Goal: Communication & Community: Answer question/provide support

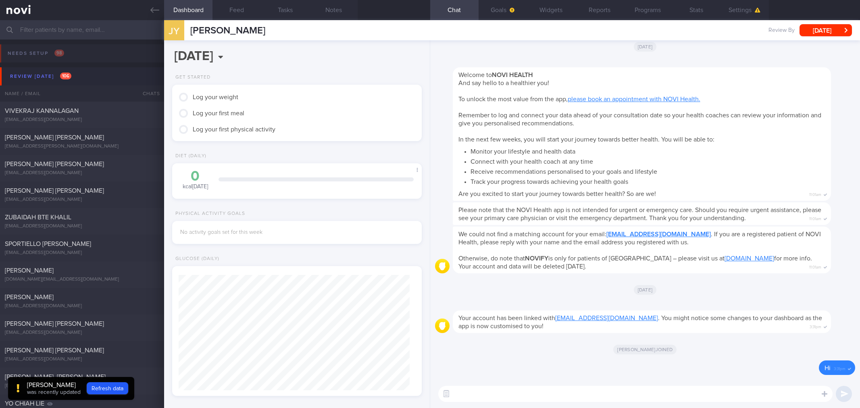
click at [743, 271] on div "We could not find a matching account for your email: [PERSON_NAME][EMAIL_ADDRES…" at bounding box center [642, 250] width 378 height 47
click at [741, 8] on button "Settings" at bounding box center [745, 10] width 48 height 20
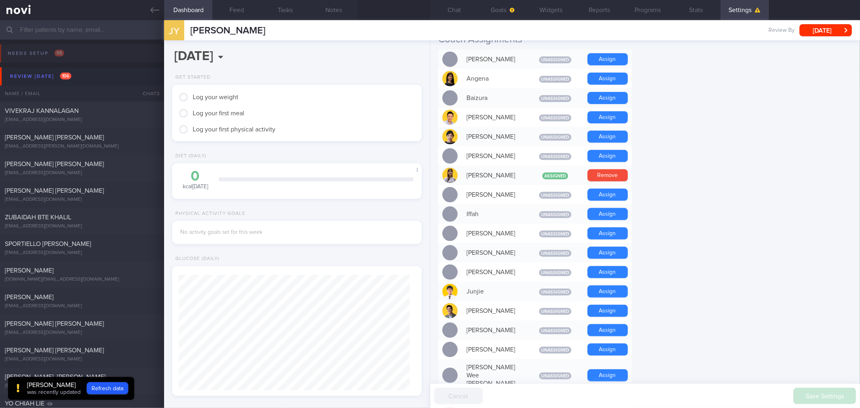
click at [712, 167] on form "Profile Display Name [PERSON_NAME] Email [EMAIL_ADDRESS][DOMAIN_NAME] Login Met…" at bounding box center [645, 345] width 414 height 980
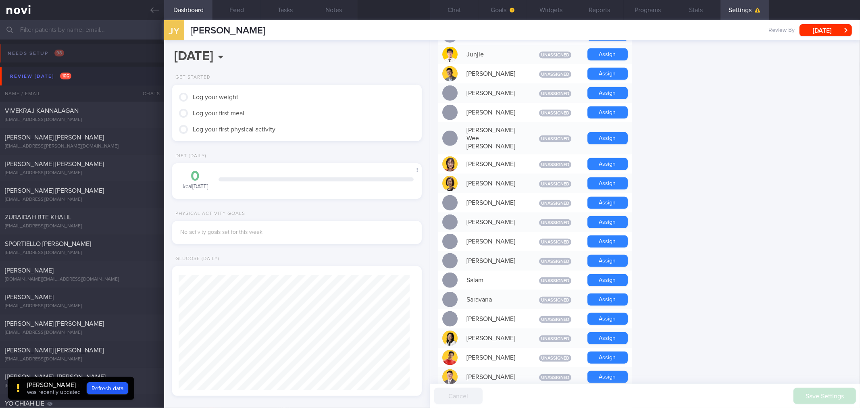
scroll to position [493, 0]
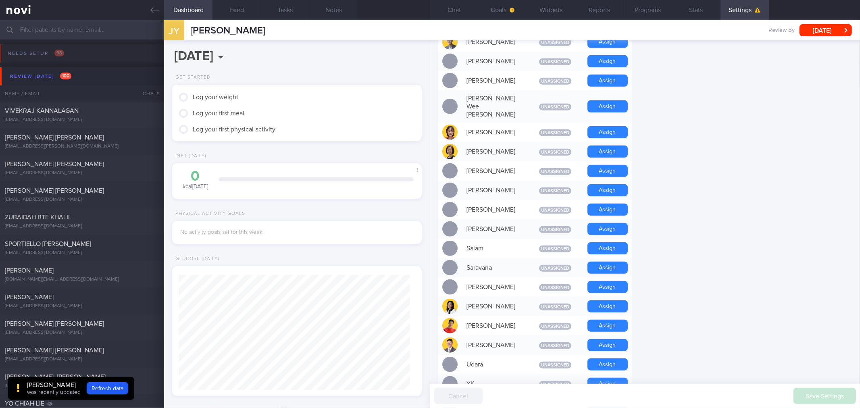
click at [674, 151] on form "Profile Display Name [PERSON_NAME] Email [EMAIL_ADDRESS][DOMAIN_NAME] Login Met…" at bounding box center [645, 76] width 414 height 980
click at [714, 169] on form "Profile Display Name [PERSON_NAME] Email [EMAIL_ADDRESS][DOMAIN_NAME] Login Met…" at bounding box center [645, 76] width 414 height 980
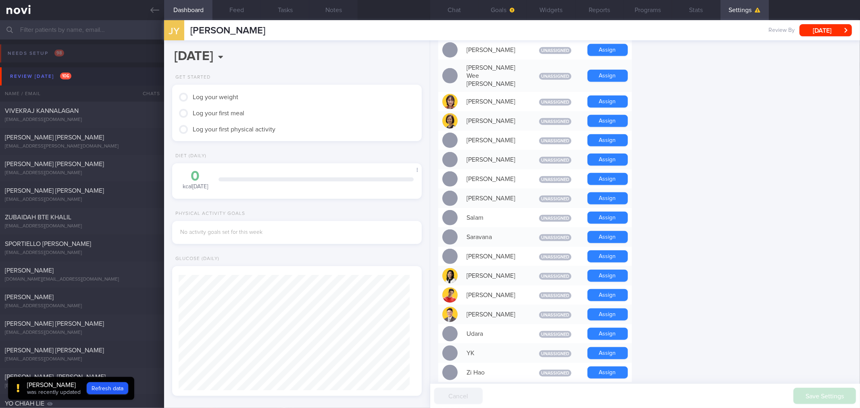
scroll to position [538, 0]
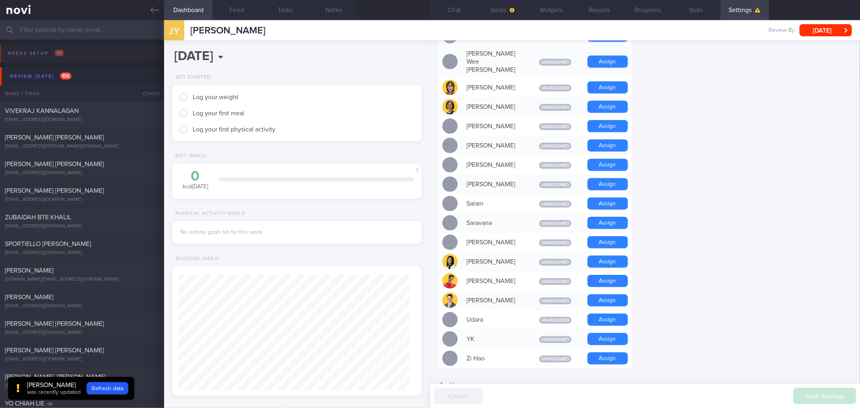
click at [714, 169] on form "Profile Display Name [PERSON_NAME] Email [EMAIL_ADDRESS][DOMAIN_NAME] Login Met…" at bounding box center [645, 31] width 414 height 980
click at [714, 170] on form "Profile Display Name [PERSON_NAME] Email [EMAIL_ADDRESS][DOMAIN_NAME] Login Met…" at bounding box center [645, 31] width 414 height 980
click at [732, 245] on form "Profile Display Name [PERSON_NAME] Email [EMAIL_ADDRESS][DOMAIN_NAME] Login Met…" at bounding box center [645, 31] width 414 height 980
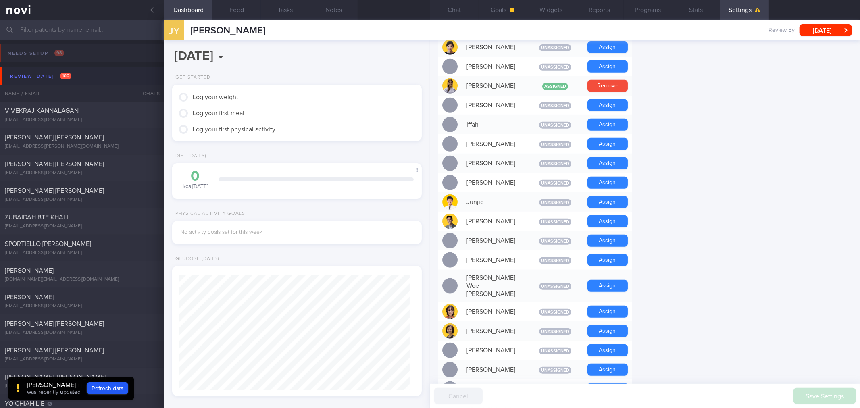
scroll to position [45, 0]
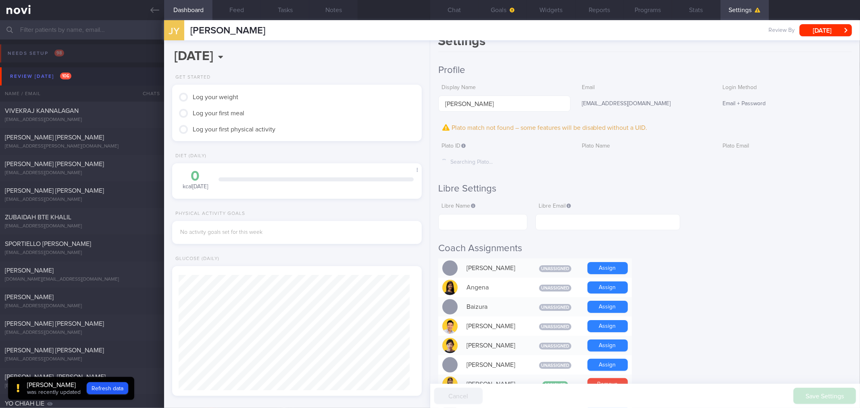
scroll to position [0, 0]
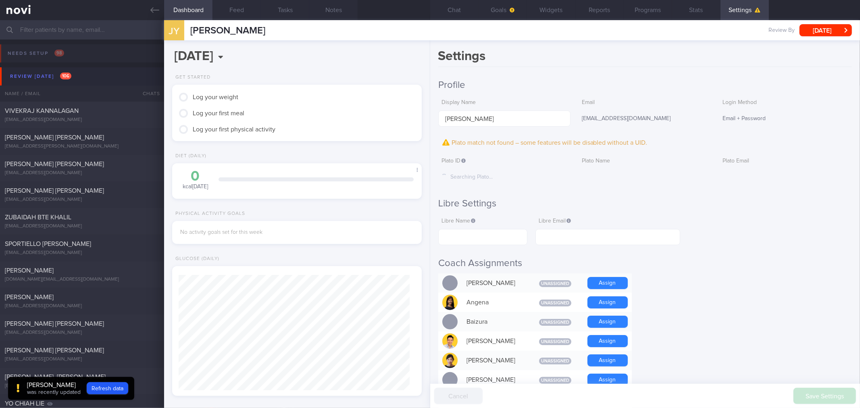
click at [648, 165] on div "Plato Name" at bounding box center [645, 166] width 133 height 25
click at [53, 69] on button "Review [DATE] 106" at bounding box center [431, 76] width 863 height 18
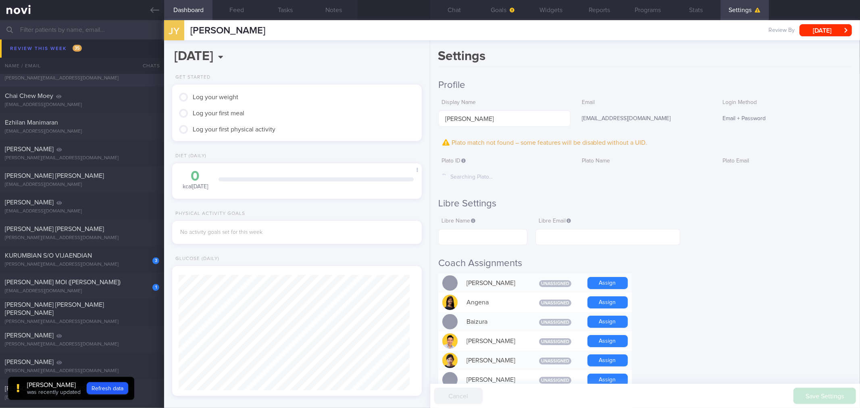
scroll to position [1748, 0]
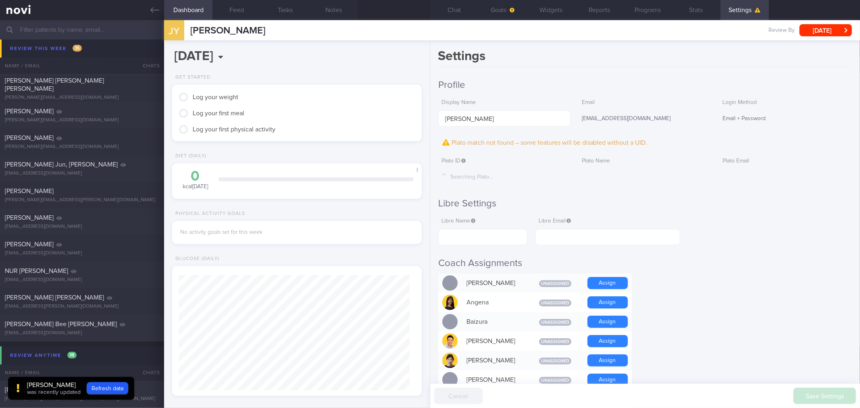
click at [113, 392] on button "Refresh data" at bounding box center [108, 388] width 42 height 12
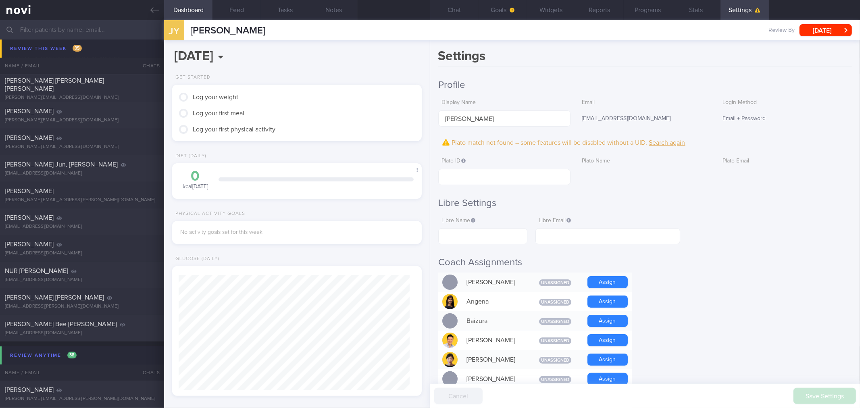
scroll to position [115, 231]
click at [482, 177] on input "text" at bounding box center [504, 177] width 133 height 16
click at [697, 201] on h2 "Libre Settings" at bounding box center [645, 203] width 414 height 12
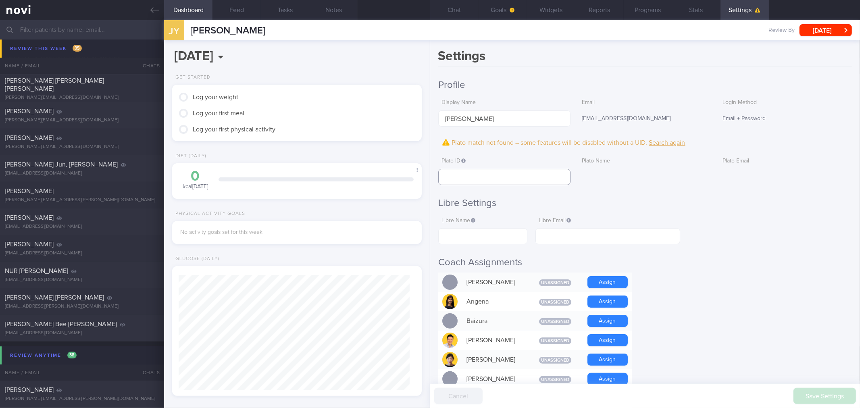
click at [449, 182] on input "text" at bounding box center [504, 177] width 133 height 16
paste input "f434c6d9a31927c2e5489c4c0a11450a"
type input "f434c6d9a31927c2e5489c4c0a11450a"
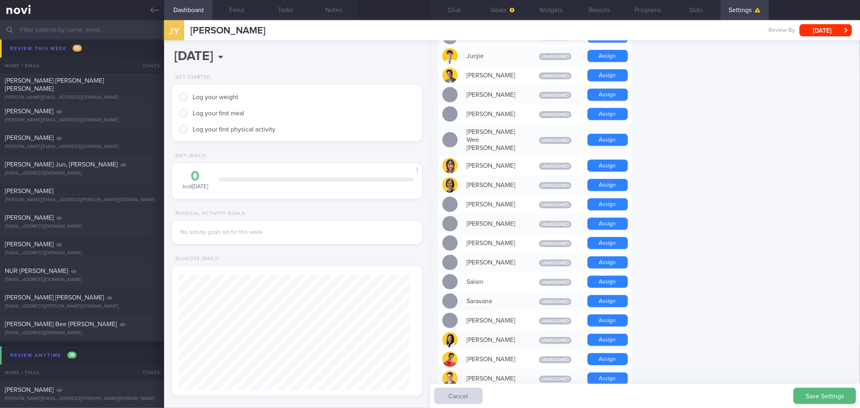
scroll to position [448, 0]
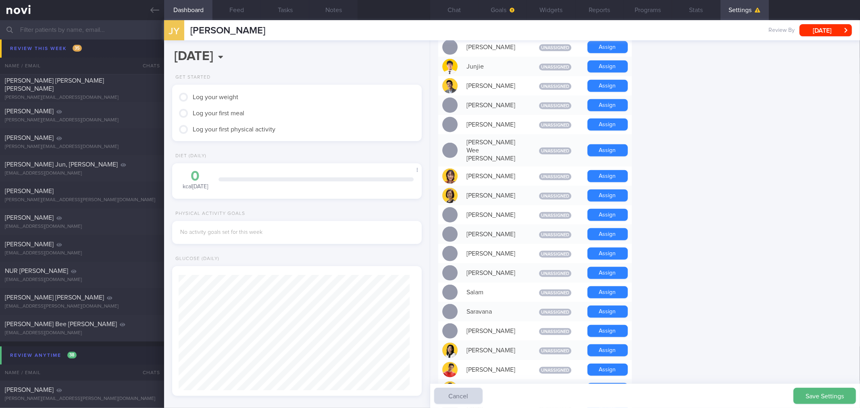
click at [755, 189] on form "Profile Display Name [PERSON_NAME] Email [EMAIL_ADDRESS][DOMAIN_NAME] Login Met…" at bounding box center [645, 120] width 414 height 979
click at [783, 151] on form "Profile Display Name [PERSON_NAME] Email [EMAIL_ADDRESS][DOMAIN_NAME] Login Met…" at bounding box center [645, 120] width 414 height 979
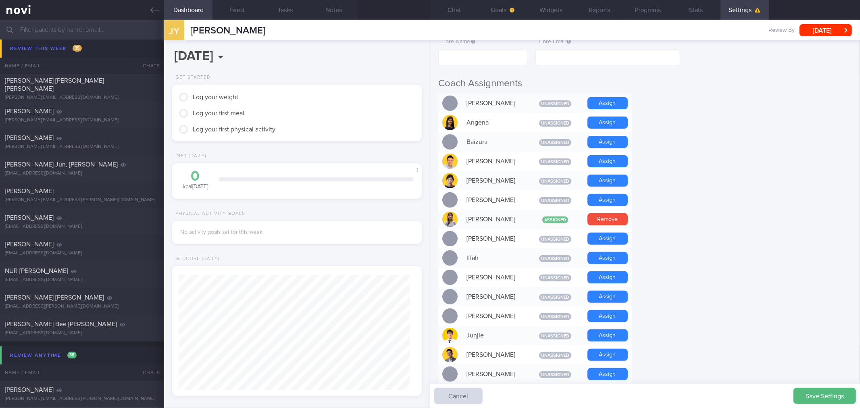
scroll to position [45, 0]
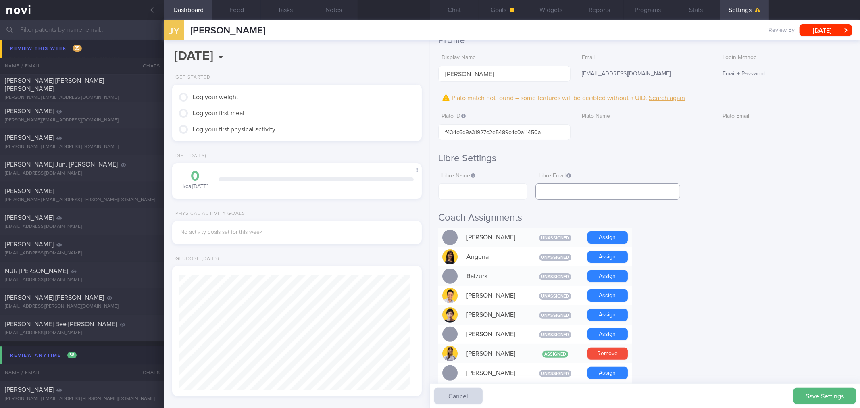
click at [587, 188] on input "text" at bounding box center [608, 192] width 144 height 16
paste input "[EMAIL_ADDRESS][DOMAIN_NAME]"
type input "[EMAIL_ADDRESS][DOMAIN_NAME]"
click at [458, 185] on input "text" at bounding box center [483, 192] width 90 height 16
paste input "[PERSON_NAME]"
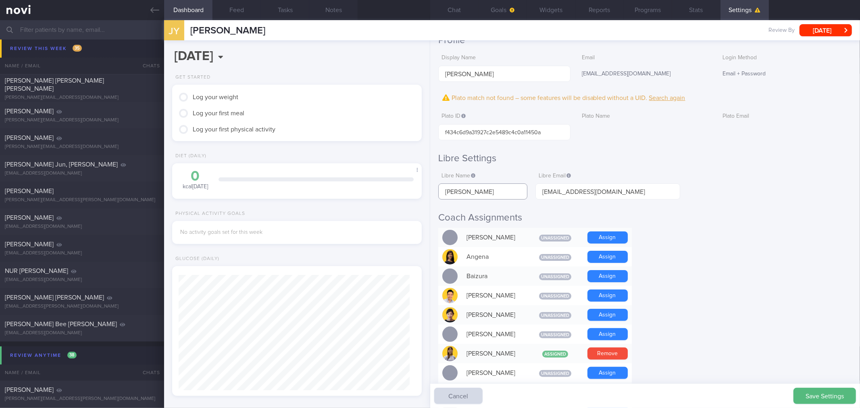
type input "[PERSON_NAME]"
click at [761, 215] on h2 "Coach Assignments" at bounding box center [645, 218] width 414 height 12
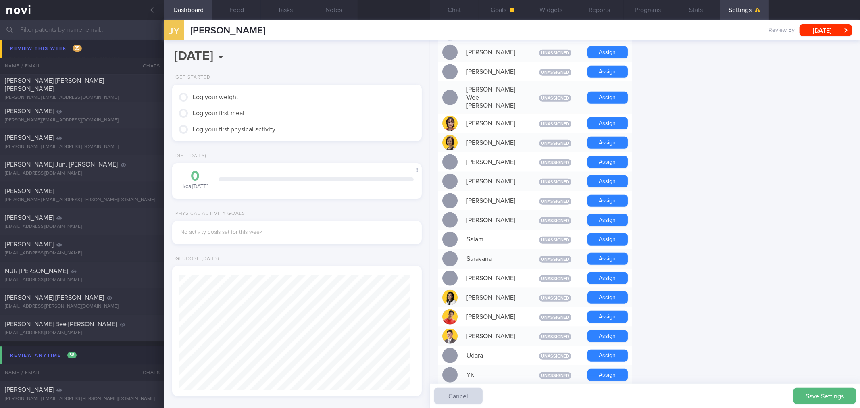
scroll to position [582, 0]
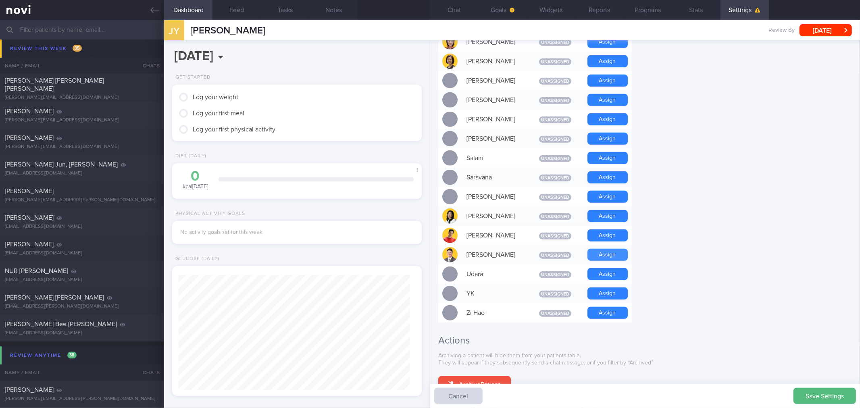
click at [592, 249] on button "Assign" at bounding box center [608, 255] width 40 height 12
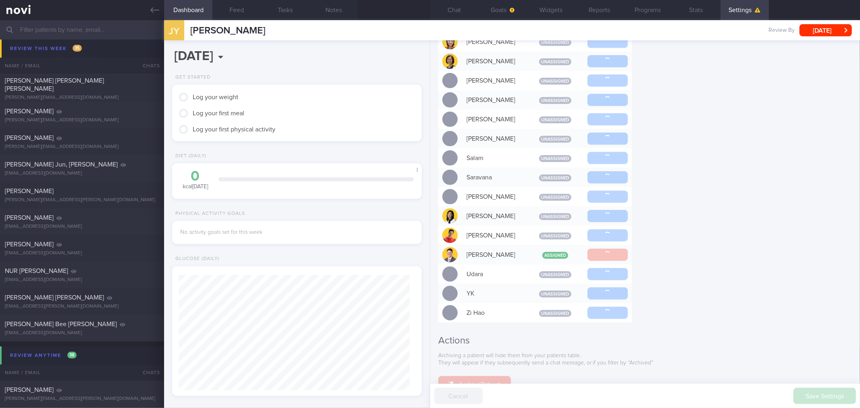
click at [699, 208] on div "Settings Profile Display Name [PERSON_NAME] Email [EMAIL_ADDRESS][DOMAIN_NAME] …" at bounding box center [645, 224] width 430 height 368
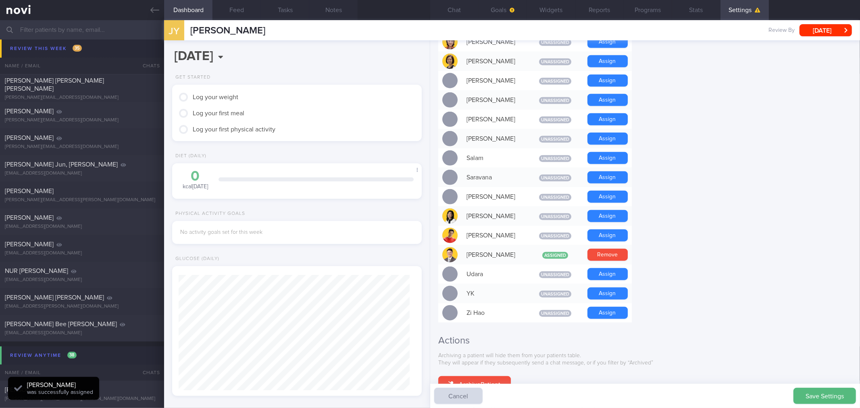
scroll to position [115, 231]
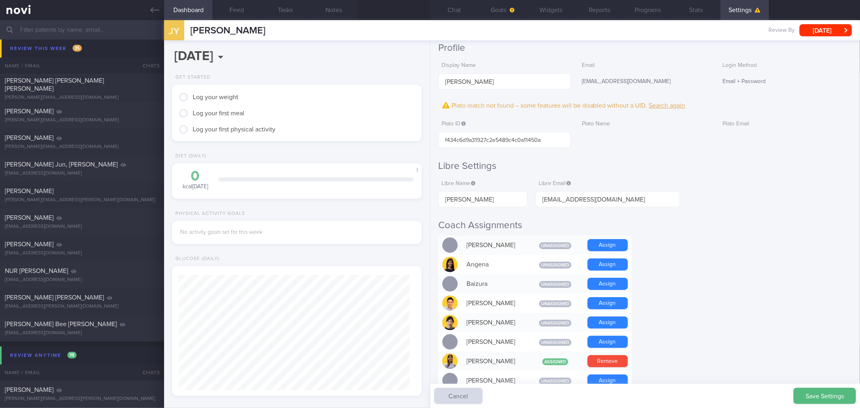
scroll to position [0, 0]
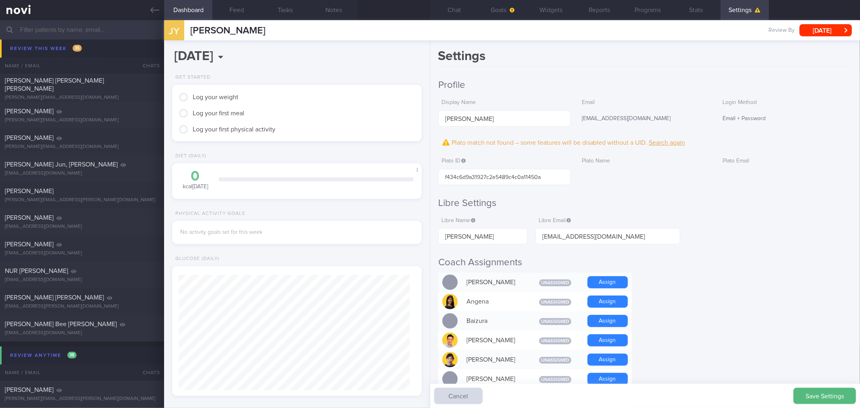
click at [830, 390] on button "Save Settings" at bounding box center [825, 396] width 63 height 16
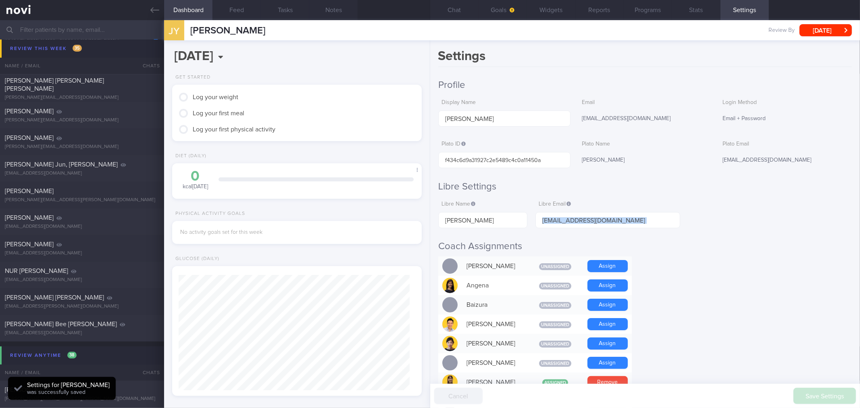
scroll to position [115, 231]
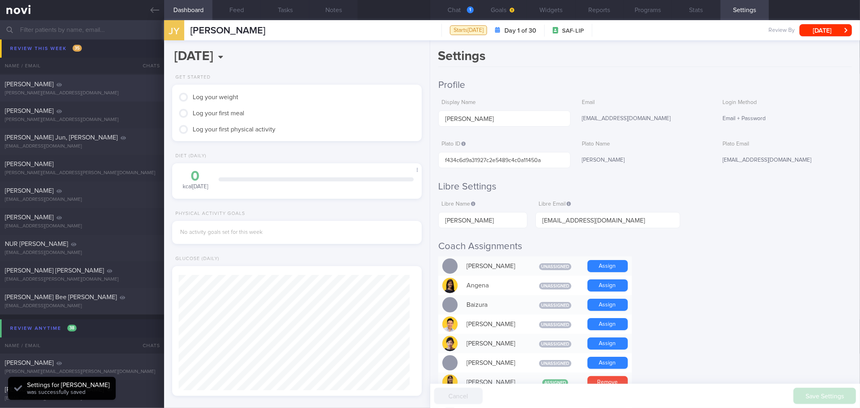
scroll to position [1748, 0]
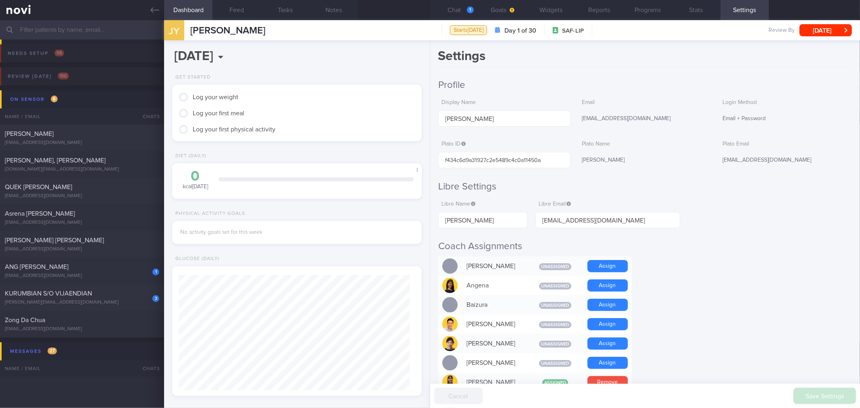
scroll to position [0, 0]
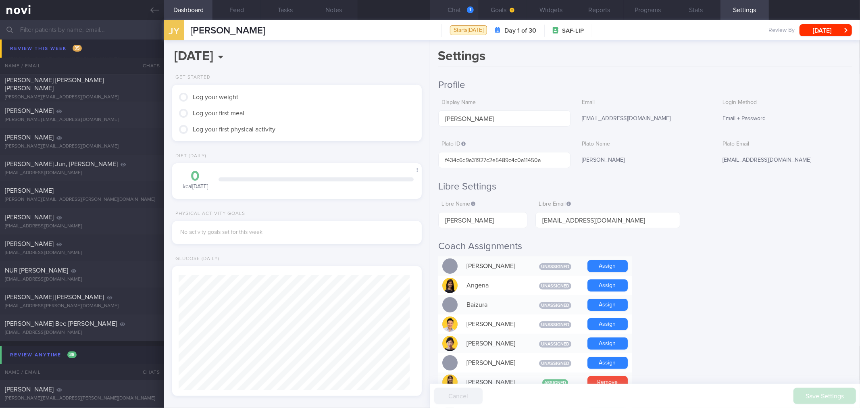
click at [467, 9] on div "1" at bounding box center [470, 9] width 7 height 7
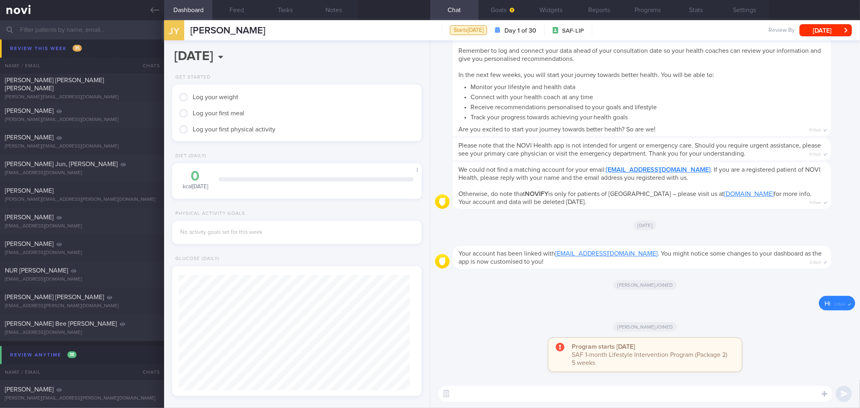
click at [778, 340] on div "Program starts today SAF 1-month Lifestyle Intervention Program (Package 2) 5 w…" at bounding box center [645, 359] width 420 height 42
click at [778, 339] on div "Program starts today SAF 1-month Lifestyle Intervention Program (Package 2) 5 w…" at bounding box center [645, 359] width 420 height 42
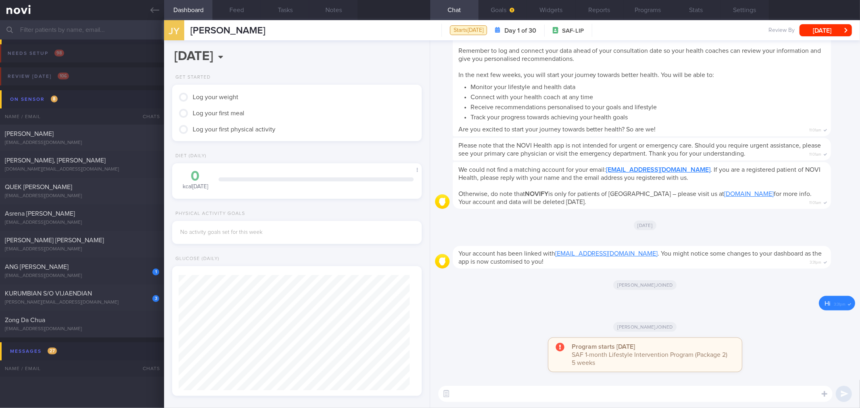
scroll to position [114, 228]
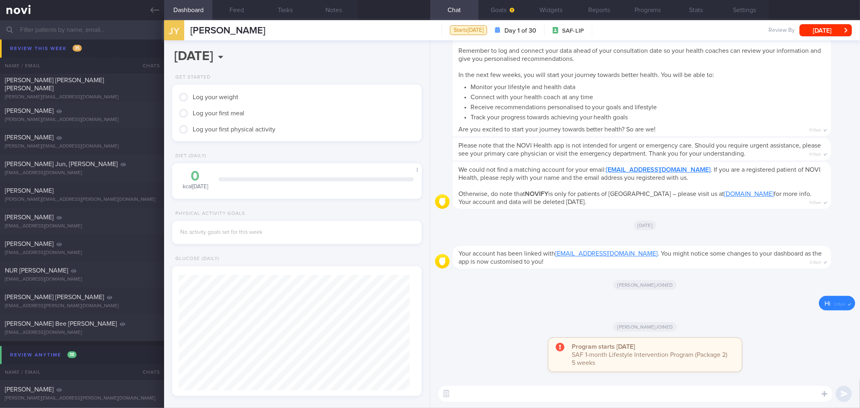
click at [549, 349] on div "Program starts today SAF 1-month Lifestyle Intervention Program (Package 2) 5 w…" at bounding box center [646, 355] width 194 height 34
click at [521, 315] on div "Delete Hi 3:31pm" at bounding box center [645, 305] width 420 height 19
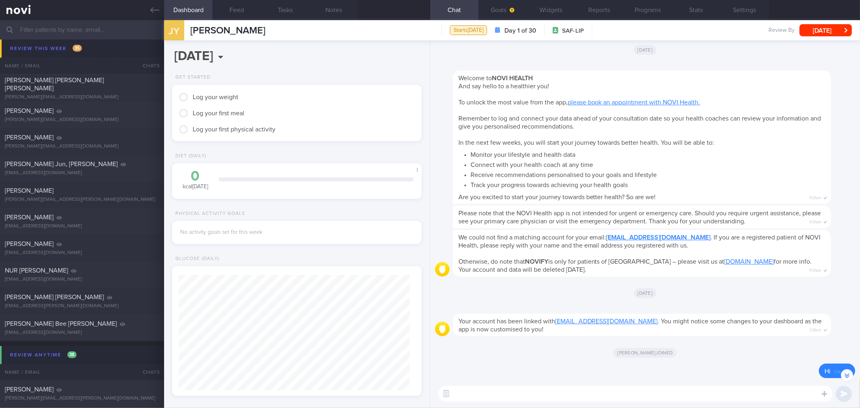
scroll to position [-69, 0]
click at [514, 10] on icon "button" at bounding box center [512, 10] width 5 height 5
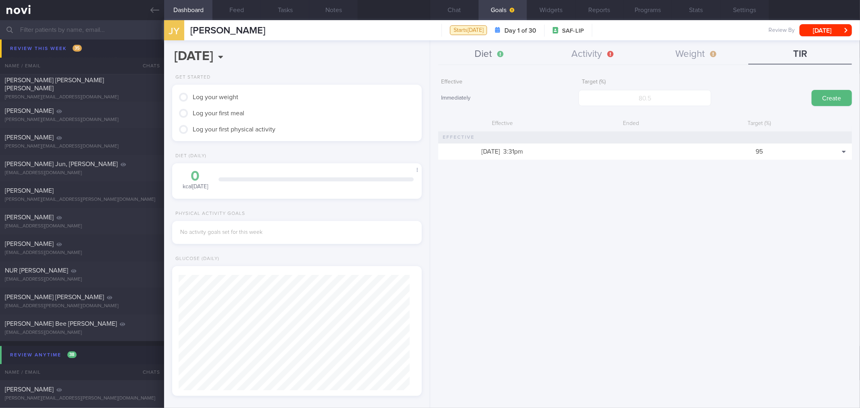
click at [506, 54] on button "Diet" at bounding box center [490, 54] width 104 height 20
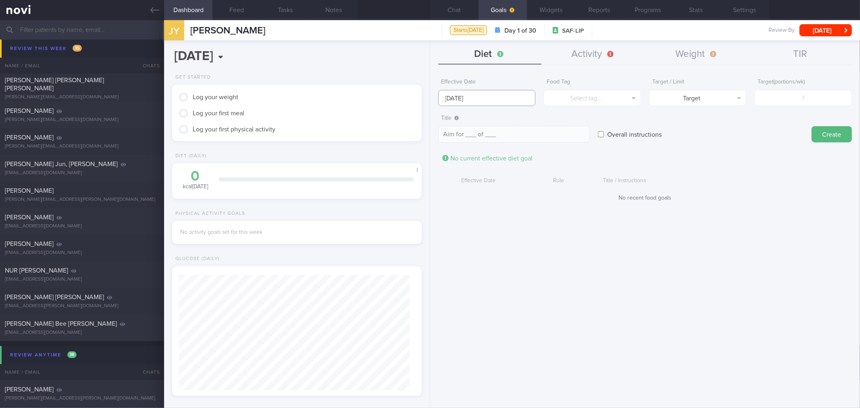
click at [476, 103] on body "You are offline! Some functionality will be unavailable Patients New Users Coac…" at bounding box center [430, 204] width 860 height 408
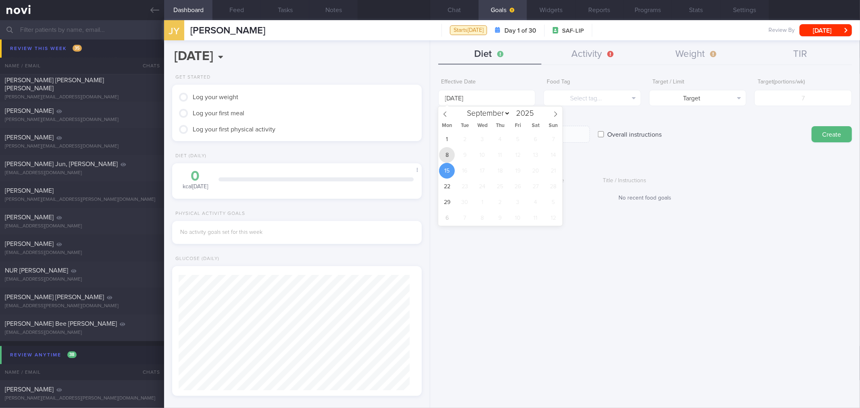
click at [450, 158] on span "8" at bounding box center [447, 155] width 16 height 16
type input "8 Sep 2025"
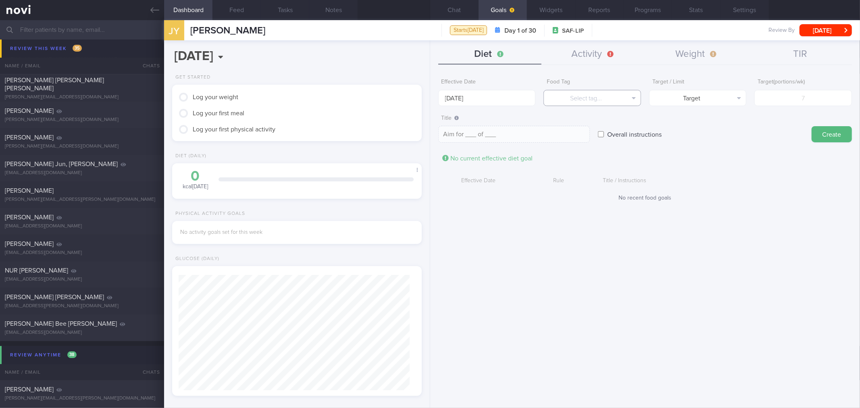
click at [617, 97] on button "Select tag..." at bounding box center [593, 98] width 98 height 16
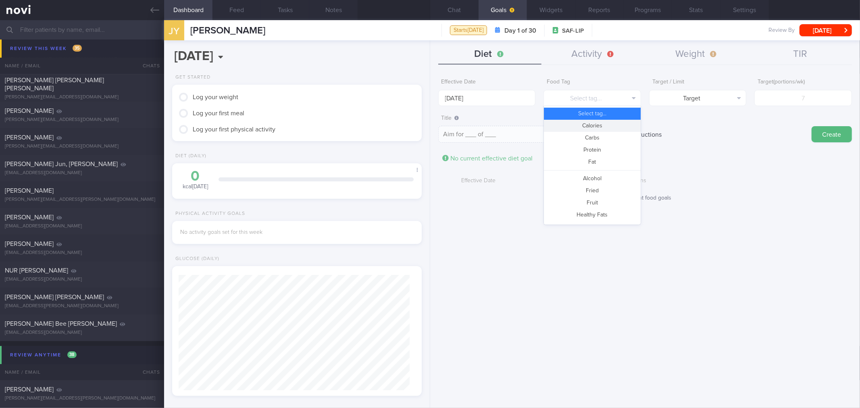
click at [614, 123] on button "Calories" at bounding box center [592, 126] width 97 height 12
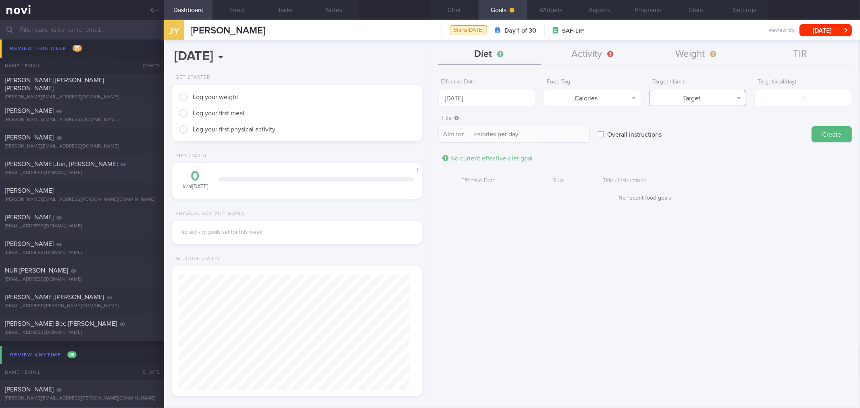
click at [690, 97] on button "Target" at bounding box center [698, 98] width 98 height 16
click at [691, 128] on button "Limit" at bounding box center [698, 126] width 97 height 12
type textarea "Keep to __ calories per day"
click at [781, 96] on input "number" at bounding box center [804, 98] width 98 height 16
type input "16"
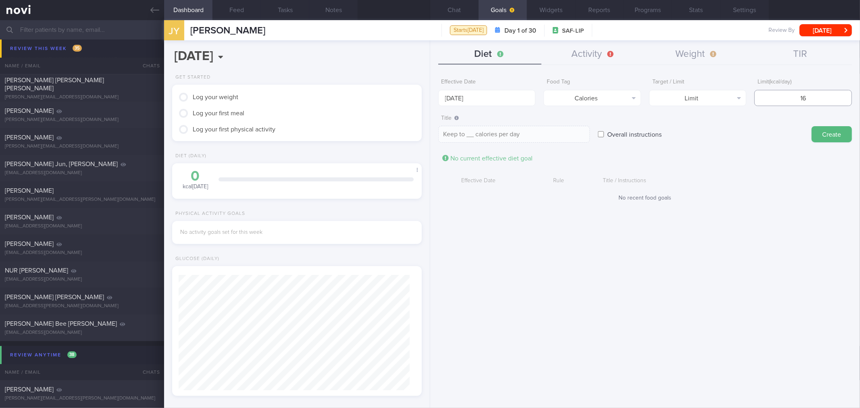
type textarea "Keep to 16 calories per day"
type input "160"
type textarea "Keep to 160 calories per day"
type input "1600"
type textarea "Keep to 1600 calories per day"
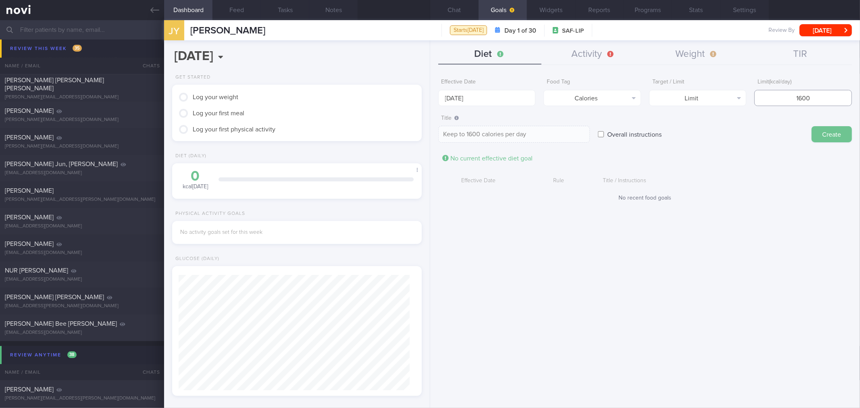
type input "1600"
click at [831, 128] on button "Create" at bounding box center [832, 134] width 40 height 16
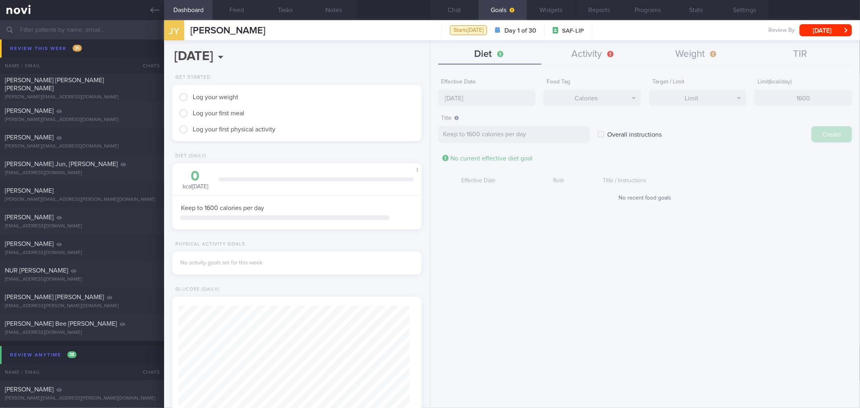
type input "[DATE]"
type textarea "Aim for ___ of ___"
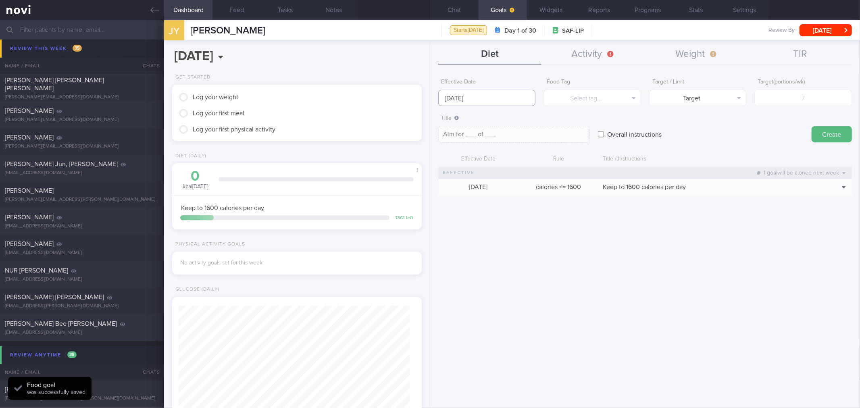
click at [453, 98] on input "[DATE]" at bounding box center [487, 98] width 98 height 16
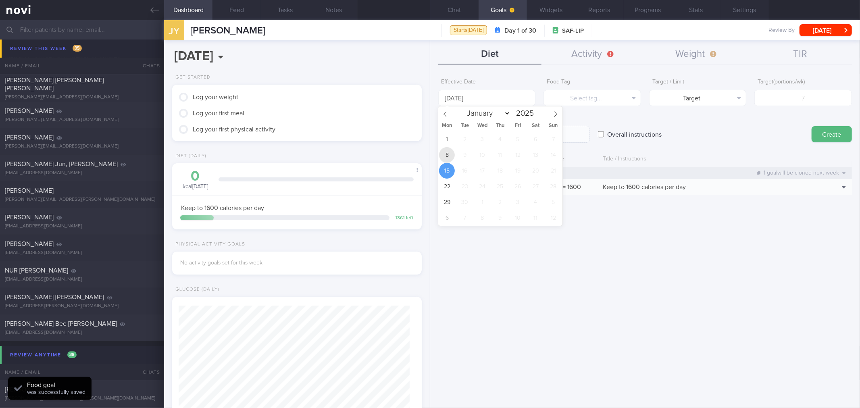
click at [446, 153] on span "8" at bounding box center [447, 155] width 16 height 16
type input "8 Sep 2025"
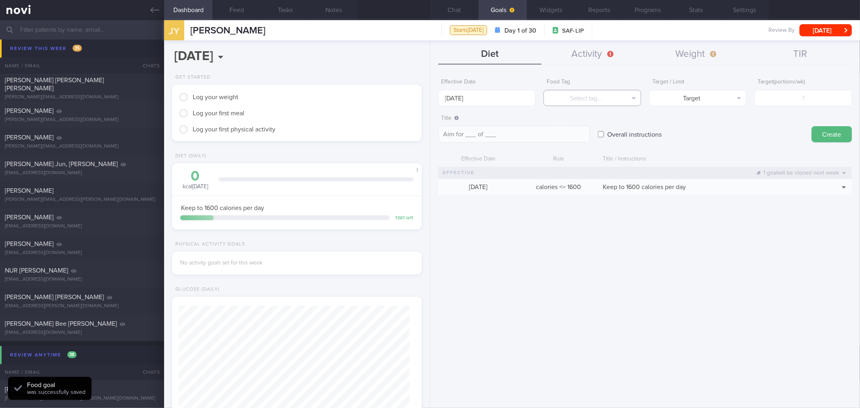
click at [580, 99] on button "Select tag..." at bounding box center [593, 98] width 98 height 16
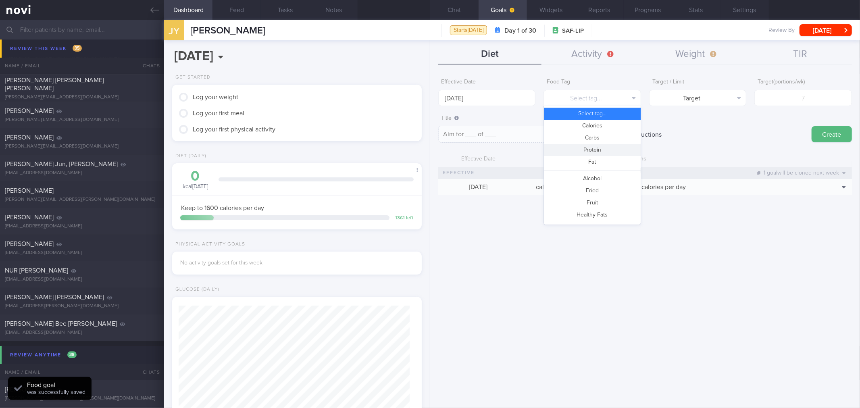
click at [608, 148] on button "Protein" at bounding box center [592, 150] width 97 height 12
type textarea "Aim for __g of protein per day"
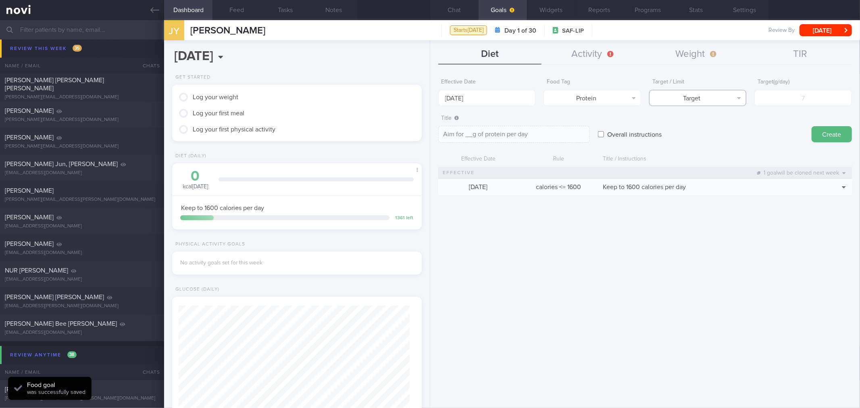
click at [718, 96] on button "Target" at bounding box center [698, 98] width 98 height 16
click at [791, 94] on input "number" at bounding box center [804, 98] width 98 height 16
type input "6"
type textarea "Aim for 6g of protein per day"
type input "60"
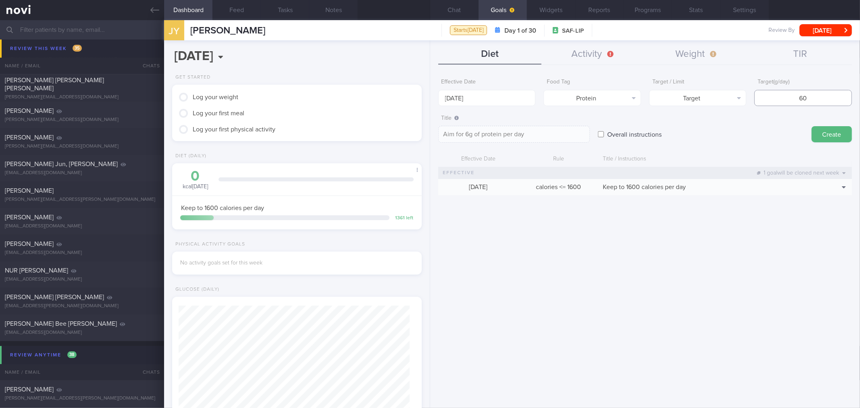
type textarea "Aim for 60g of protein per day"
type input "6"
type textarea "Aim for 6g of protein per day"
type textarea "Aim for __g of protein per day"
type input "7"
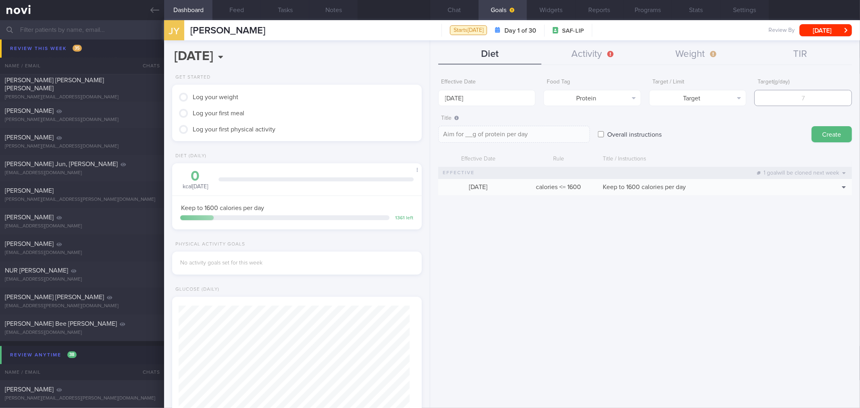
type textarea "Aim for 7g of protein per day"
type textarea "Aim for __g of protein per day"
type input "8"
type textarea "Aim for 8g of protein per day"
type input "80"
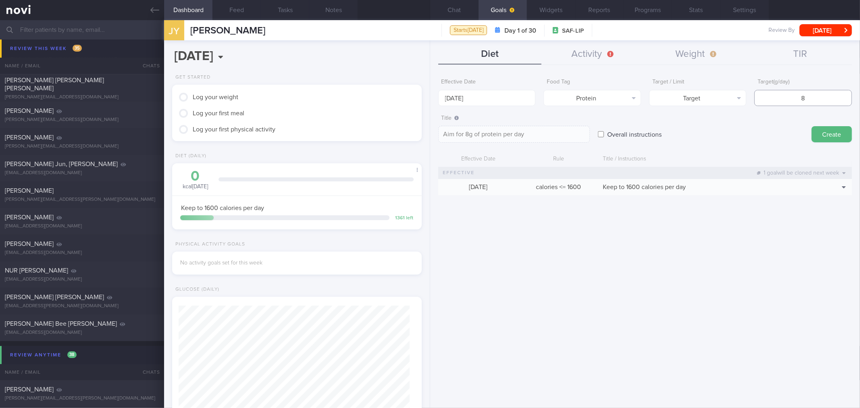
type textarea "Aim for 80g of protein per day"
type input "80"
click at [833, 132] on button "Create" at bounding box center [832, 134] width 40 height 16
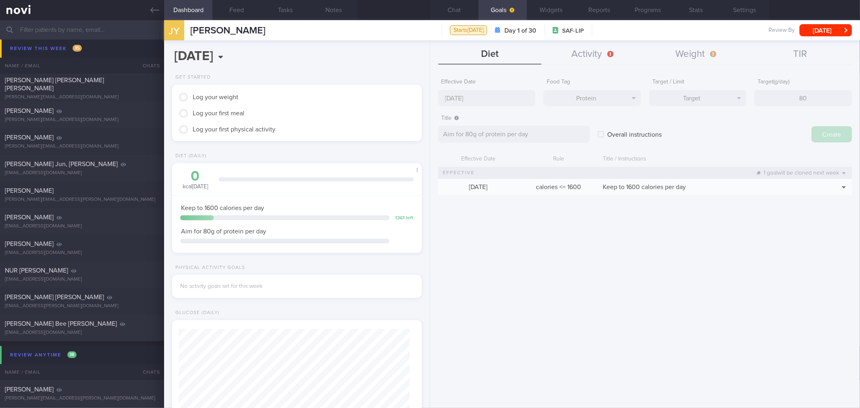
type input "[DATE]"
type textarea "Aim for ___ of ___"
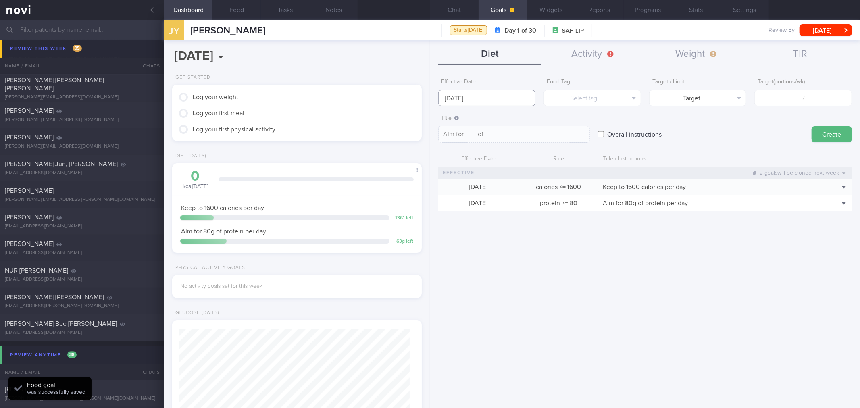
click at [467, 96] on input "[DATE]" at bounding box center [487, 98] width 98 height 16
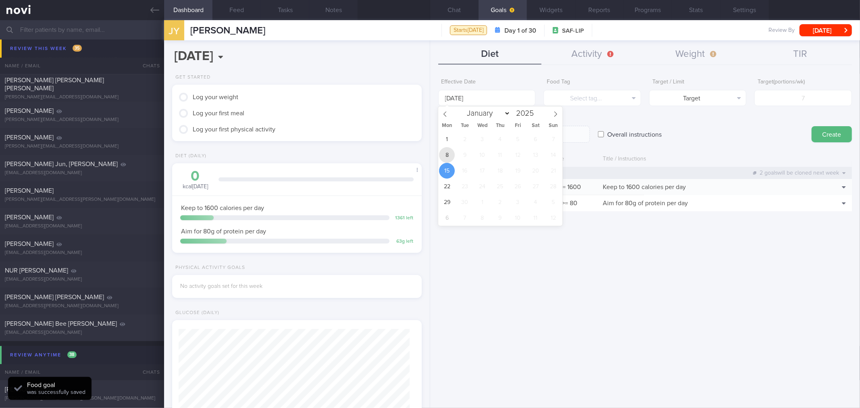
click at [452, 154] on span "8" at bounding box center [447, 155] width 16 height 16
type input "8 Sep 2025"
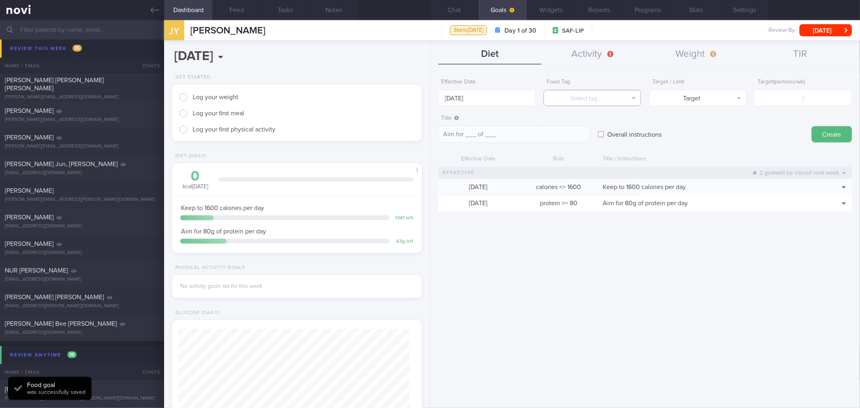
click at [567, 94] on button "Select tag..." at bounding box center [593, 98] width 98 height 16
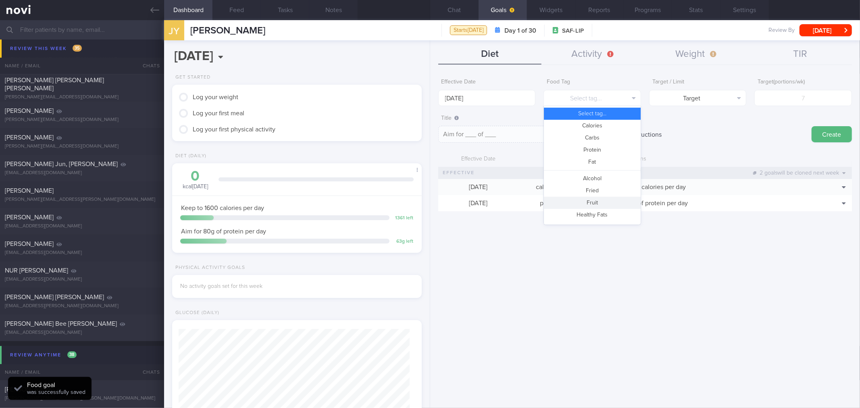
click at [595, 203] on button "Fruit" at bounding box center [592, 203] width 97 height 12
type textarea "Aim for __ portions of fruits per week"
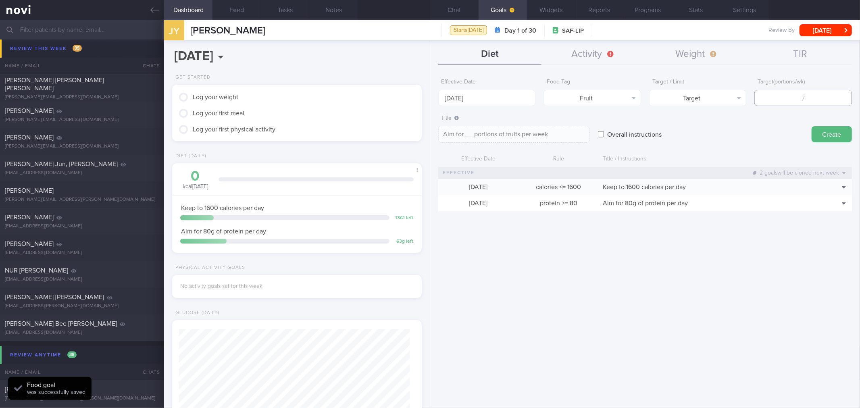
click at [816, 95] on input "number" at bounding box center [804, 98] width 98 height 16
type input "14"
type textarea "Aim for 14 portions of fruits per week"
type input "14"
click at [837, 140] on button "Create" at bounding box center [832, 134] width 40 height 16
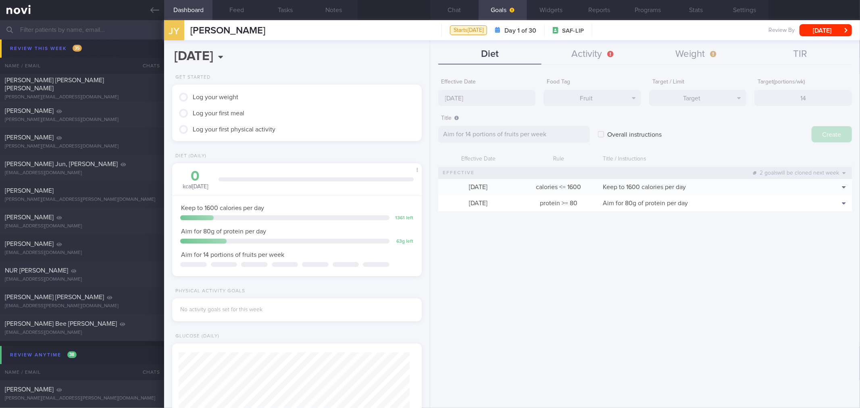
type input "[DATE]"
type textarea "Aim for ___ of ___"
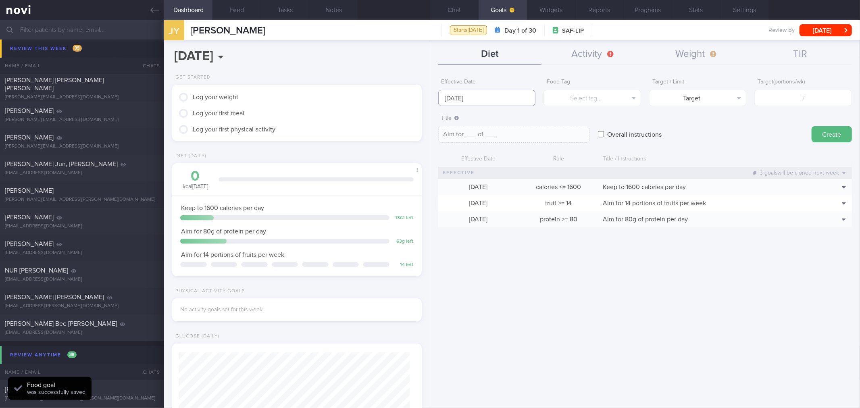
click at [453, 96] on input "[DATE]" at bounding box center [487, 98] width 98 height 16
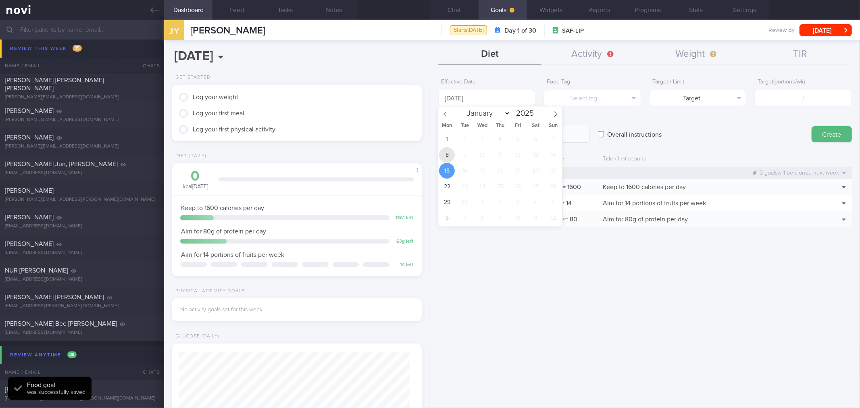
click at [449, 152] on span "8" at bounding box center [447, 155] width 16 height 16
type input "8 Sep 2025"
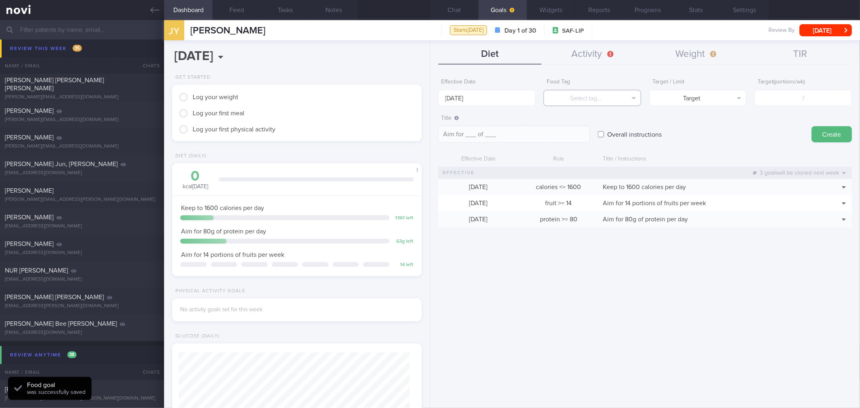
click at [570, 95] on button "Select tag..." at bounding box center [593, 98] width 98 height 16
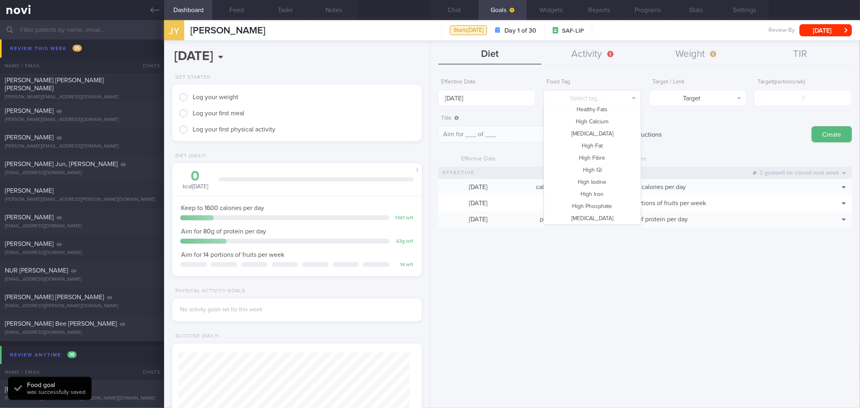
scroll to position [240, 0]
click at [605, 192] on button "Vegetable" at bounding box center [592, 193] width 97 height 12
type textarea "Aim for __ portions of vegetables per week"
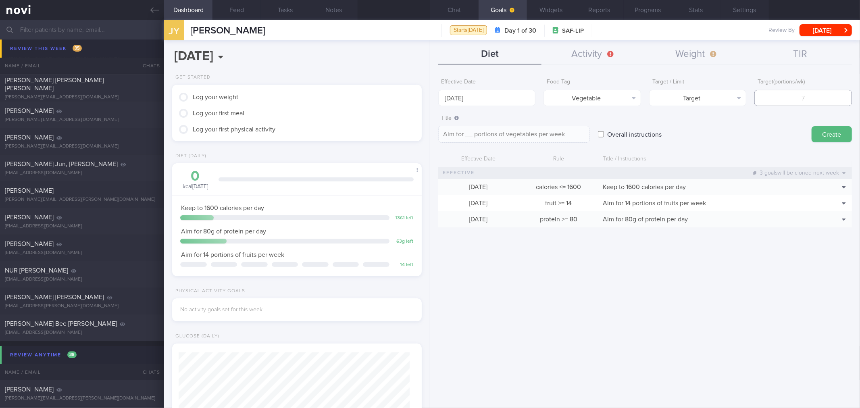
click at [782, 100] on input "number" at bounding box center [804, 98] width 98 height 16
type input "1"
type textarea "Aim for 1 portions of vegetables per week"
type input "14"
type textarea "Aim for 14 portions of vegetables per week"
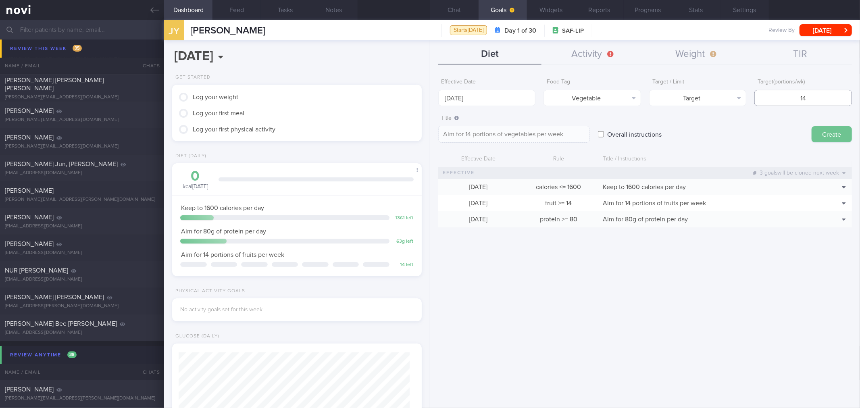
type input "14"
click at [833, 130] on button "Create" at bounding box center [832, 134] width 40 height 16
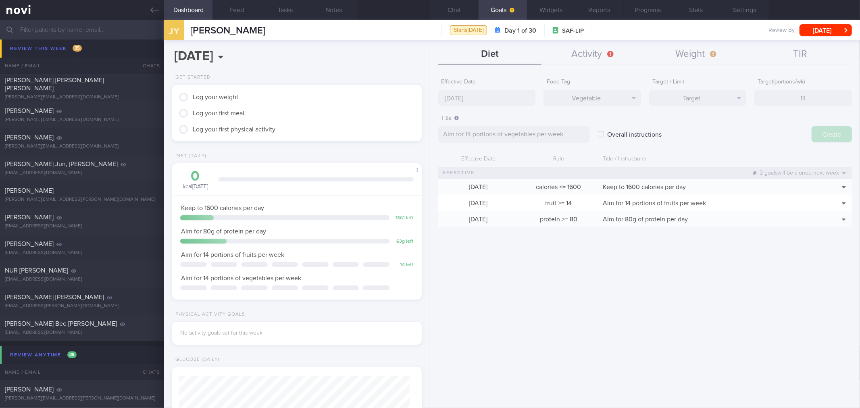
type input "[DATE]"
type textarea "Aim for ___ of ___"
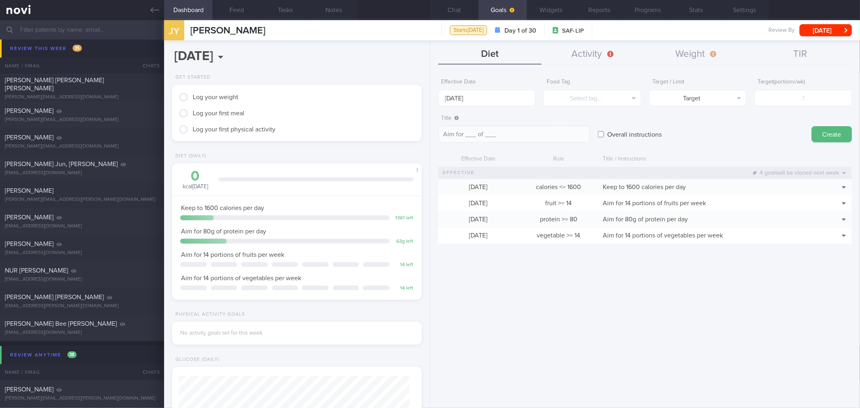
click at [561, 284] on div "Effective Date 15 Sep 2025 Food Tag Select tag... Select tag... Calories Carbs …" at bounding box center [645, 239] width 430 height 340
click at [581, 56] on button "Activity" at bounding box center [594, 54] width 104 height 20
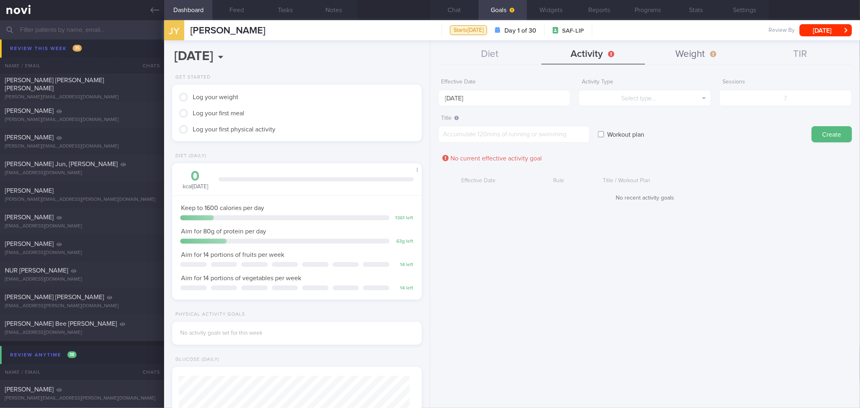
click at [686, 51] on button "Weight" at bounding box center [697, 54] width 104 height 20
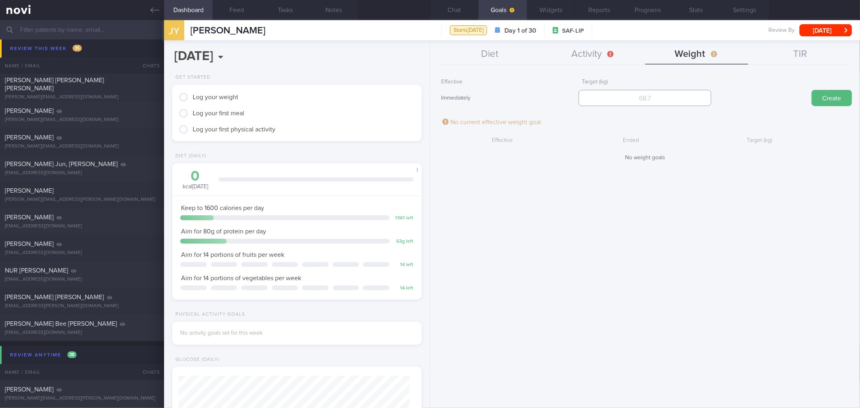
click at [644, 96] on input "number" at bounding box center [645, 98] width 133 height 16
click at [640, 13] on button "Programs" at bounding box center [648, 10] width 48 height 20
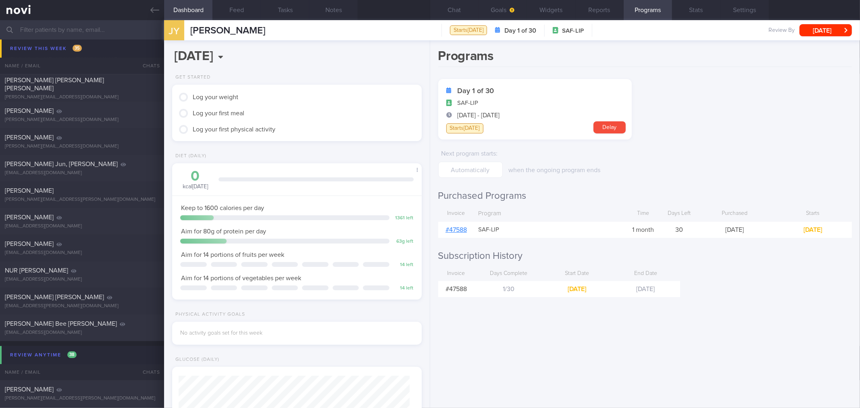
click at [461, 228] on link "# 47588" at bounding box center [456, 230] width 21 height 6
drag, startPoint x: 537, startPoint y: 4, endPoint x: 541, endPoint y: 9, distance: 6.1
click at [538, 4] on button "Widgets" at bounding box center [551, 10] width 48 height 20
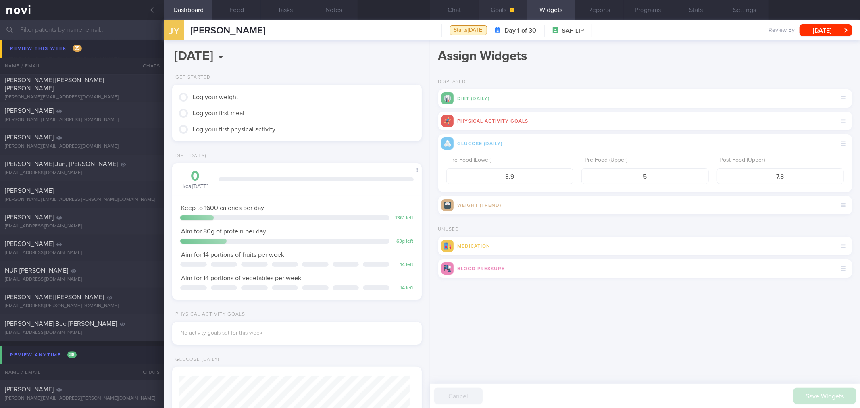
click at [497, 9] on button "Goals" at bounding box center [503, 10] width 48 height 20
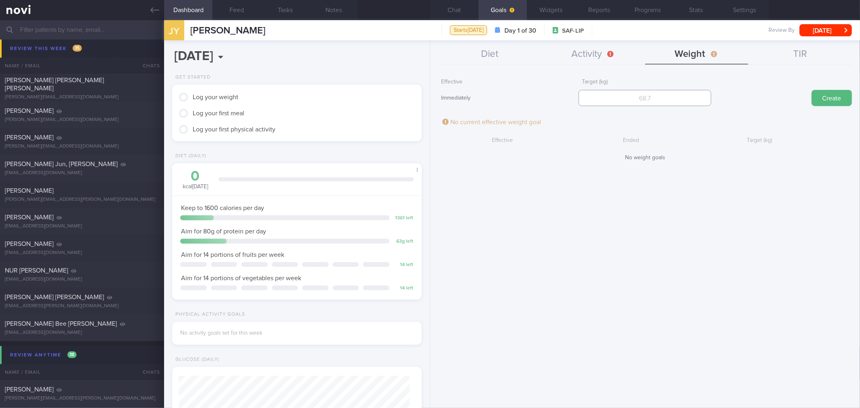
click at [659, 101] on input "number" at bounding box center [645, 98] width 133 height 16
type input "71"
click at [816, 98] on button "Create" at bounding box center [832, 98] width 40 height 16
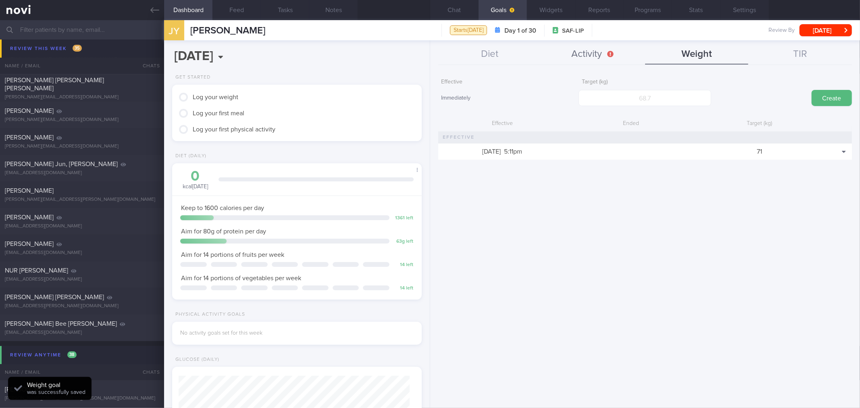
scroll to position [125, 228]
click at [575, 47] on button "Activity" at bounding box center [594, 54] width 104 height 20
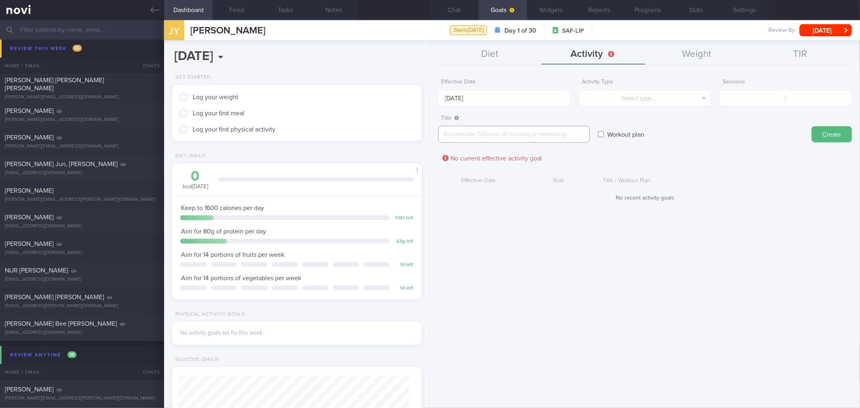
click at [574, 140] on textarea at bounding box center [514, 134] width 152 height 17
paste textarea "10-15km per week body weight training - push up, sit up, crunches - 3x/week, up…"
type textarea "10-15km per week body weight training - push up, sit up, crunches - 3x/week, up…"
click at [545, 100] on input "[DATE]" at bounding box center [504, 98] width 133 height 16
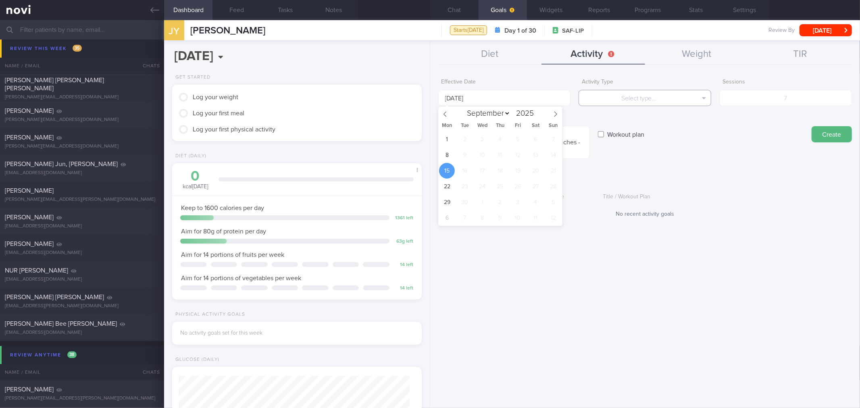
click at [645, 98] on button "Select type..." at bounding box center [645, 98] width 133 height 16
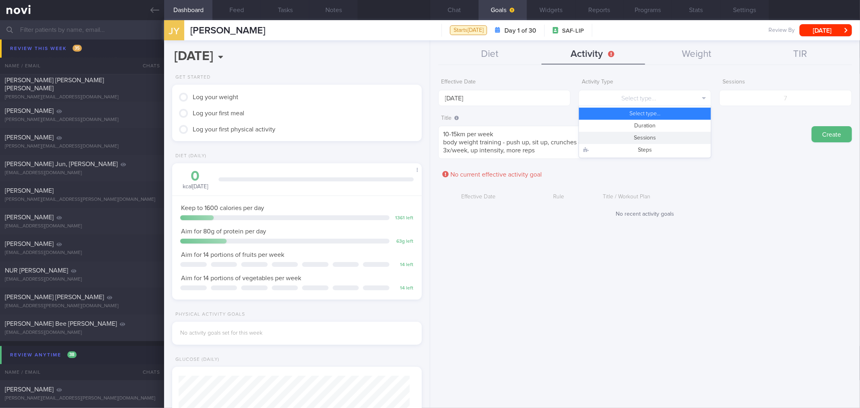
click at [659, 132] on button "Sessions" at bounding box center [645, 138] width 132 height 12
click at [765, 103] on input "number" at bounding box center [786, 98] width 133 height 16
type input "3"
click at [526, 132] on textarea "10-15km per week body weight training - push up, sit up, crunches - 3x/week, up…" at bounding box center [514, 142] width 152 height 33
click at [493, 134] on textarea "10-15km per week body weight training - push up, sit up, crunches - 3x/week, up…" at bounding box center [514, 142] width 152 height 33
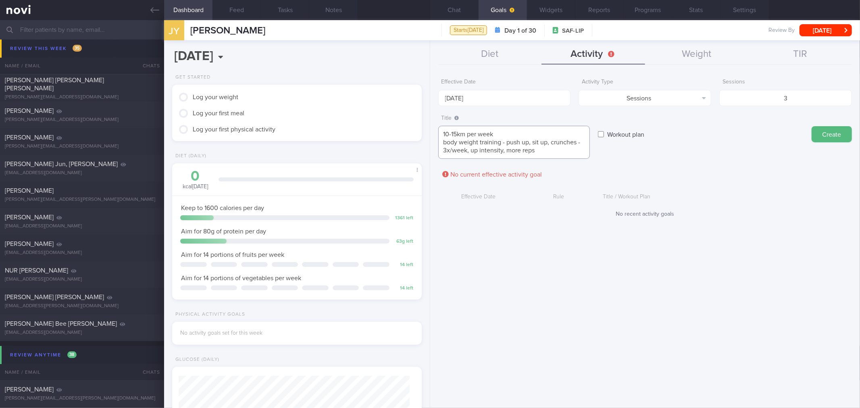
click at [504, 136] on textarea "10-15km per week body weight training - push up, sit up, crunches - 3x/week, up…" at bounding box center [514, 142] width 152 height 33
click at [504, 142] on textarea "10-15km per week body weight training - push up, sit up, crunches - 3x/week, up…" at bounding box center [514, 142] width 152 height 33
drag, startPoint x: 550, startPoint y: 151, endPoint x: 507, endPoint y: 140, distance: 44.5
click at [507, 140] on textarea "10-15km per week body weight training - push up, sit up, crunches - 3x/week, up…" at bounding box center [514, 142] width 152 height 33
click at [510, 141] on textarea "10-15km per week body weight training - push up, sit up, crunches - 3x/week, up…" at bounding box center [514, 142] width 152 height 33
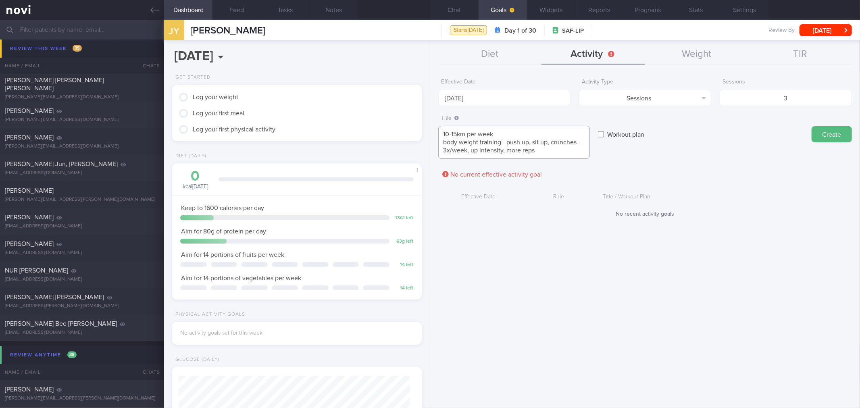
drag, startPoint x: 543, startPoint y: 152, endPoint x: 507, endPoint y: 144, distance: 36.7
click at [507, 144] on textarea "10-15km per week body weight training - push up, sit up, crunches - 3x/week, up…" at bounding box center [514, 142] width 152 height 33
click at [509, 134] on textarea "10-15km per week body weight training 3x/week" at bounding box center [514, 138] width 152 height 25
type textarea "10-15km per week body weight training 3x/week"
click at [832, 138] on button "Create" at bounding box center [832, 134] width 40 height 16
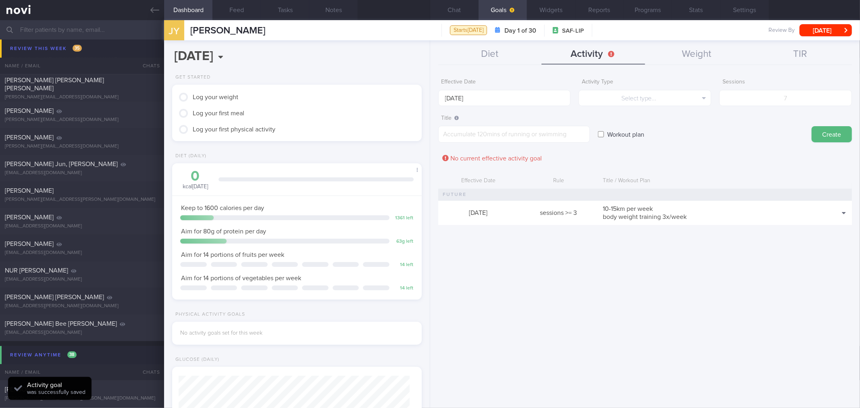
click at [769, 283] on div "Effective Date 15 Sep 2025 Activity Type Select type... Select type... Duration…" at bounding box center [645, 239] width 430 height 340
click at [517, 11] on button "Goals" at bounding box center [503, 10] width 48 height 20
click at [466, 11] on button "Chat" at bounding box center [454, 10] width 48 height 20
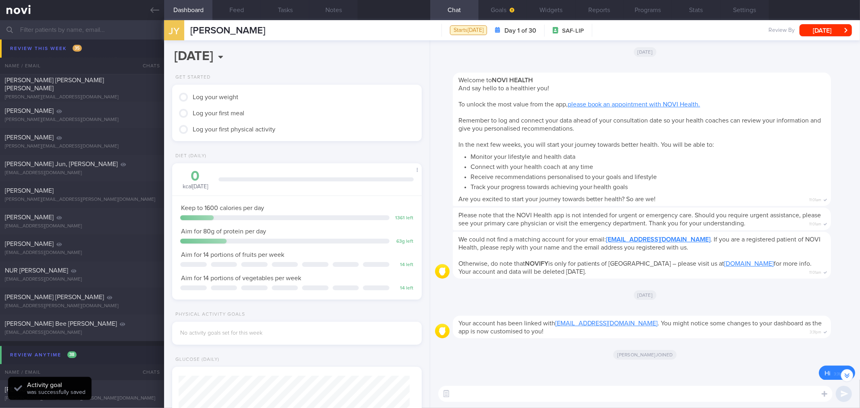
click at [585, 354] on div "Elizabeth joined" at bounding box center [645, 354] width 420 height 23
click at [591, 353] on div "Elizabeth joined" at bounding box center [645, 354] width 420 height 23
click at [744, 6] on button "Settings" at bounding box center [745, 10] width 48 height 20
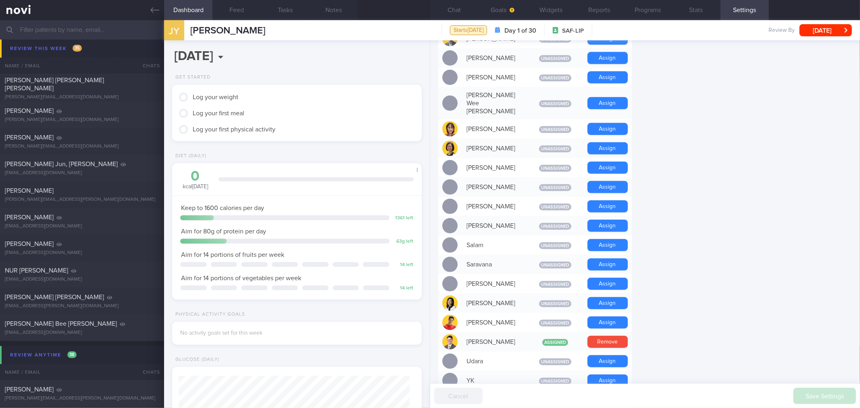
scroll to position [493, 0]
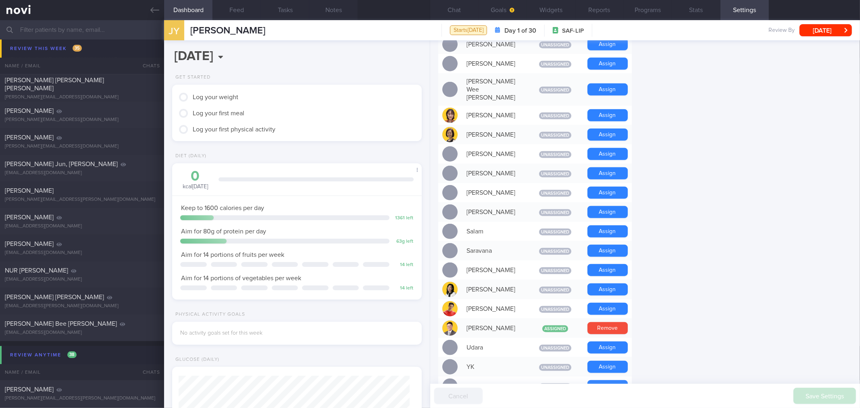
click at [666, 272] on form "Profile Display Name JULIAN YEO Email julian_yeo@defence.gov.sg Login Method Em…" at bounding box center [645, 67] width 414 height 963
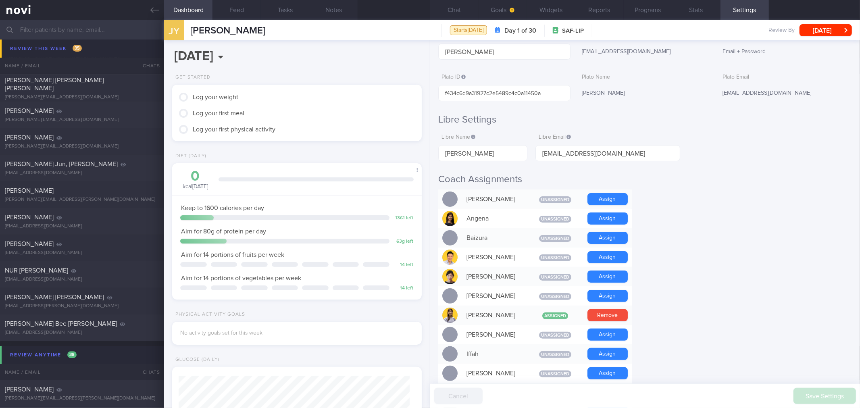
scroll to position [0, 0]
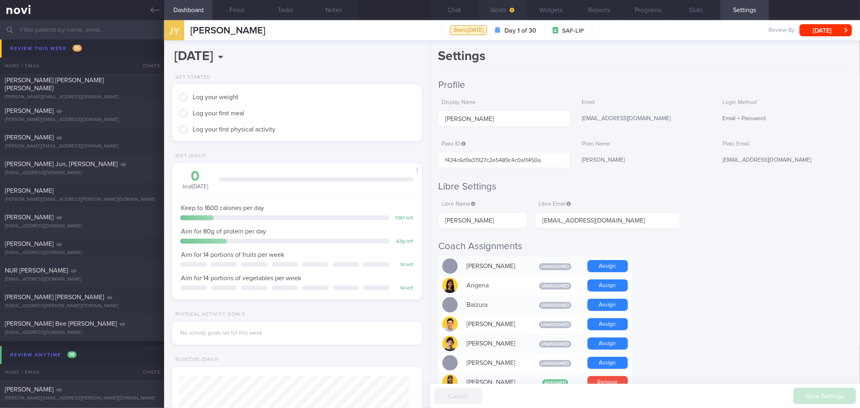
click at [499, 5] on button "Goals" at bounding box center [503, 10] width 48 height 20
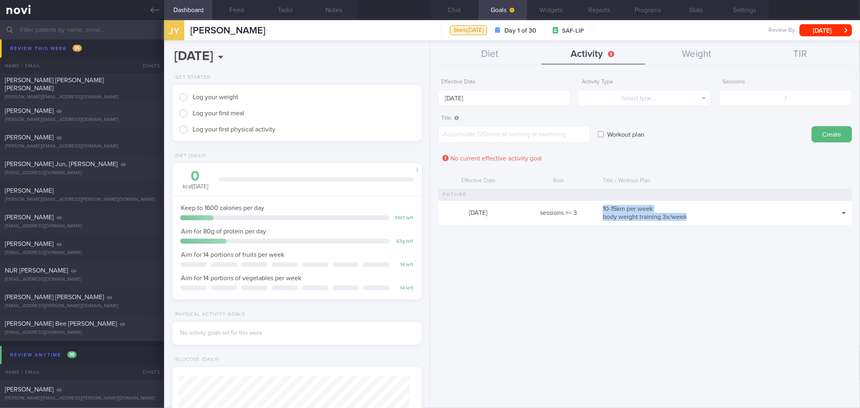
drag, startPoint x: 691, startPoint y: 217, endPoint x: 601, endPoint y: 207, distance: 90.9
click at [601, 207] on div "10-15km per week body weight training 3x/week" at bounding box center [711, 213] width 225 height 24
copy div "10-15km per week body weight training 3x/week"
click at [462, 131] on textarea at bounding box center [514, 134] width 152 height 17
paste textarea "10-15km per week body weight training 3x/week"
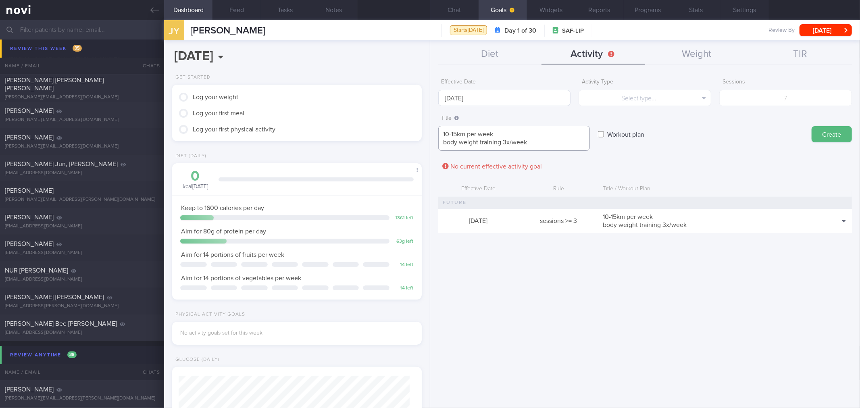
type textarea "10-15km per week body weight training 3x/week"
click at [467, 100] on body "You are offline! Some functionality will be unavailable Patients New Users Coac…" at bounding box center [430, 204] width 860 height 408
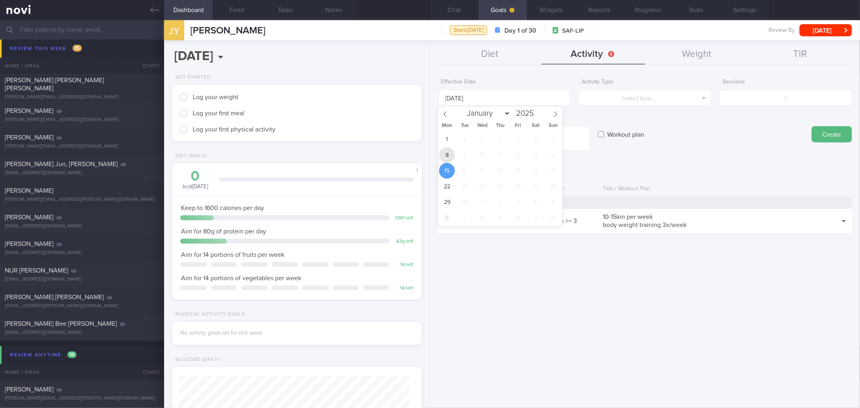
click at [449, 156] on span "8" at bounding box center [447, 155] width 16 height 16
type input "8 Sep 2025"
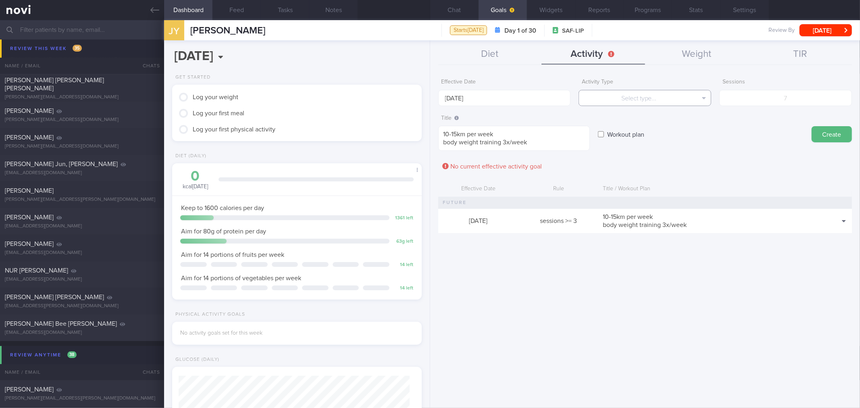
click at [626, 99] on button "Select type..." at bounding box center [645, 98] width 133 height 16
click at [639, 136] on button "Sessions" at bounding box center [645, 138] width 132 height 12
click at [761, 104] on input "number" at bounding box center [786, 98] width 133 height 16
type input "3"
click at [826, 131] on button "Create" at bounding box center [832, 134] width 40 height 16
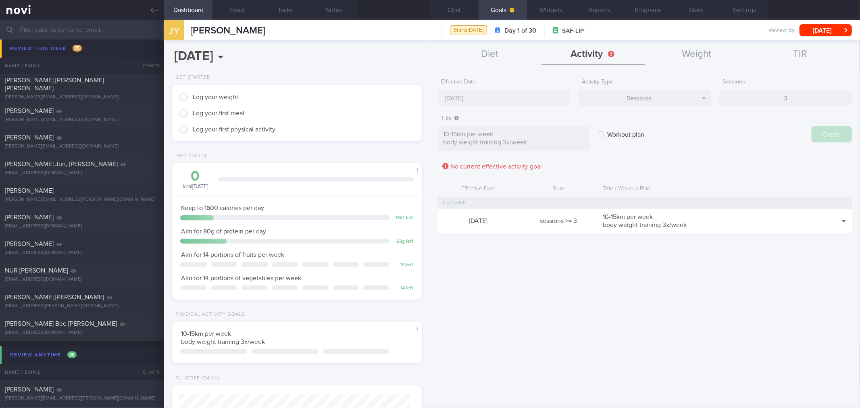
type input "[DATE]"
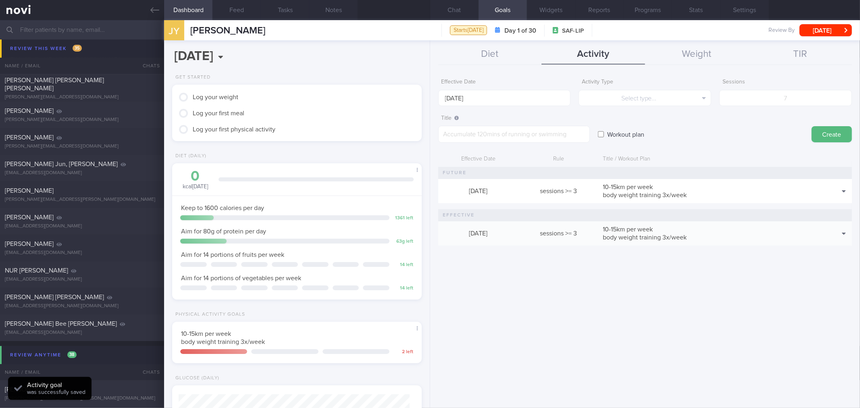
drag, startPoint x: 765, startPoint y: 279, endPoint x: 791, endPoint y: 274, distance: 26.7
click at [766, 279] on div "Effective Date 15 Sep 2025 Activity Type Select type... Select type... Duration…" at bounding box center [645, 239] width 430 height 340
click at [815, 269] on div "Effective Date 15 Sep 2025 Activity Type Select type... Select type... Duration…" at bounding box center [645, 239] width 430 height 340
click at [839, 212] on button "Delete" at bounding box center [830, 215] width 39 height 12
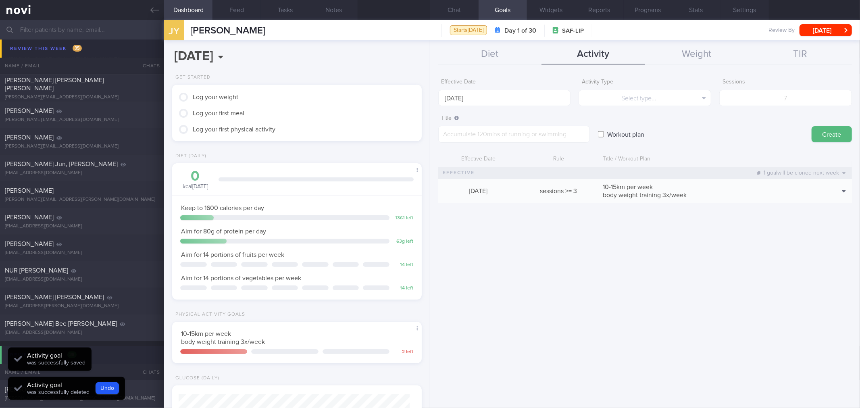
click at [777, 287] on div "Effective Date 15 Sep 2025 Activity Type Select type... Select type... Duration…" at bounding box center [645, 239] width 430 height 340
click at [715, 277] on div "Effective Date 15 Sep 2025 Activity Type Select type... Select type... Duration…" at bounding box center [645, 239] width 430 height 340
click at [469, 4] on button "Chat" at bounding box center [454, 10] width 48 height 20
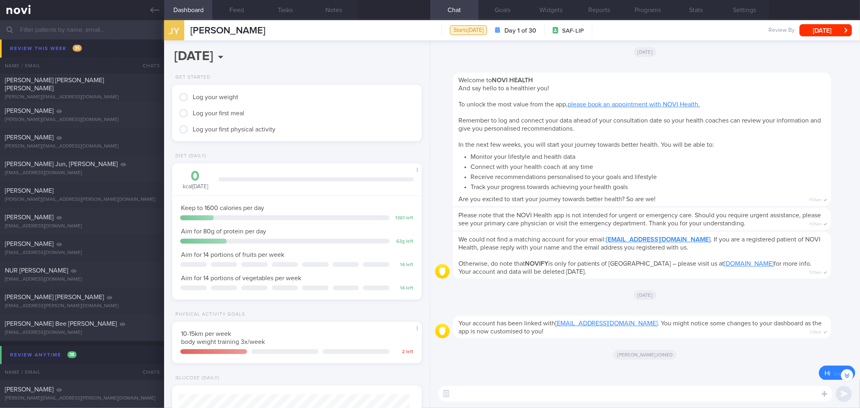
click at [591, 399] on textarea at bounding box center [635, 394] width 395 height 16
paste textarea "Hi XX, Elizabeth here. It was nice speaking to you today. I will be in touch wi…"
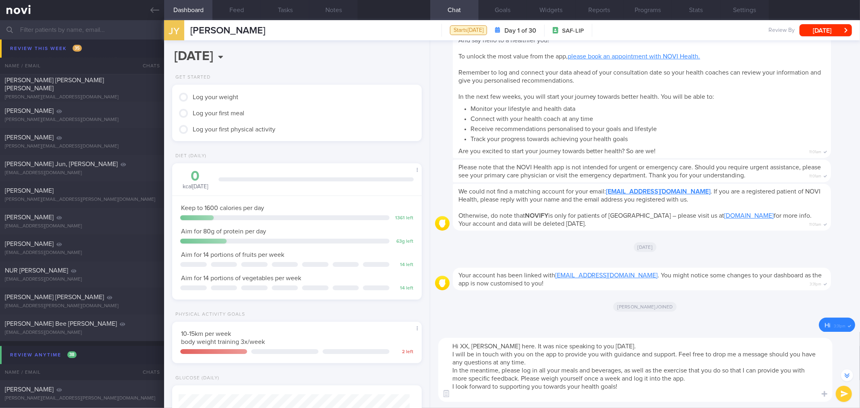
scroll to position [-117, 0]
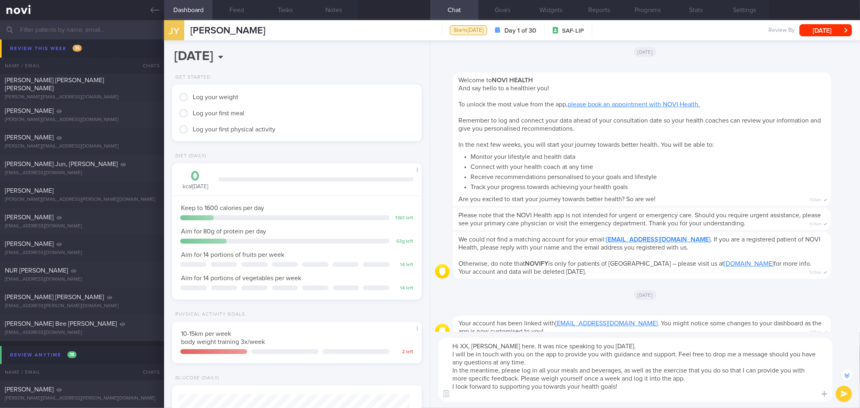
click at [467, 342] on textarea "Hi XX, Elizabeth here. It was nice speaking to you today. I will be in touch wi…" at bounding box center [635, 370] width 395 height 64
click at [624, 344] on textarea "Hi Julian, Elizabeth here. It was nice speaking to you today. I will be in touc…" at bounding box center [635, 370] width 395 height 64
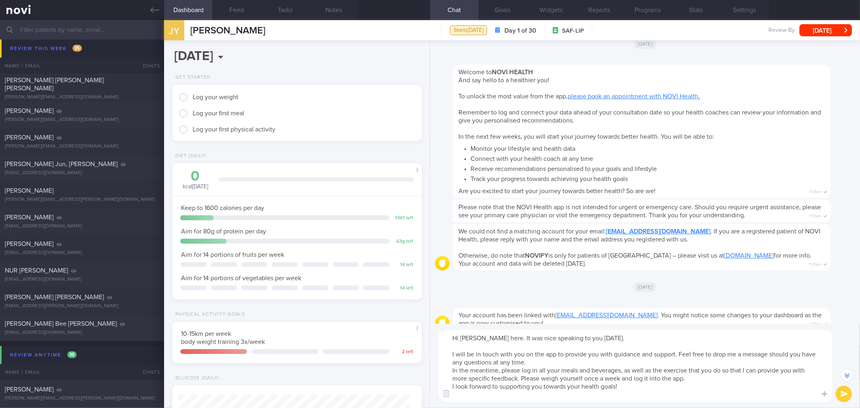
scroll to position [-125, 0]
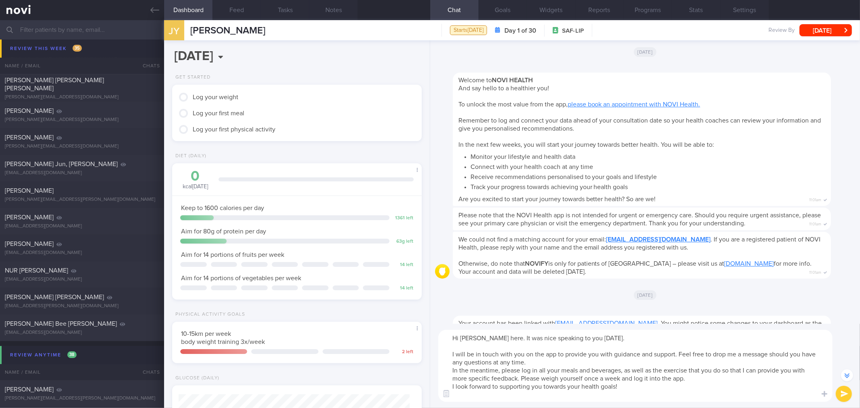
click at [585, 361] on textarea "Hi Julian, Elizabeth here. It was nice speaking to you today. I will be in touc…" at bounding box center [635, 366] width 395 height 72
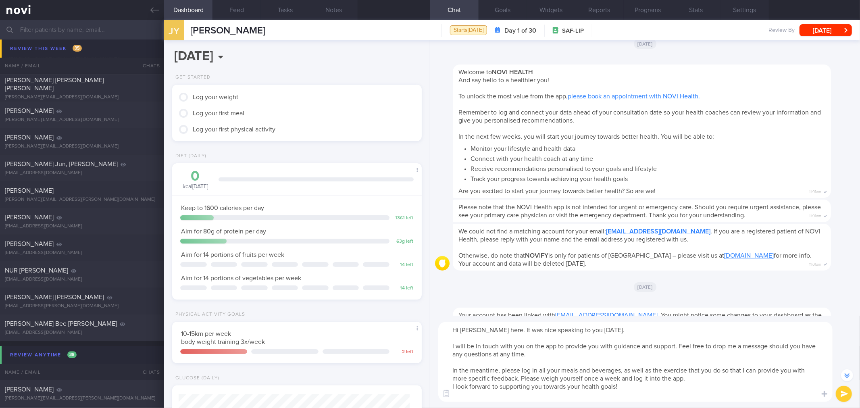
scroll to position [-134, 0]
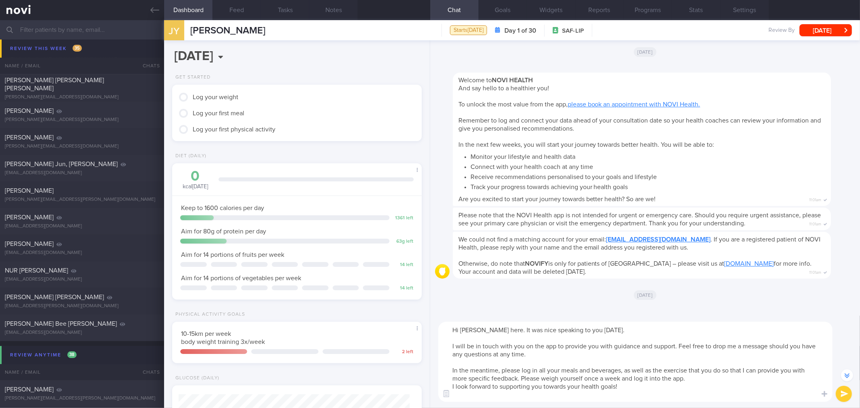
click at [707, 380] on textarea "Hi Julian, Elizabeth here. It was nice speaking to you today. I will be in touc…" at bounding box center [635, 362] width 395 height 80
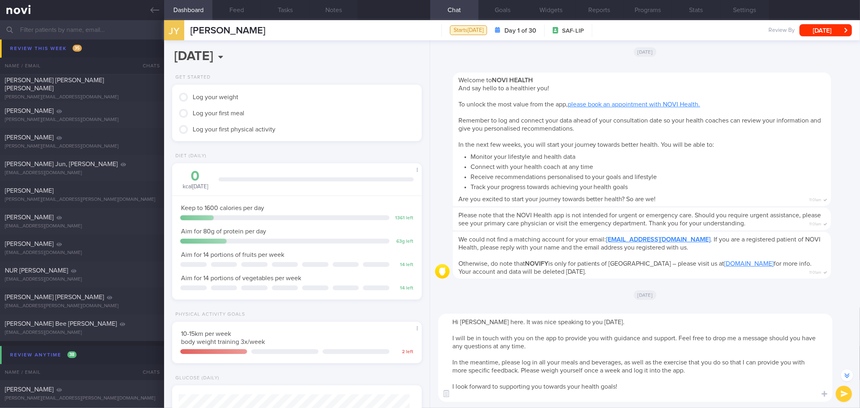
type textarea "Hi Julian, Elizabeth here. It was nice speaking to you today. I will be in touc…"
click at [841, 393] on button "submit" at bounding box center [844, 394] width 16 height 16
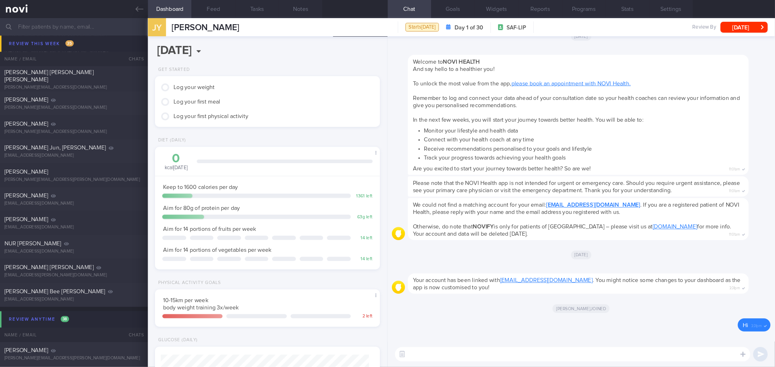
scroll to position [0, 0]
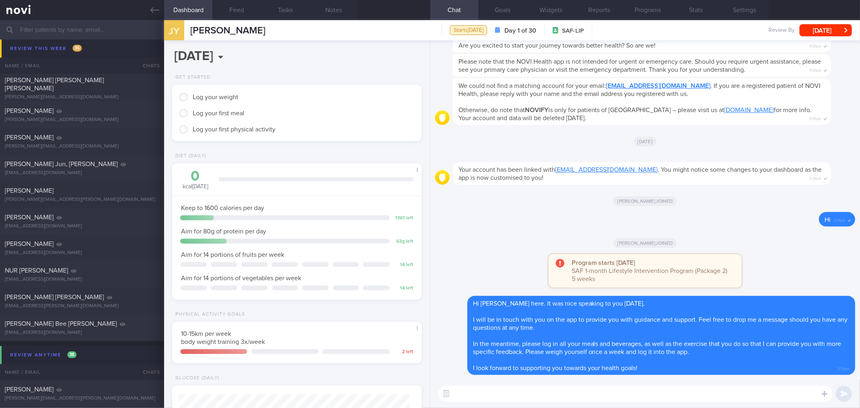
click at [631, 391] on textarea at bounding box center [635, 394] width 395 height 16
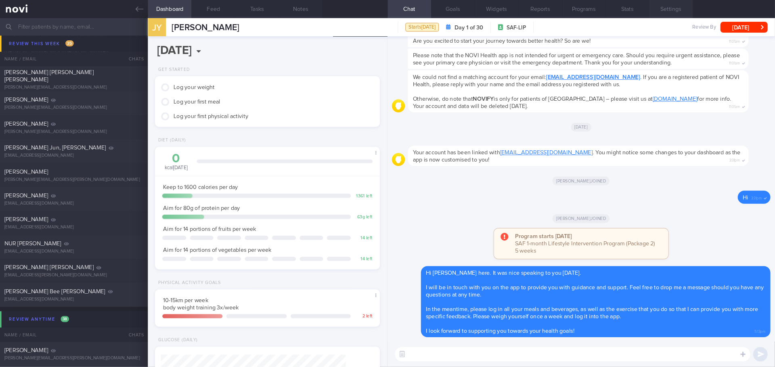
scroll to position [240, 0]
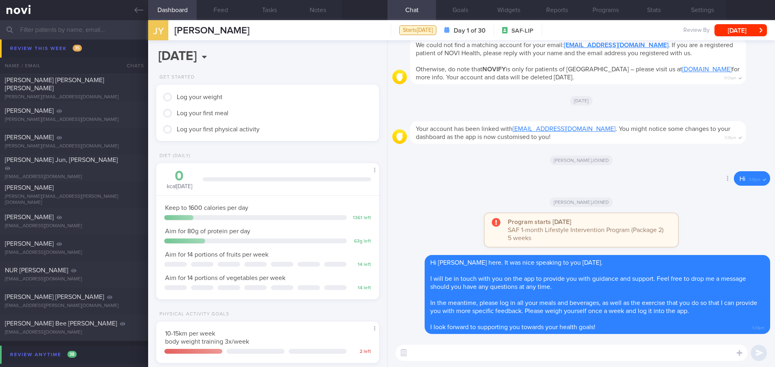
drag, startPoint x: 733, startPoint y: 8, endPoint x: 624, endPoint y: 181, distance: 204.1
click at [623, 182] on div "Delete Hi 3:31pm" at bounding box center [581, 180] width 378 height 19
click at [525, 355] on textarea at bounding box center [571, 353] width 352 height 16
type textarea "D"
type textarea "Did you manage to scan your sensor?"
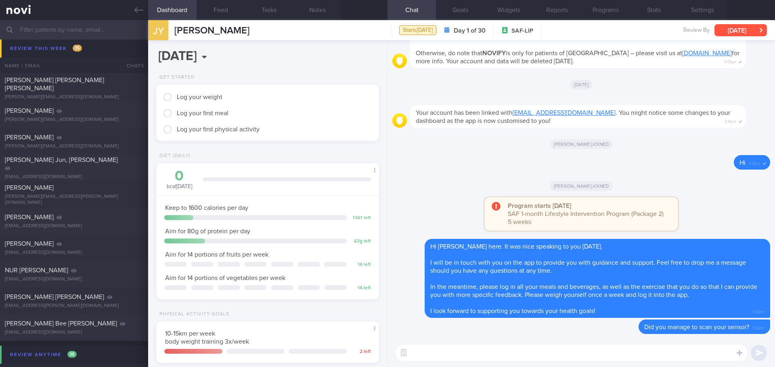
click at [734, 28] on button "[DATE]" at bounding box center [740, 30] width 52 height 12
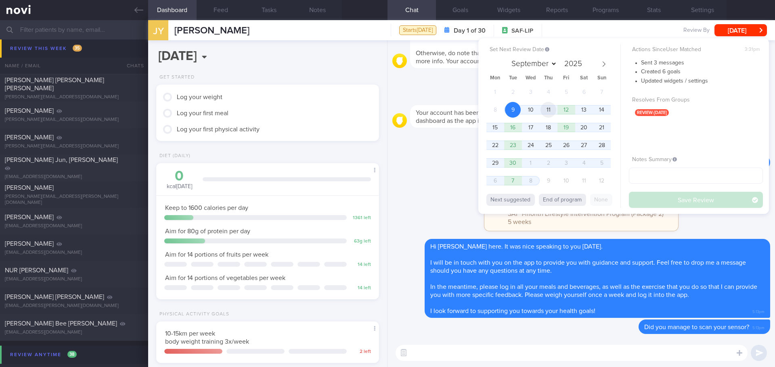
click at [549, 111] on span "11" at bounding box center [548, 110] width 16 height 16
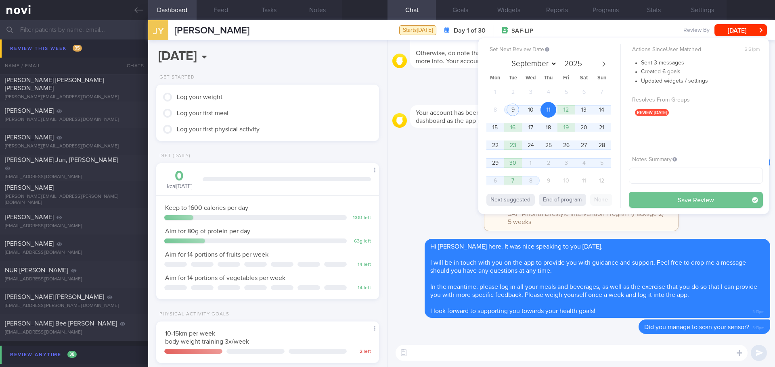
click at [693, 197] on button "Save Review" at bounding box center [695, 200] width 134 height 16
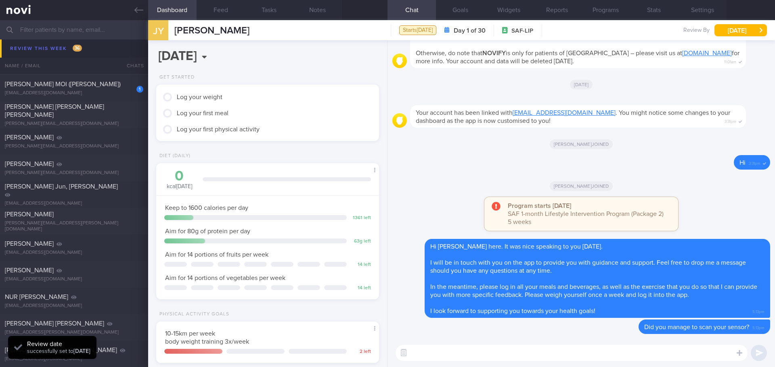
scroll to position [102, 206]
click at [42, 29] on input "text" at bounding box center [387, 29] width 775 height 19
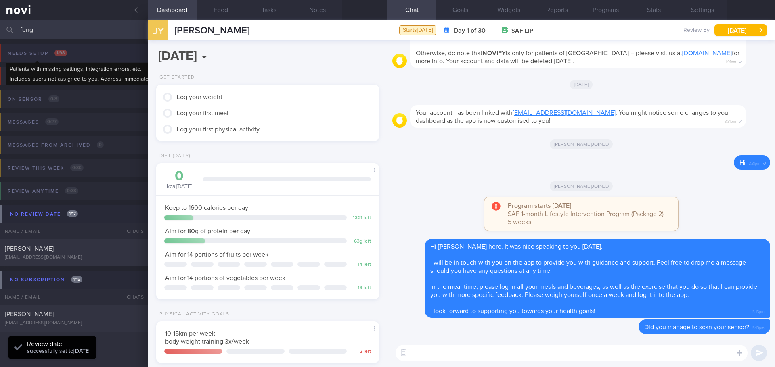
type input "feng"
click at [49, 53] on div "Needs setup 1 / 98" at bounding box center [37, 53] width 63 height 11
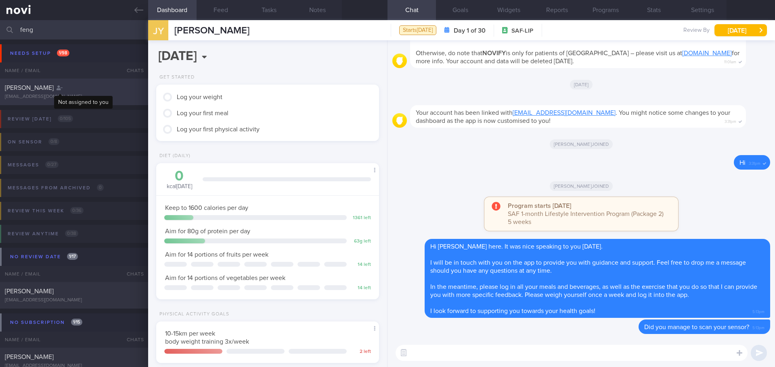
click at [58, 87] on icon at bounding box center [59, 88] width 6 height 5
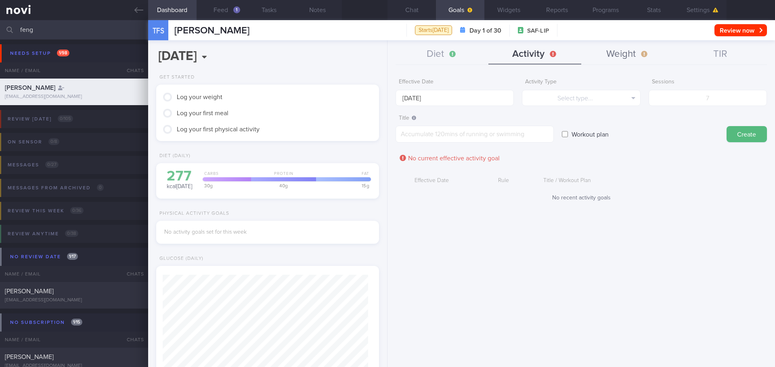
scroll to position [102, 206]
click at [696, 8] on button "Settings" at bounding box center [702, 10] width 48 height 20
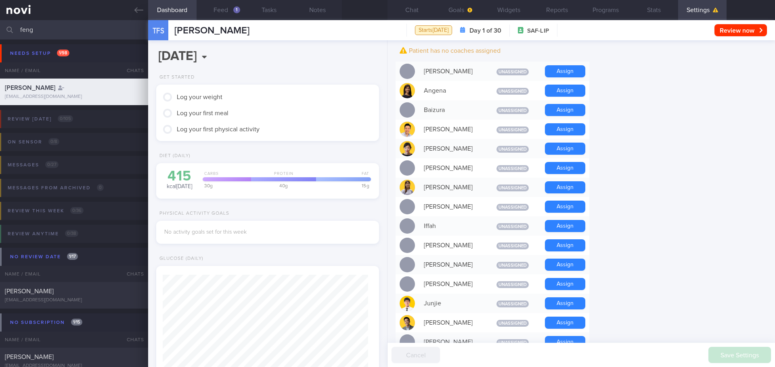
scroll to position [242, 0]
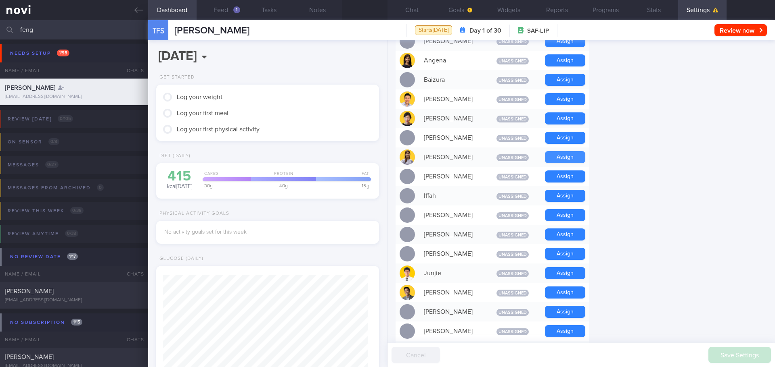
click at [559, 160] on button "Assign" at bounding box center [565, 157] width 40 height 12
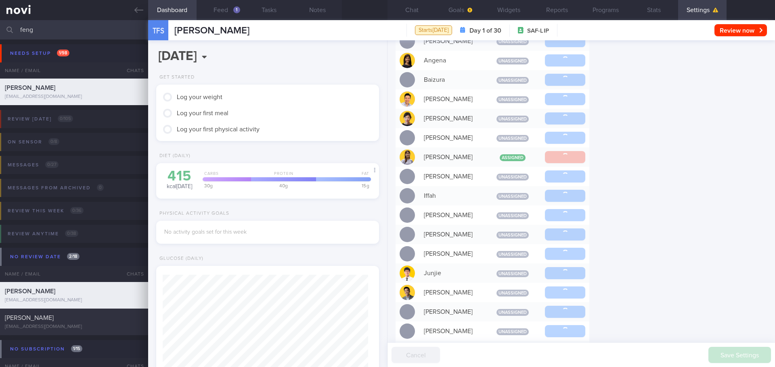
click at [681, 177] on form "Profile Display Name TEO FENG SHAN Email teofengshan16@gmail.com Login Method E…" at bounding box center [580, 327] width 371 height 980
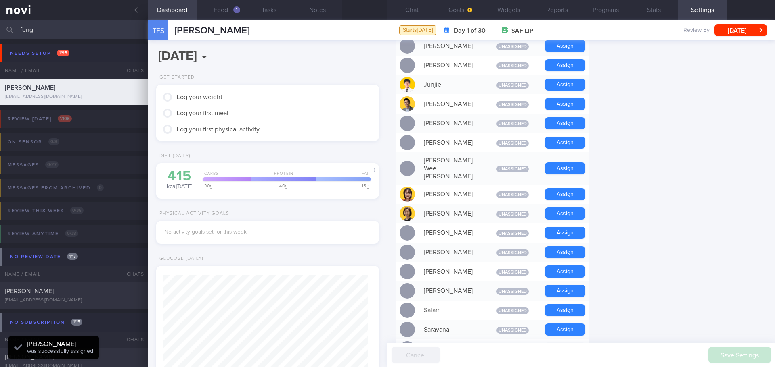
scroll to position [507, 0]
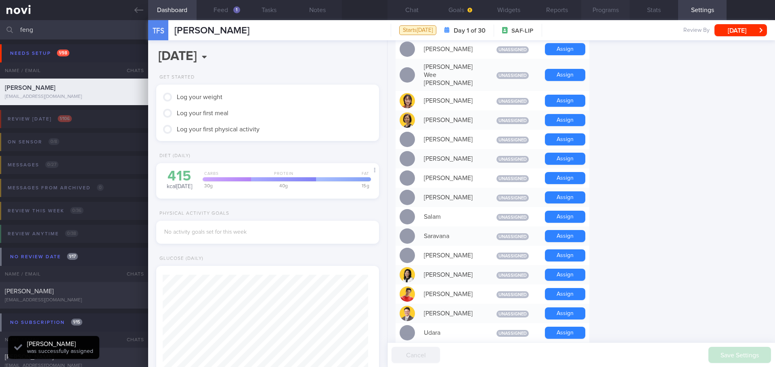
click at [605, 10] on button "Programs" at bounding box center [605, 10] width 48 height 20
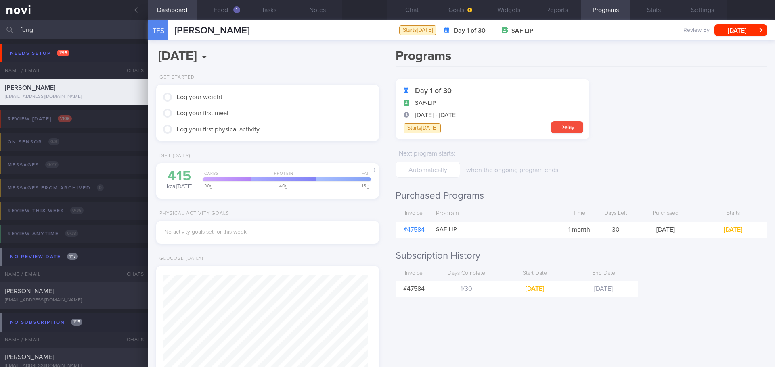
click at [418, 227] on link "# 47584" at bounding box center [413, 230] width 21 height 6
click at [685, 128] on form "Day 1 of 30 SAF-LIP 9 Sep - 8 Oct Starts today Delay Next program starts : when…" at bounding box center [580, 128] width 371 height 99
click at [699, 2] on button "Settings" at bounding box center [702, 10] width 48 height 20
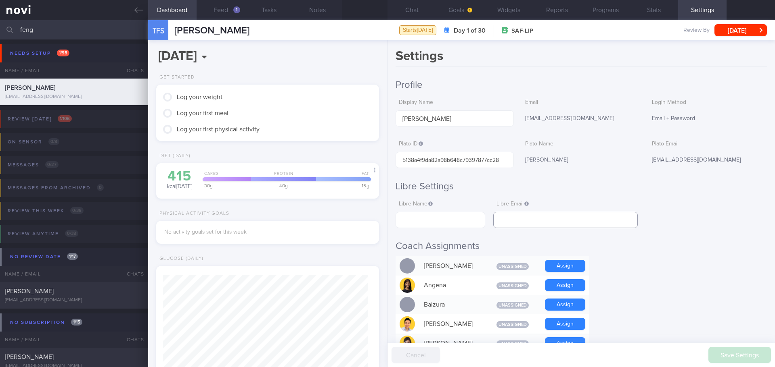
click at [517, 220] on input "text" at bounding box center [565, 220] width 144 height 16
paste input "teofengshan16@gmail.com"
type input "teofengshan16@gmail.com"
click at [430, 226] on input "text" at bounding box center [440, 220] width 90 height 16
paste input "Feng Shan Teo"
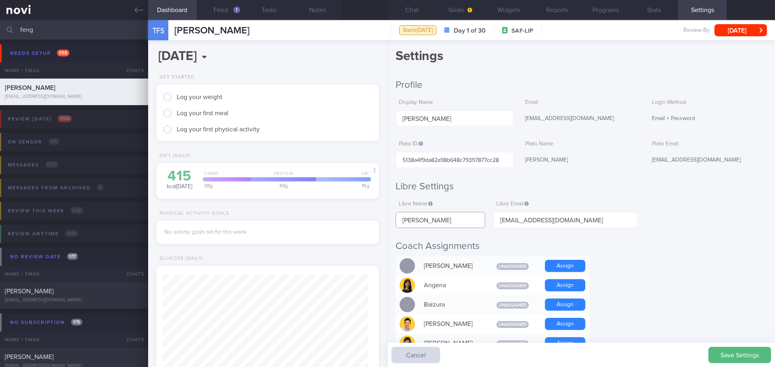
type input "Feng Shan Teo"
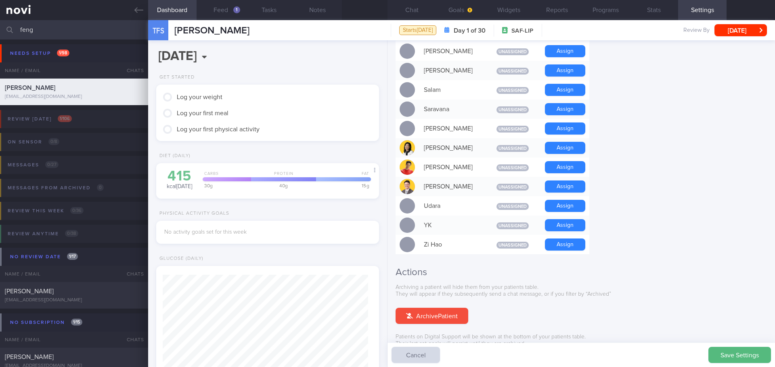
scroll to position [645, 0]
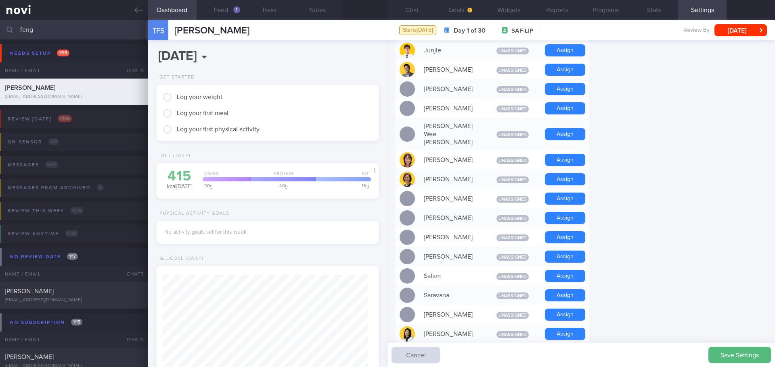
scroll to position [605, 0]
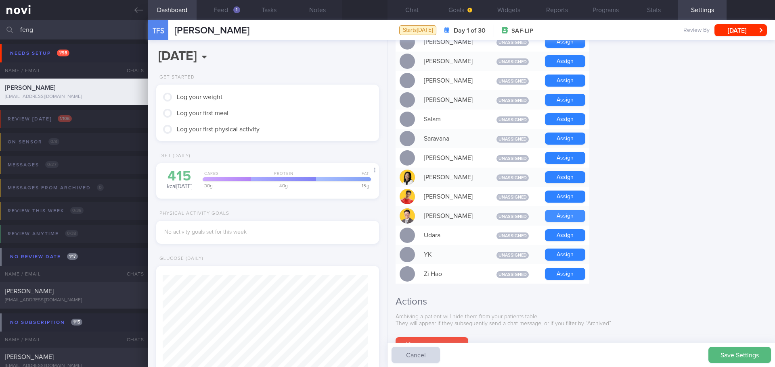
click at [568, 210] on button "Assign" at bounding box center [565, 216] width 40 height 12
click at [714, 346] on div "Save Settings Cancel" at bounding box center [580, 355] width 387 height 24
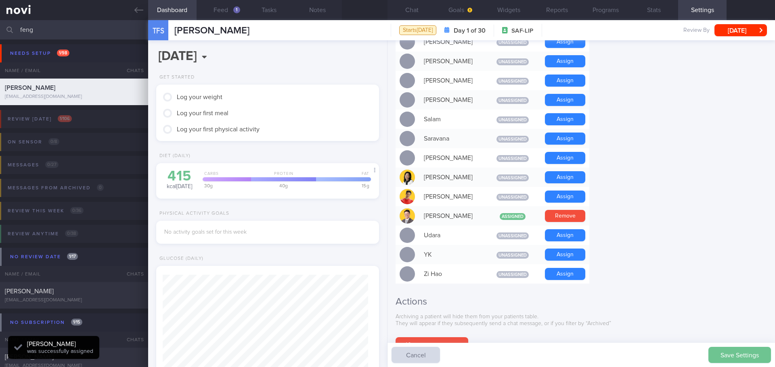
click at [718, 355] on button "Save Settings" at bounding box center [739, 355] width 63 height 16
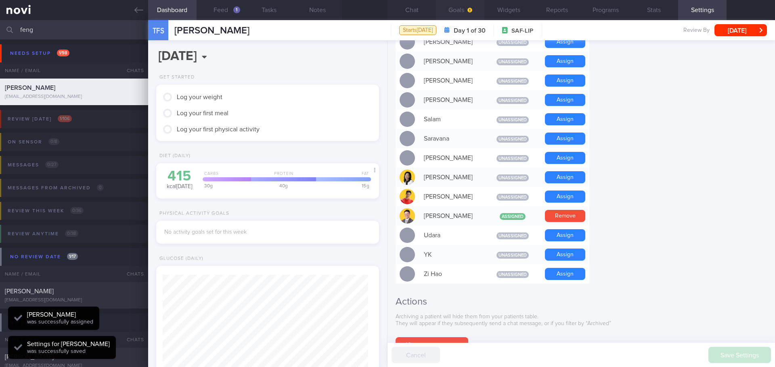
click at [452, 17] on button "Goals" at bounding box center [460, 10] width 48 height 20
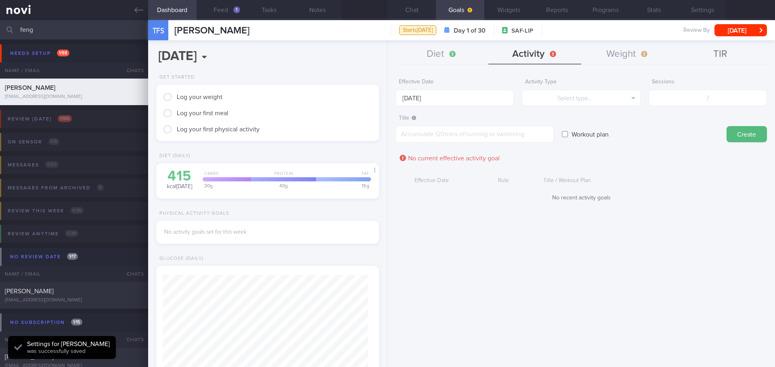
drag, startPoint x: 722, startPoint y: 54, endPoint x: 677, endPoint y: 50, distance: 45.4
click at [722, 54] on button "TIR" at bounding box center [720, 54] width 93 height 20
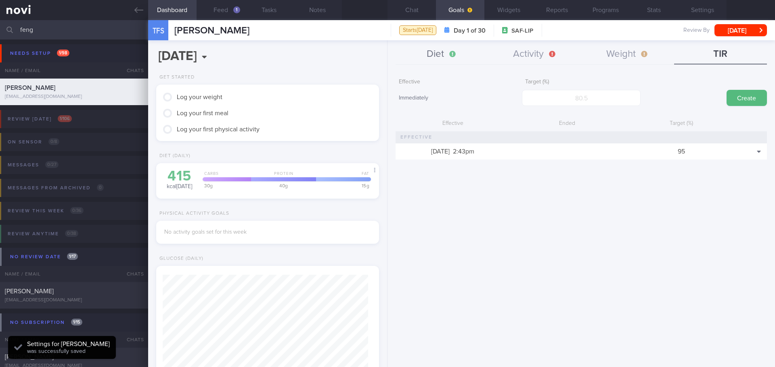
click at [449, 49] on button "Diet" at bounding box center [441, 54] width 93 height 20
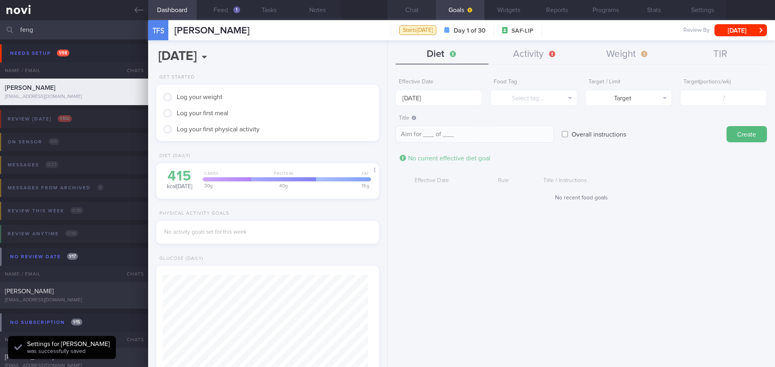
click at [402, 6] on button "Chat" at bounding box center [411, 10] width 48 height 20
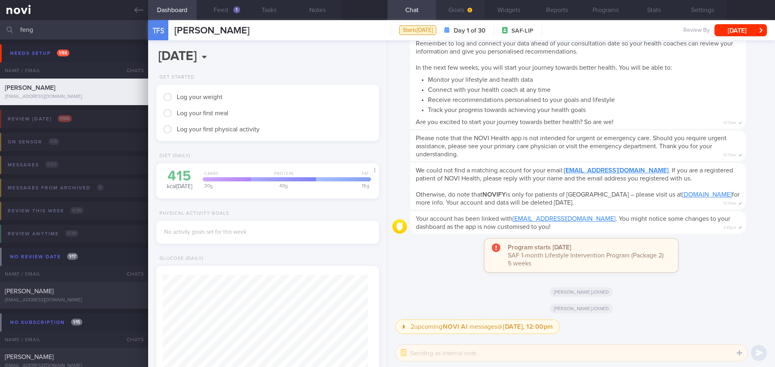
click at [459, 6] on button "Goals" at bounding box center [460, 10] width 48 height 20
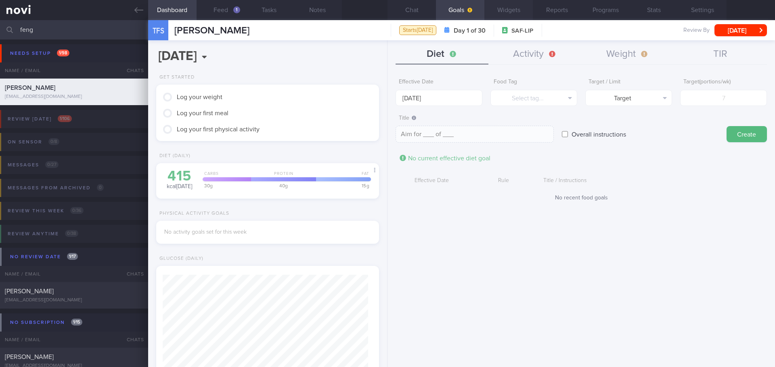
click at [522, 10] on button "Widgets" at bounding box center [508, 10] width 48 height 20
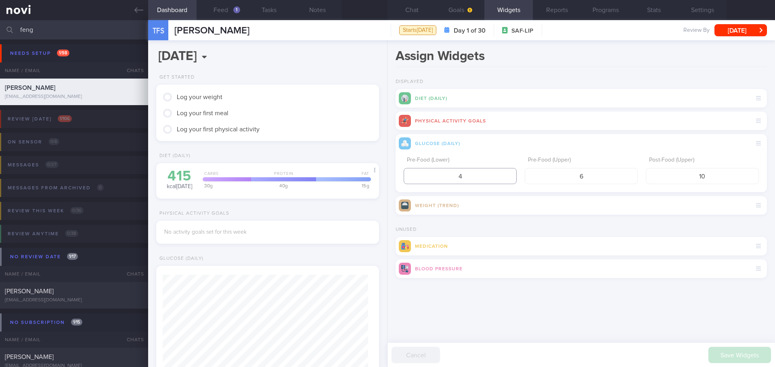
drag, startPoint x: 466, startPoint y: 182, endPoint x: 435, endPoint y: 179, distance: 30.4
click at [435, 179] on input "4" at bounding box center [459, 176] width 113 height 16
type input "3.9"
click at [591, 178] on input "6" at bounding box center [580, 176] width 113 height 16
type input "5"
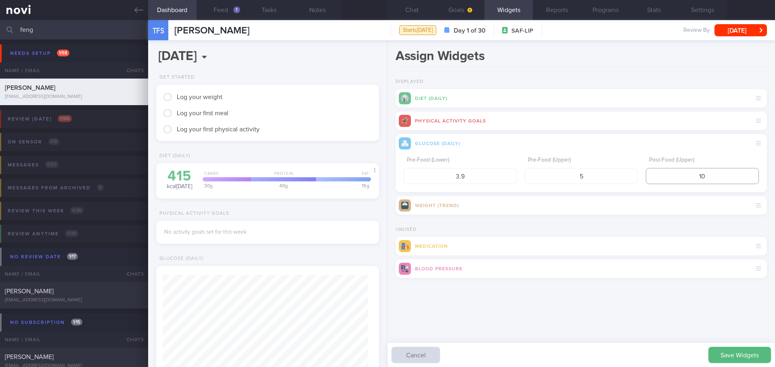
drag, startPoint x: 711, startPoint y: 180, endPoint x: 684, endPoint y: 181, distance: 27.5
click at [684, 181] on input "10" at bounding box center [701, 176] width 113 height 16
type input "7.8"
click at [735, 355] on button "Save Widgets" at bounding box center [739, 355] width 63 height 16
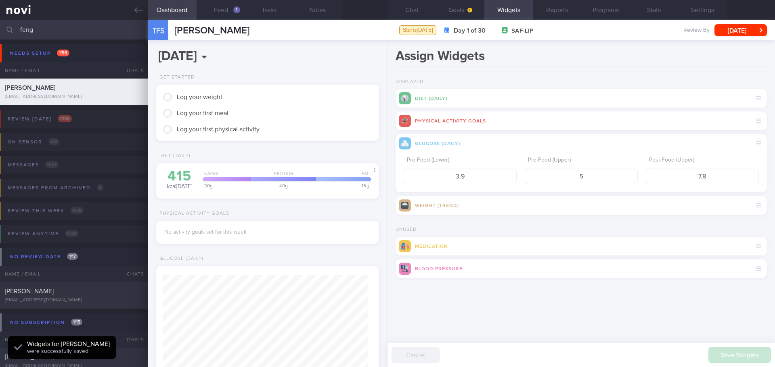
scroll to position [102, 206]
click at [571, 311] on div "Save Widgets Cancel" at bounding box center [580, 302] width 371 height 24
click at [578, 312] on div "Save Widgets Cancel" at bounding box center [580, 302] width 371 height 24
click at [405, 10] on button "Chat" at bounding box center [411, 10] width 48 height 20
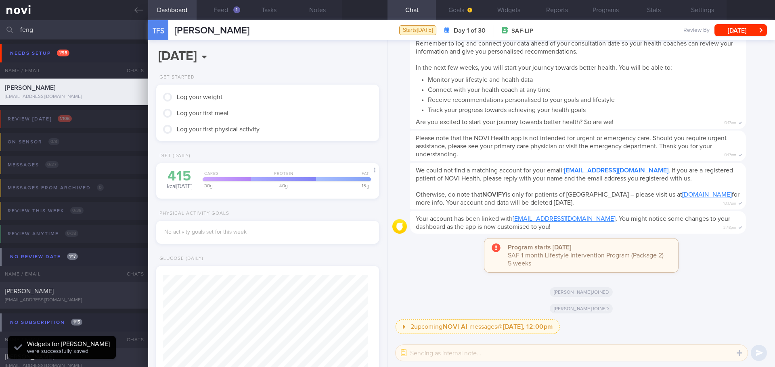
click at [430, 269] on div "Program starts today SAF 1-month Lifestyle Intervention Program (Package 2) 5 w…" at bounding box center [581, 260] width 378 height 42
click at [401, 356] on button "button" at bounding box center [403, 353] width 15 height 15
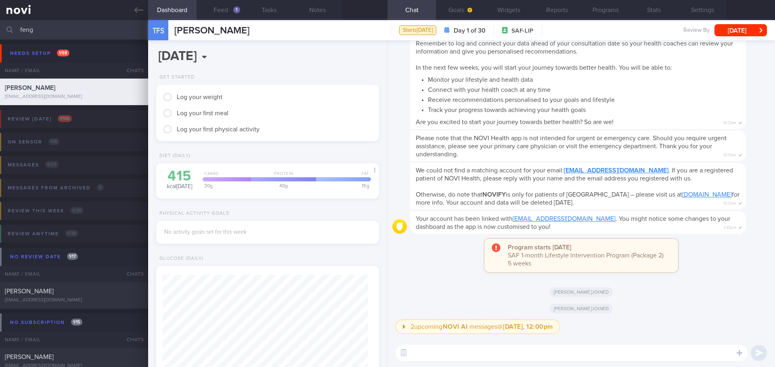
click at [426, 282] on div "Elizabeth joined" at bounding box center [581, 289] width 378 height 17
click at [428, 283] on div "Elizabeth joined" at bounding box center [581, 289] width 378 height 17
drag, startPoint x: 656, startPoint y: 286, endPoint x: 663, endPoint y: 276, distance: 12.8
click at [657, 286] on div "Elizabeth joined" at bounding box center [581, 289] width 378 height 17
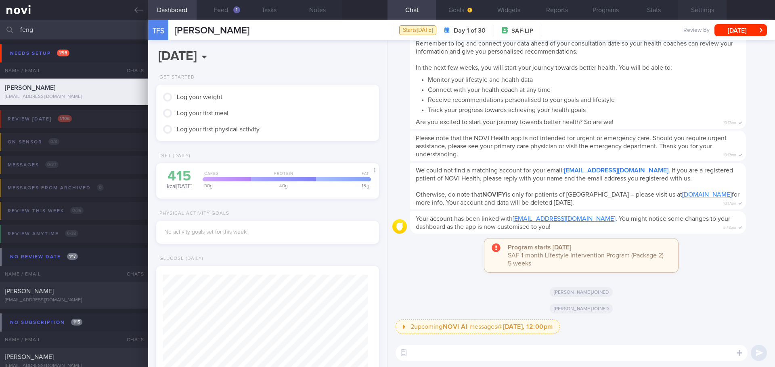
click at [704, 10] on button "Settings" at bounding box center [702, 10] width 48 height 20
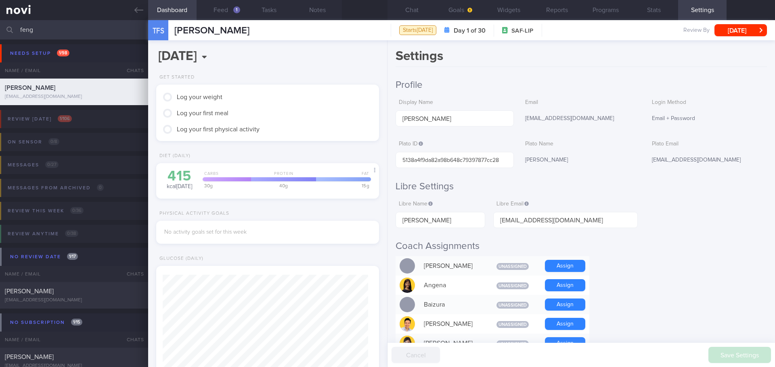
click at [520, 70] on div "Settings Profile Display Name TEO FENG SHAN Email teofengshan16@gmail.com Login…" at bounding box center [580, 203] width 387 height 327
click at [461, 73] on div "Settings Profile Display Name TEO FENG SHAN Email teofengshan16@gmail.com Login…" at bounding box center [580, 203] width 387 height 327
click at [218, 11] on button "Feed 1" at bounding box center [220, 10] width 48 height 20
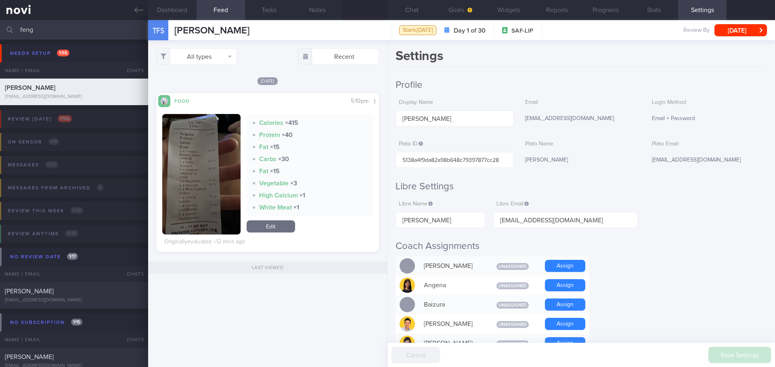
drag, startPoint x: 47, startPoint y: 28, endPoint x: -20, endPoint y: 38, distance: 67.7
click at [0, 38] on html "You are offline! Some functionality will be unavailable Patients New Users Coac…" at bounding box center [387, 183] width 775 height 367
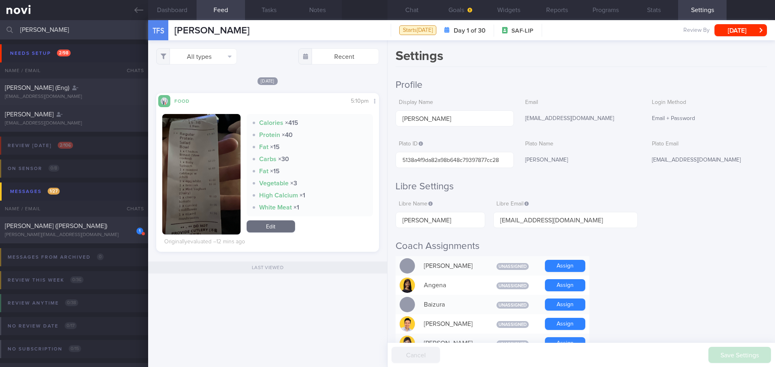
click at [94, 34] on input "alex" at bounding box center [387, 29] width 775 height 19
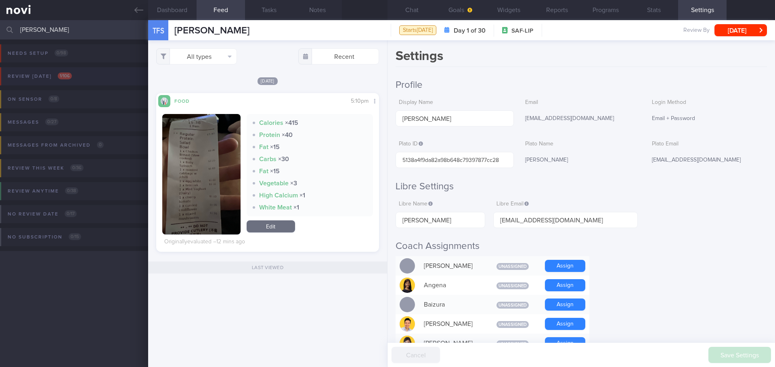
type input "alex liao"
click at [38, 81] on div "Review today 1 / 106" at bounding box center [40, 76] width 68 height 11
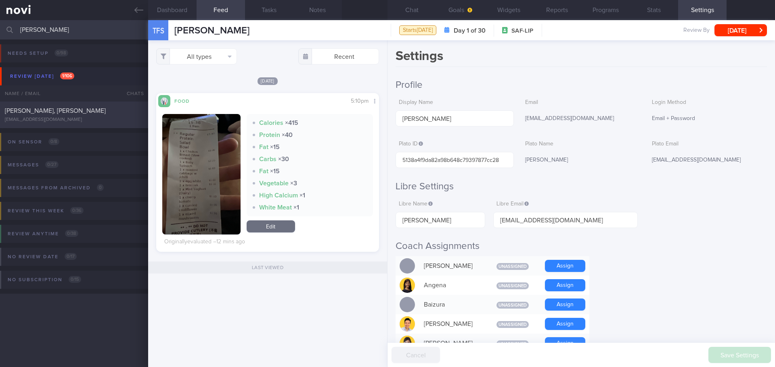
click at [51, 109] on span "LIAO CHENBIN, ALEX" at bounding box center [55, 111] width 101 height 6
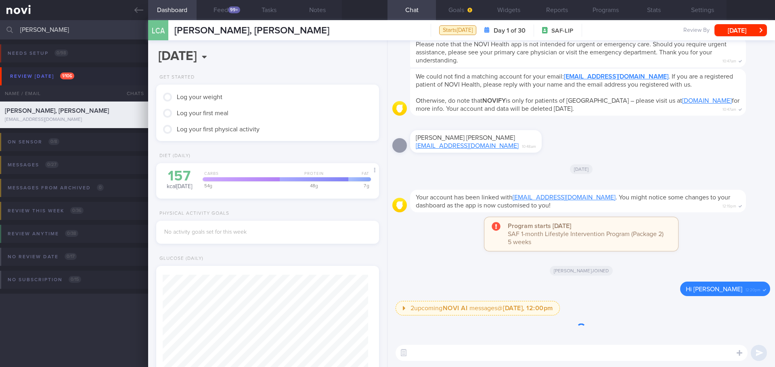
scroll to position [101, 203]
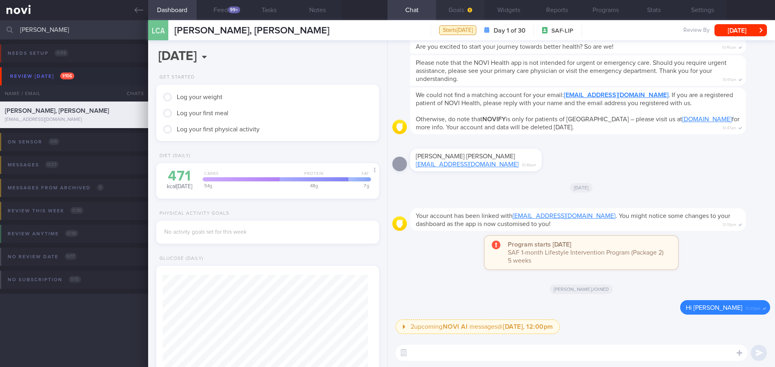
click at [474, 11] on button "Goals" at bounding box center [460, 10] width 48 height 20
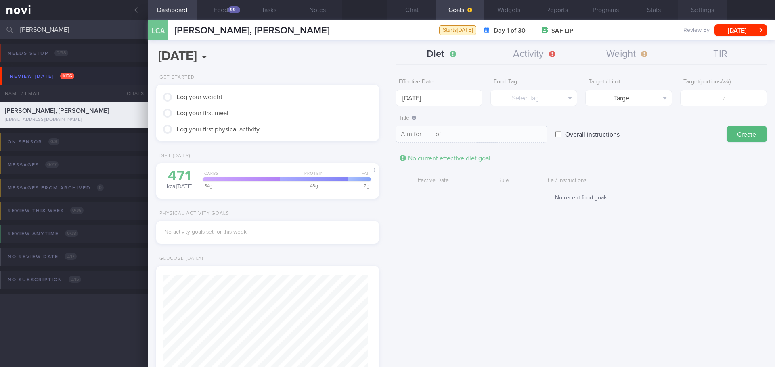
click at [695, 14] on button "Settings" at bounding box center [702, 10] width 48 height 20
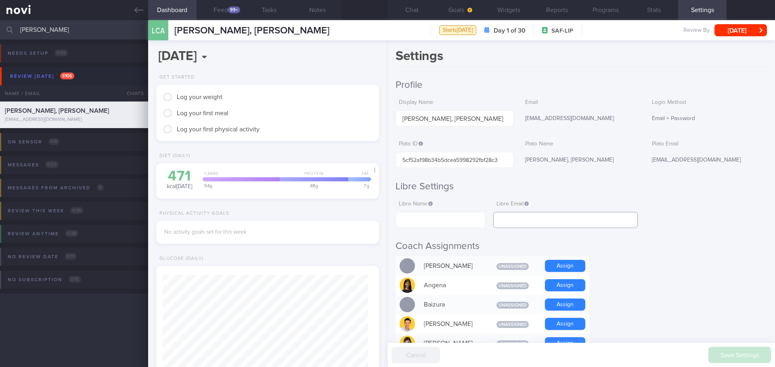
click at [586, 219] on input "text" at bounding box center [565, 220] width 144 height 16
paste input "ynwa.alex@gmail.com"
type input "ynwa.alex@gmail.com"
click at [447, 216] on input "text" at bounding box center [440, 220] width 90 height 16
paste input "Alex Liao"
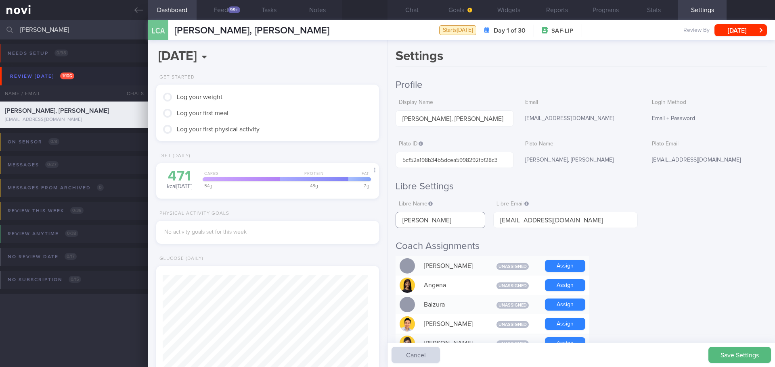
type input "Alex Liao"
click at [734, 349] on button "Save Settings" at bounding box center [739, 355] width 63 height 16
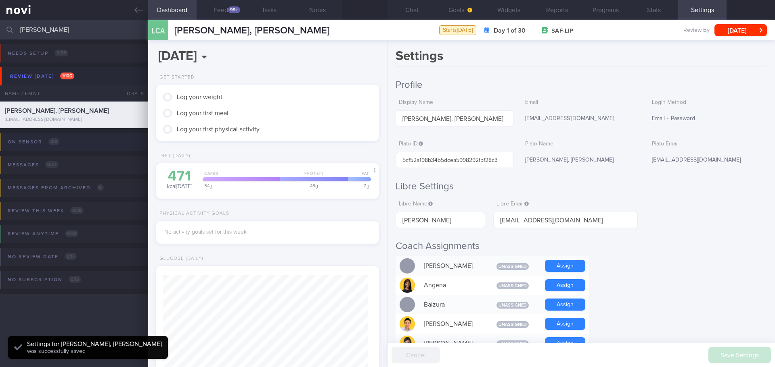
scroll to position [102, 206]
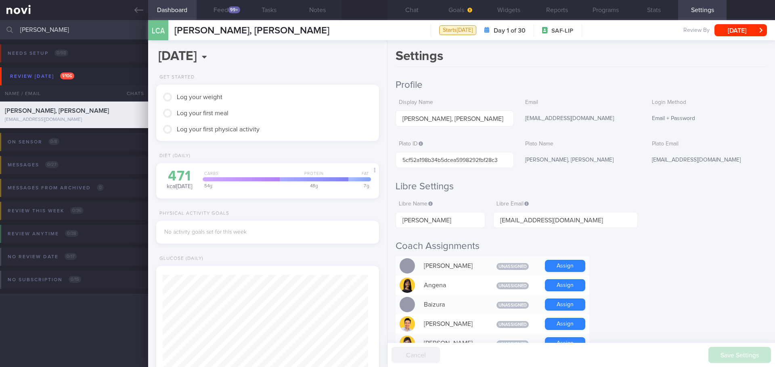
drag, startPoint x: 333, startPoint y: 12, endPoint x: 652, endPoint y: 113, distance: 334.4
click at [652, 113] on div "Email + Password" at bounding box center [707, 119] width 118 height 17
drag, startPoint x: 129, startPoint y: 15, endPoint x: 449, endPoint y: 40, distance: 320.5
click at [129, 15] on link at bounding box center [74, 10] width 148 height 20
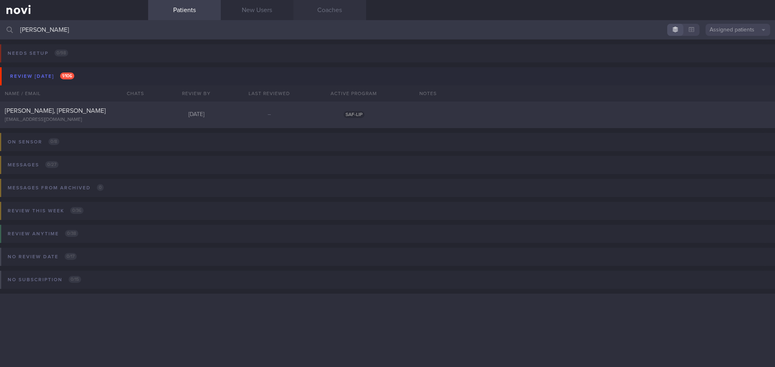
click at [338, 8] on link "Coaches" at bounding box center [329, 10] width 73 height 20
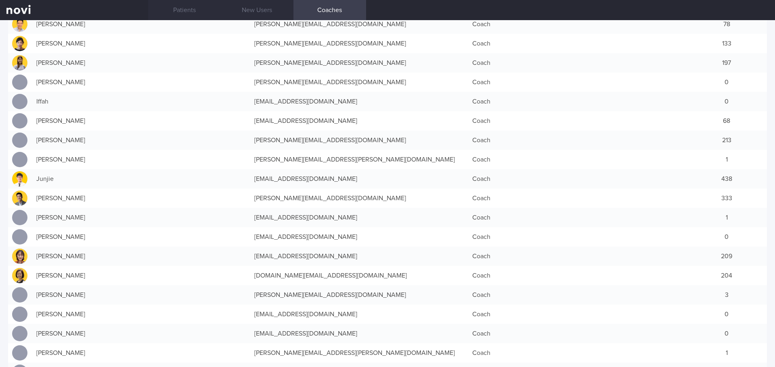
scroll to position [40, 0]
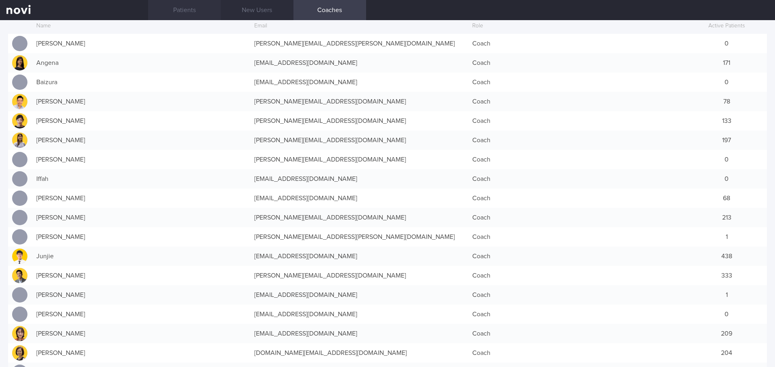
click at [182, 12] on link "Patients" at bounding box center [184, 10] width 73 height 20
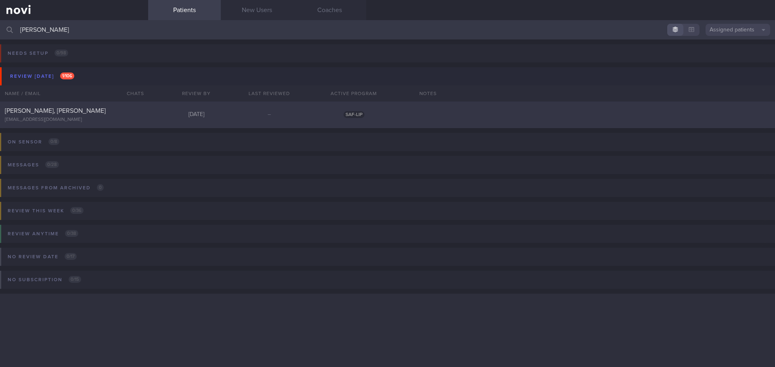
click at [143, 116] on div "LIAO CHENBIN, ALEX ynwa.alex@gmail.com" at bounding box center [74, 115] width 148 height 16
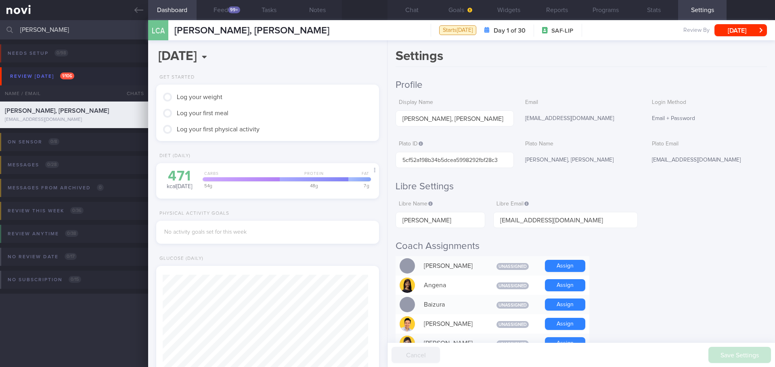
scroll to position [102, 206]
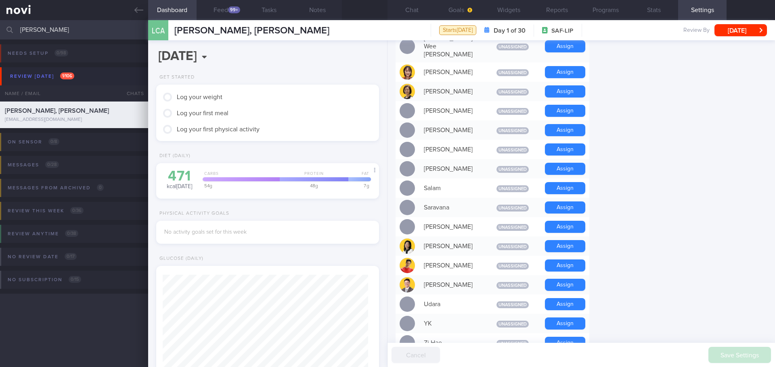
scroll to position [532, 0]
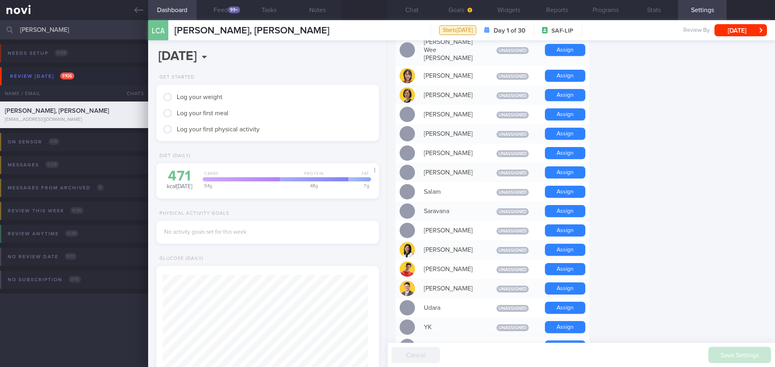
drag, startPoint x: 566, startPoint y: 273, endPoint x: 635, endPoint y: 269, distance: 69.1
click at [566, 283] on button "Assign" at bounding box center [565, 289] width 40 height 12
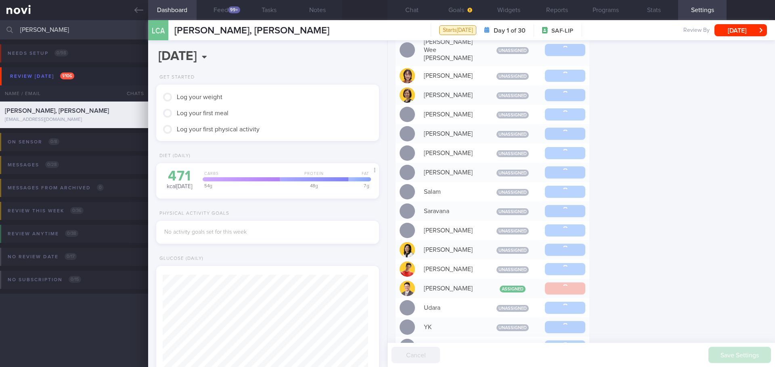
click at [635, 269] on div "Settings Profile Display Name LIAO CHENBIN, ALEX Email ynwa.alex@gmail.com Logi…" at bounding box center [580, 203] width 387 height 327
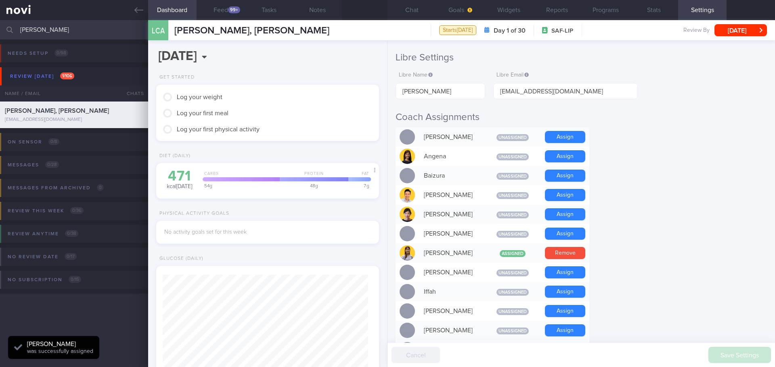
scroll to position [0, 0]
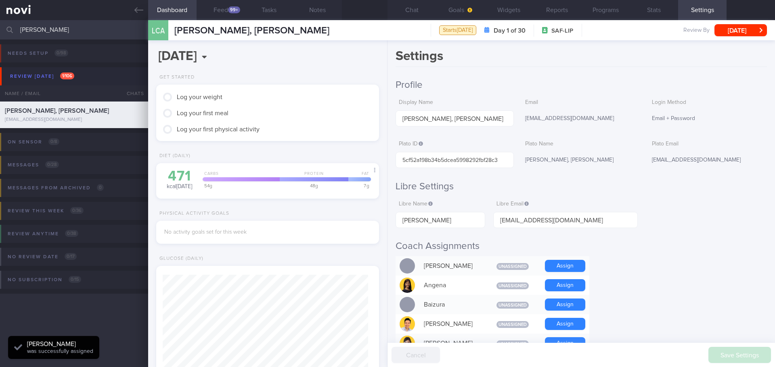
click at [455, 7] on button "Goals" at bounding box center [460, 10] width 48 height 20
select select "8"
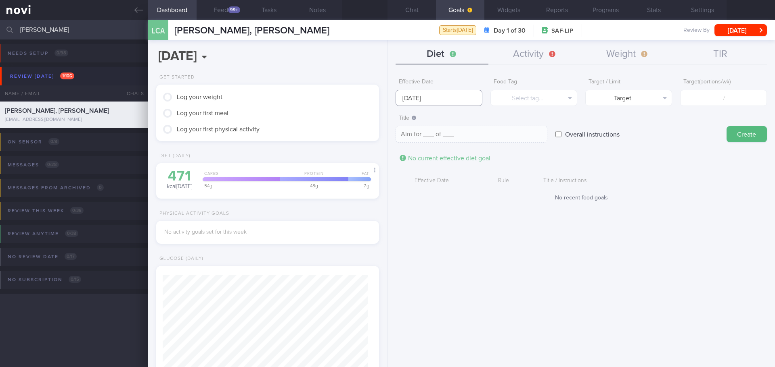
click at [435, 94] on input "[DATE]" at bounding box center [438, 98] width 87 height 16
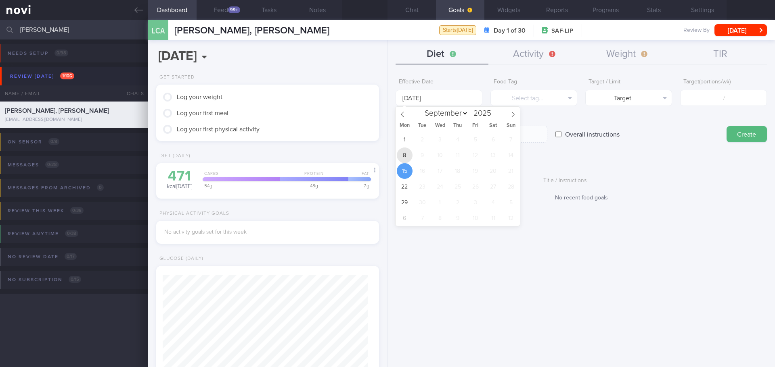
click at [405, 150] on span "8" at bounding box center [405, 156] width 16 height 16
type input "8 Sep 2025"
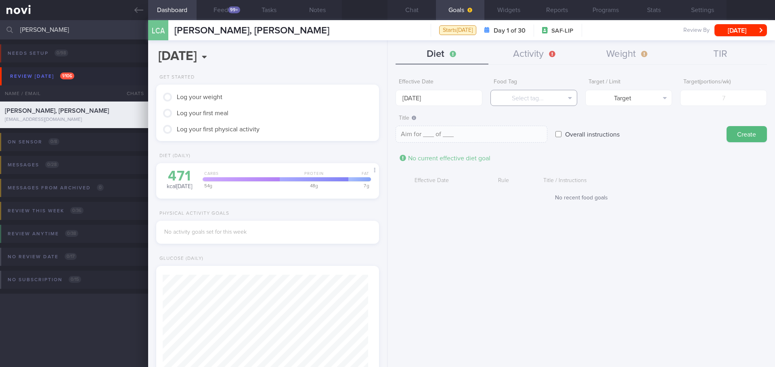
click at [509, 104] on button "Select tag..." at bounding box center [533, 98] width 87 height 16
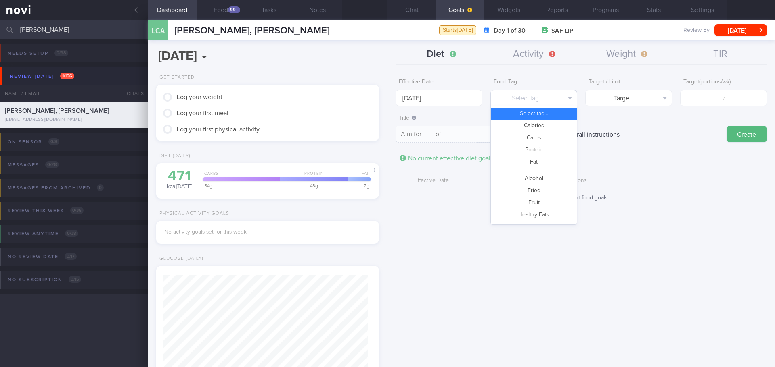
click at [513, 100] on button "Select tag..." at bounding box center [533, 98] width 87 height 16
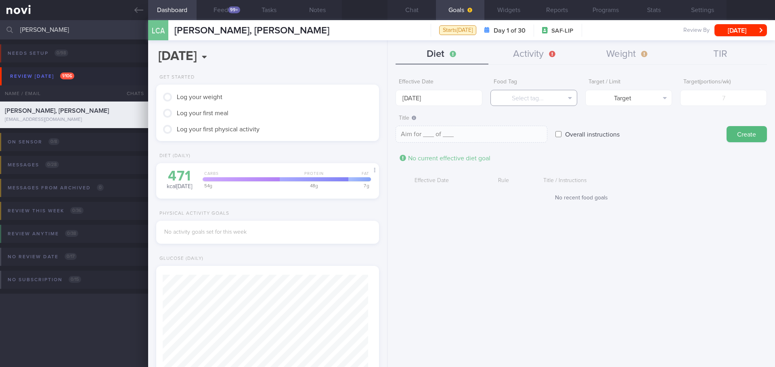
click at [518, 101] on button "Select tag..." at bounding box center [533, 98] width 87 height 16
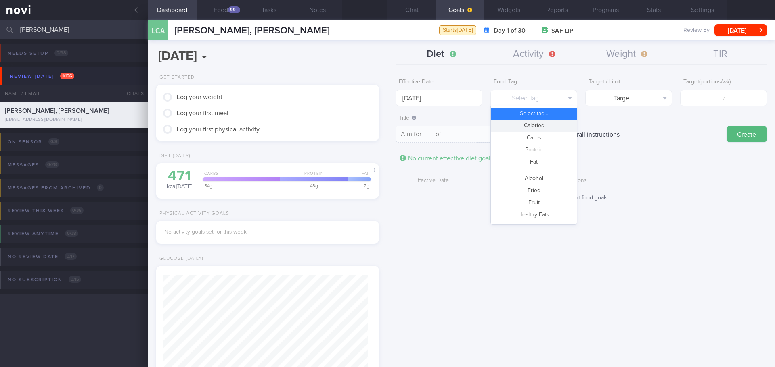
click at [531, 123] on button "Calories" at bounding box center [534, 126] width 86 height 12
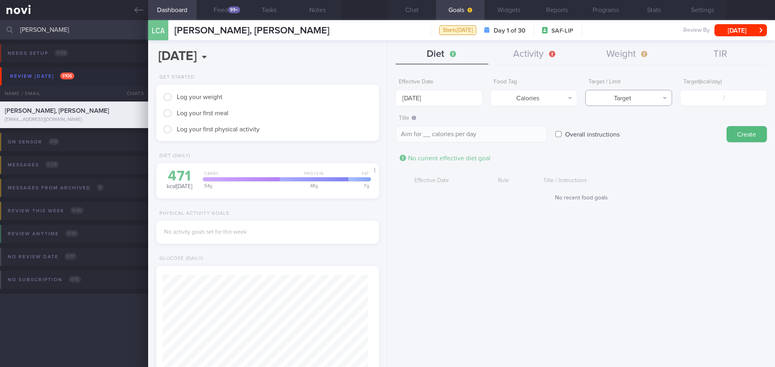
click at [670, 99] on button "Target" at bounding box center [628, 98] width 87 height 16
click at [664, 123] on button "Limit" at bounding box center [628, 126] width 86 height 12
type textarea "Keep to __ calories per day"
click at [702, 101] on input "number" at bounding box center [723, 98] width 87 height 16
type input "1"
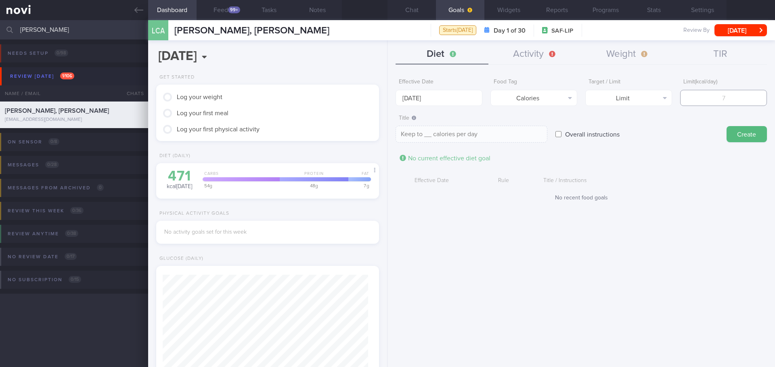
type textarea "Keep to 1 calories per day"
type input "16"
type textarea "Keep to 16 calories per day"
type input "160"
type textarea "Keep to 160 calories per day"
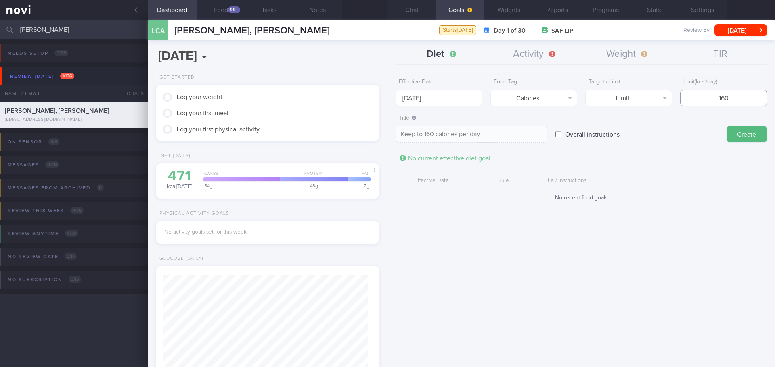
type input "1600"
type textarea "Keep to 1600 calories per day"
type input "1600"
click at [753, 129] on button "Create" at bounding box center [746, 134] width 40 height 16
type input "[DATE]"
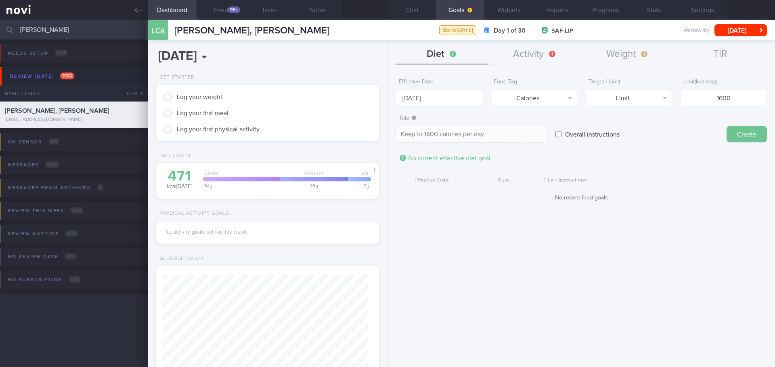
type textarea "Aim for ___ of ___"
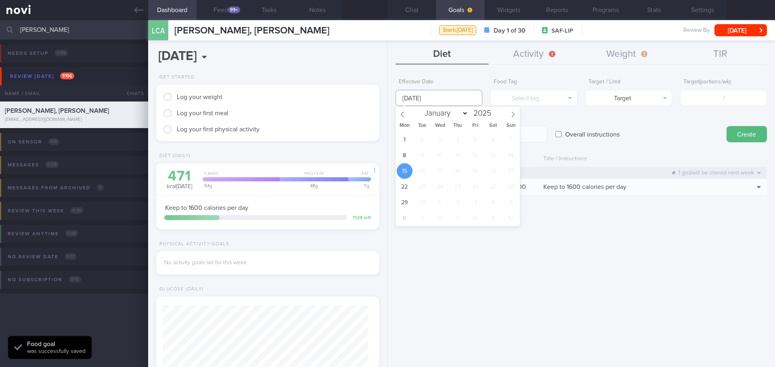
click at [445, 100] on input "[DATE]" at bounding box center [438, 98] width 87 height 16
click at [408, 157] on span "8" at bounding box center [405, 156] width 16 height 16
type input "8 Sep 2025"
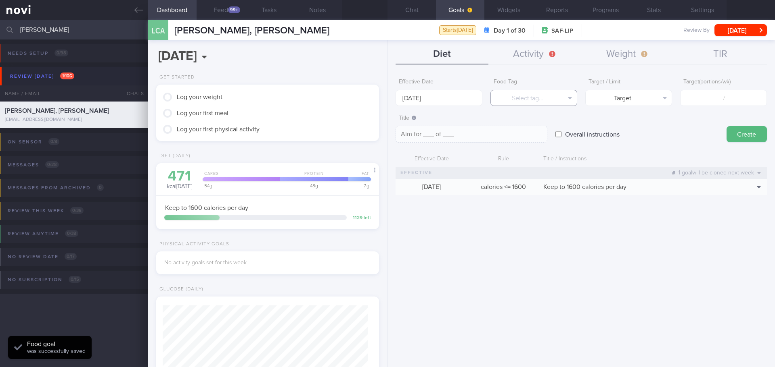
click at [527, 105] on button "Select tag..." at bounding box center [533, 98] width 87 height 16
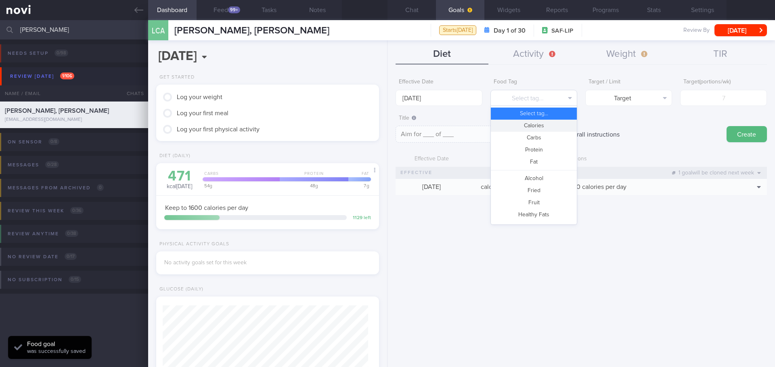
click at [540, 96] on button "Select tag..." at bounding box center [533, 98] width 87 height 16
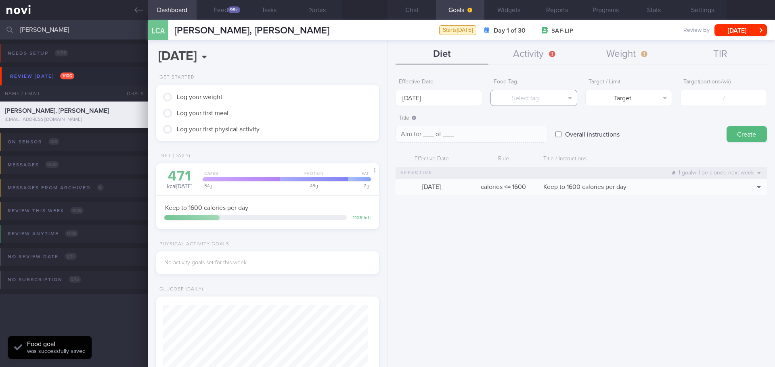
click at [539, 95] on button "Select tag..." at bounding box center [533, 98] width 87 height 16
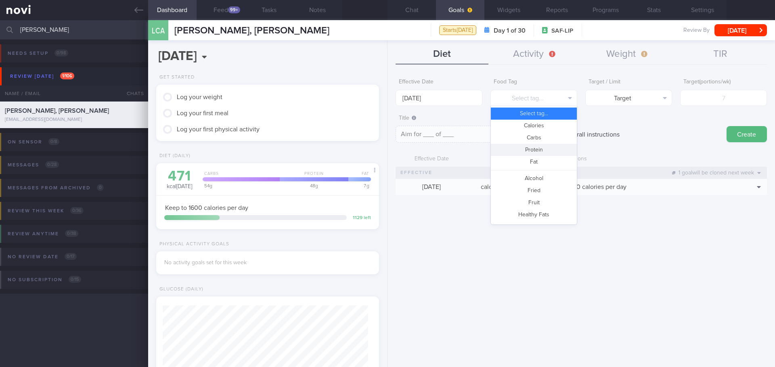
click at [547, 148] on button "Protein" at bounding box center [534, 150] width 86 height 12
type textarea "Aim for __g of protein per day"
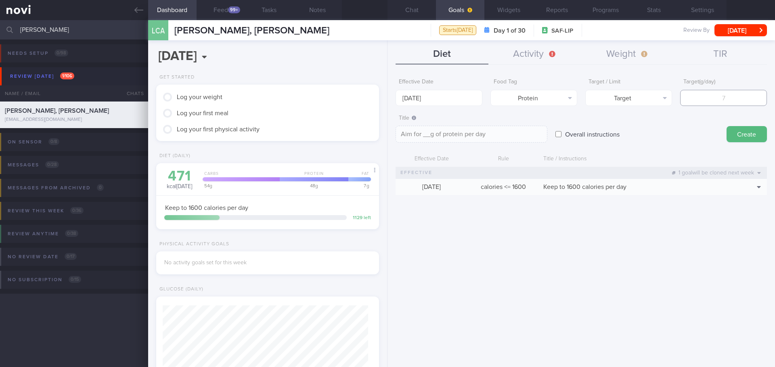
click at [715, 95] on input "number" at bounding box center [723, 98] width 87 height 16
type input "1"
type textarea "Aim for 1g of protein per day"
type input "11"
type textarea "Aim for 11g of protein per day"
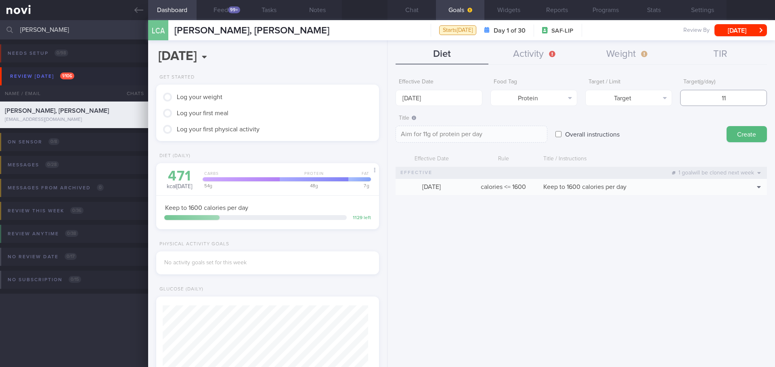
type input "115"
type textarea "Aim for 115g of protein per day"
type input "115"
click at [736, 130] on button "Create" at bounding box center [746, 134] width 40 height 16
type input "[DATE]"
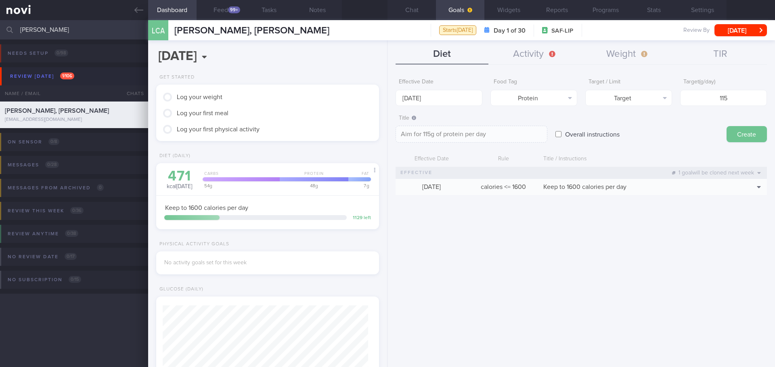
type textarea "Aim for ___ of ___"
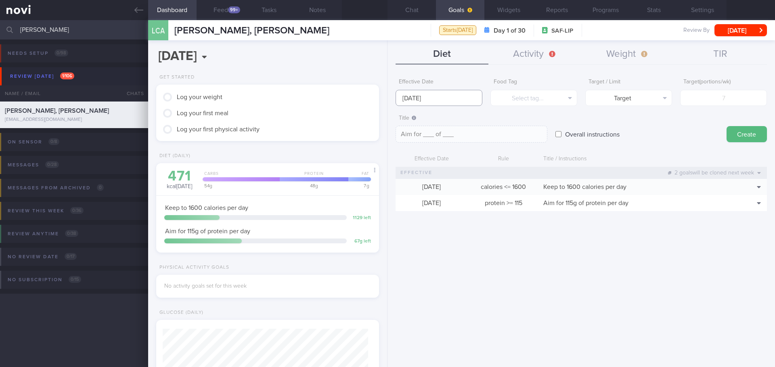
click at [417, 102] on input "[DATE]" at bounding box center [438, 98] width 87 height 16
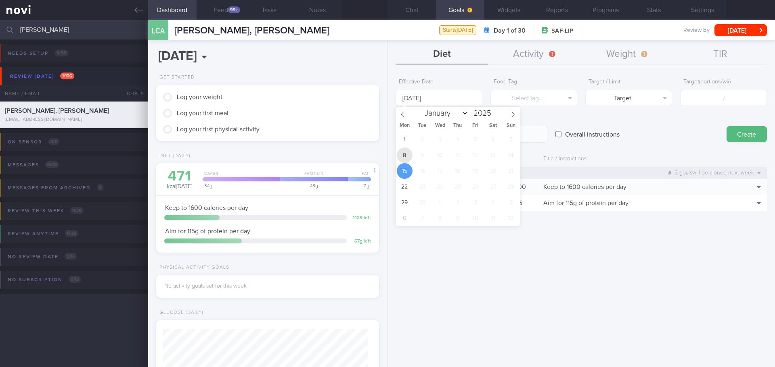
click at [407, 156] on span "8" at bounding box center [405, 156] width 16 height 16
type input "8 Sep 2025"
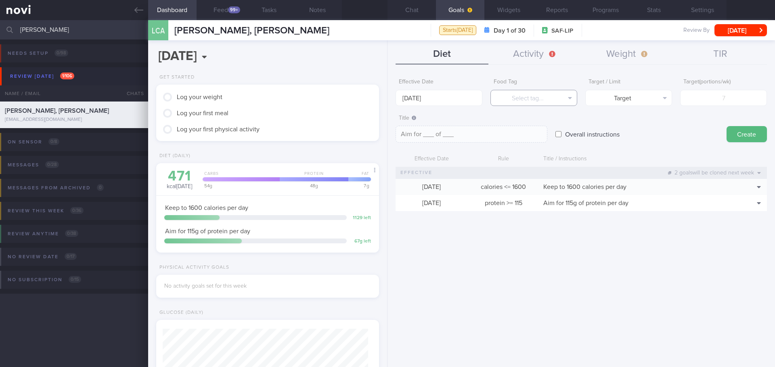
click at [535, 99] on button "Select tag..." at bounding box center [533, 98] width 87 height 16
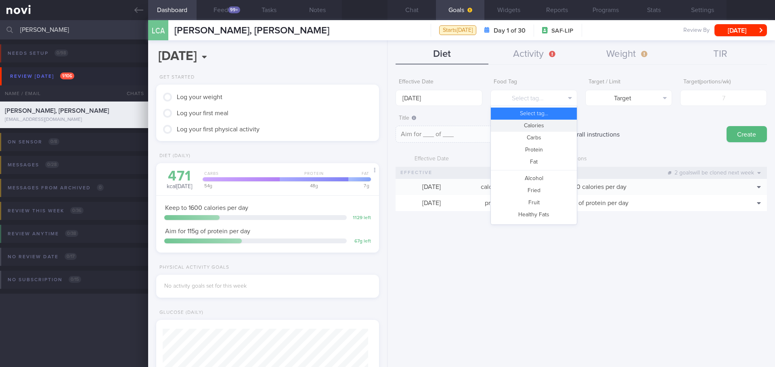
click at [518, 123] on button "Calories" at bounding box center [534, 126] width 86 height 12
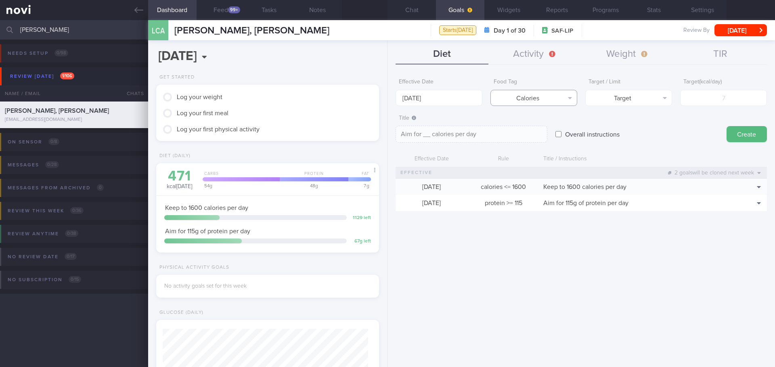
click at [530, 103] on button "Calories" at bounding box center [533, 98] width 87 height 16
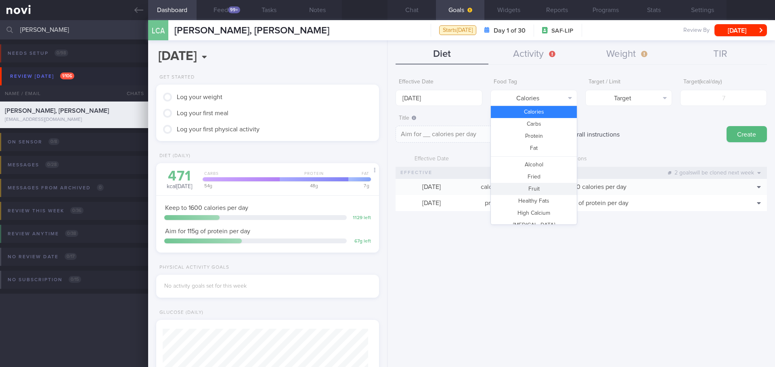
click at [545, 187] on button "Fruit" at bounding box center [534, 189] width 86 height 12
type textarea "Aim for __ portions of fruits per week"
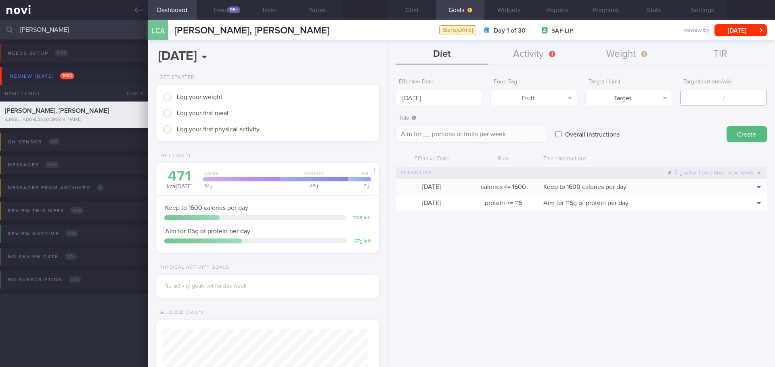
click at [716, 100] on input "number" at bounding box center [723, 98] width 87 height 16
type input "1"
type textarea "Aim for 1 portions of fruits per week"
type input "14"
type textarea "Aim for 14 portions of fruits per week"
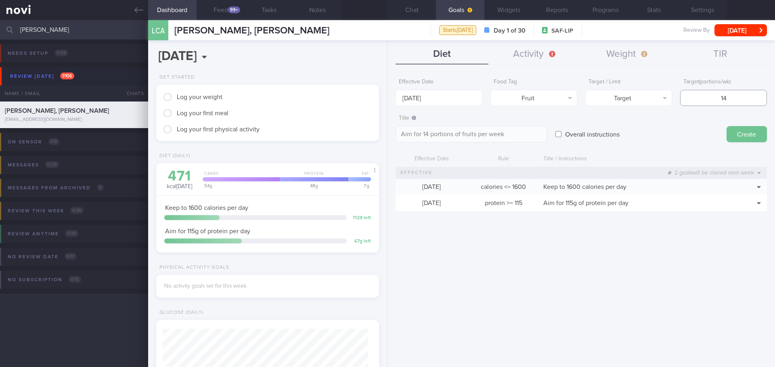
type input "14"
click at [757, 136] on button "Create" at bounding box center [746, 134] width 40 height 16
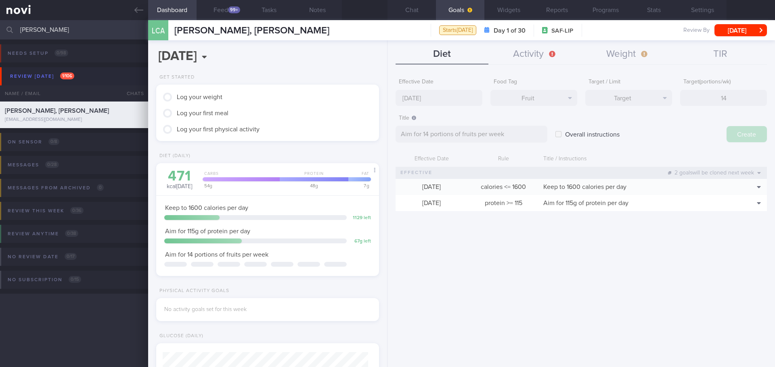
type input "[DATE]"
type textarea "Aim for ___ of ___"
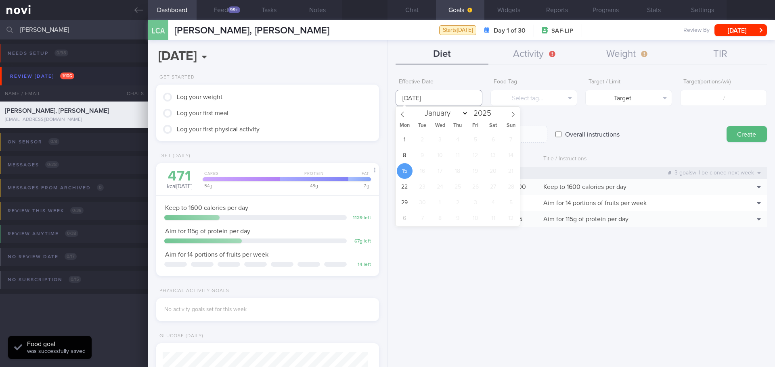
click at [410, 99] on input "[DATE]" at bounding box center [438, 98] width 87 height 16
click at [407, 152] on span "8" at bounding box center [405, 156] width 16 height 16
type input "8 Sep 2025"
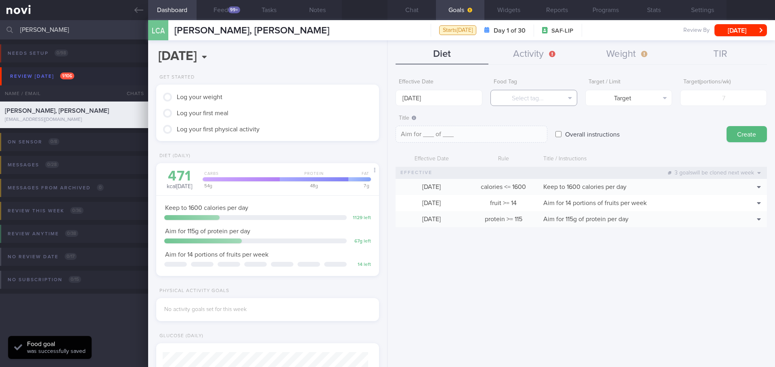
click at [542, 91] on button "Select tag..." at bounding box center [533, 98] width 87 height 16
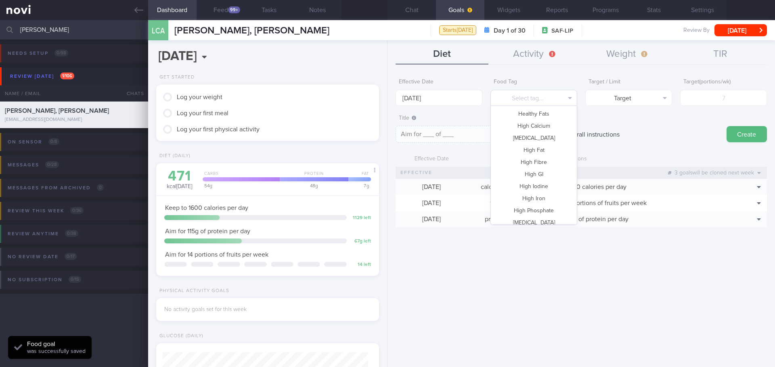
scroll to position [240, 0]
click at [537, 191] on button "Vegetable" at bounding box center [534, 193] width 86 height 12
type textarea "Aim for __ portions of vegetables per week"
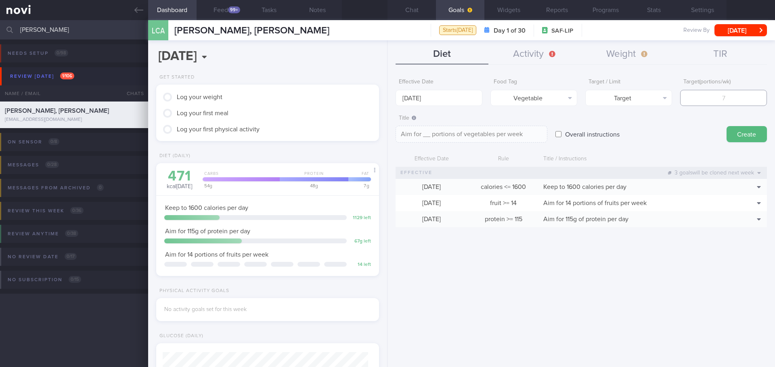
click at [738, 99] on input "number" at bounding box center [723, 98] width 87 height 16
type input "1"
type textarea "Aim for 1 portions of vegetables per week"
type input "14"
type textarea "Aim for 14 portions of vegetables per week"
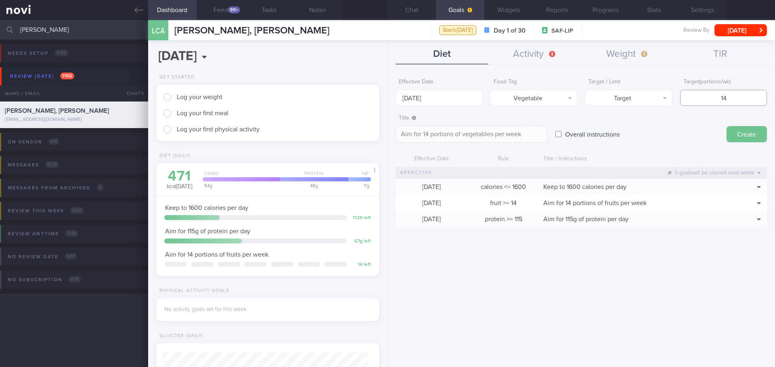
type input "14"
click at [741, 136] on button "Create" at bounding box center [746, 134] width 40 height 16
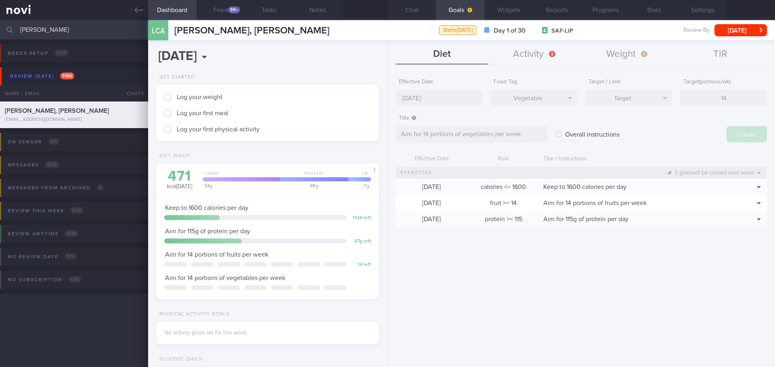
type input "[DATE]"
type textarea "Aim for ___ of ___"
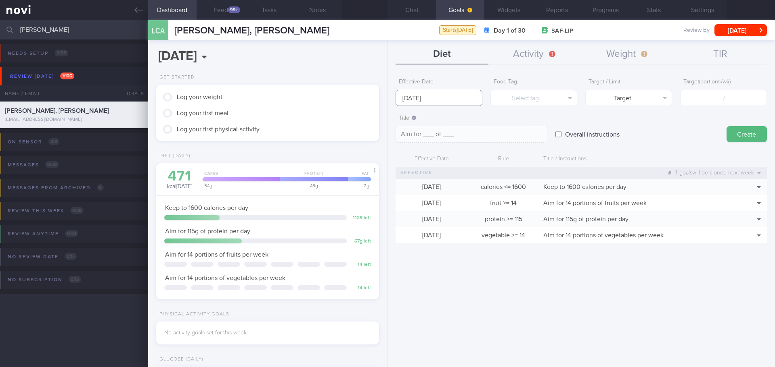
click at [423, 104] on body "You are offline! Some functionality will be unavailable Patients New Users Coac…" at bounding box center [387, 183] width 775 height 367
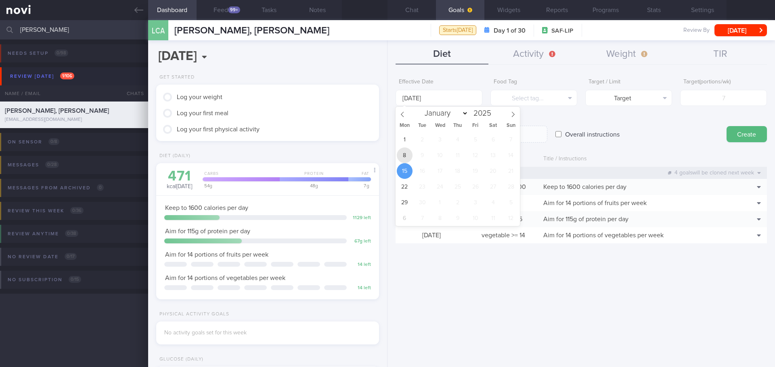
click at [401, 157] on span "8" at bounding box center [405, 156] width 16 height 16
type input "8 Sep 2025"
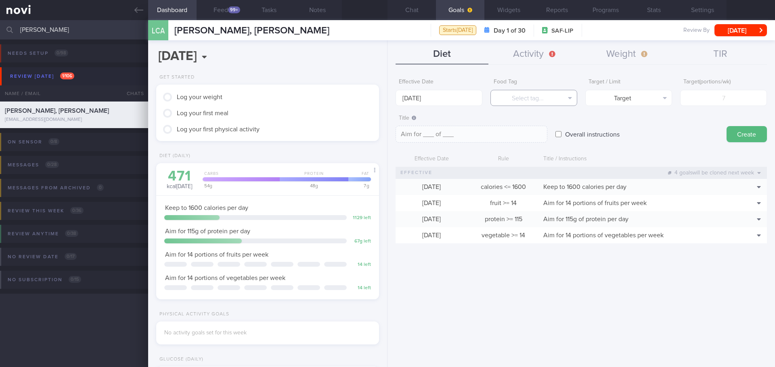
click at [549, 97] on button "Select tag..." at bounding box center [533, 98] width 87 height 16
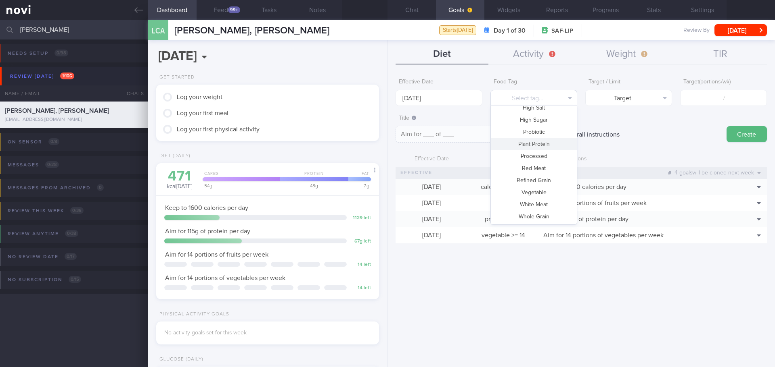
scroll to position [0, 0]
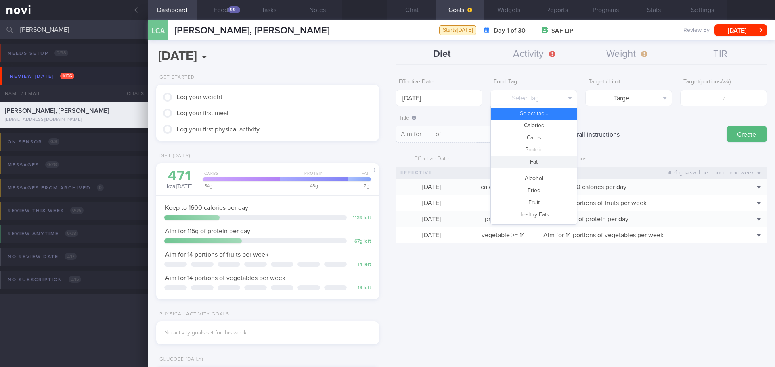
click at [543, 163] on button "Fat" at bounding box center [534, 162] width 86 height 12
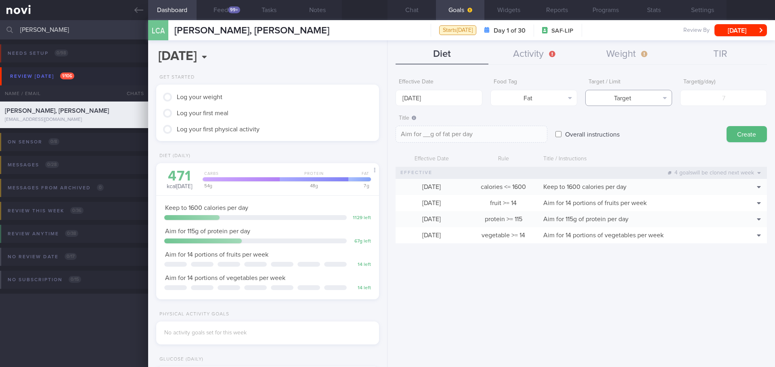
click at [647, 100] on button "Target" at bounding box center [628, 98] width 87 height 16
click at [647, 125] on button "Limit" at bounding box center [628, 126] width 86 height 12
type textarea "Keep to __g of fat per day"
click at [718, 102] on input "number" at bounding box center [723, 98] width 87 height 16
type input "4"
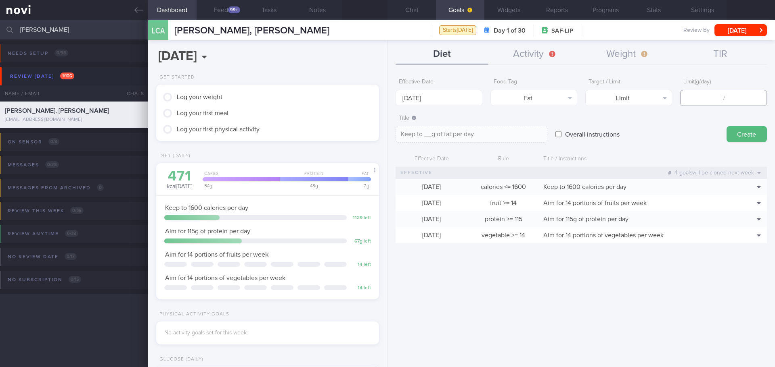
type textarea "Keep to 4g of fat per day"
type input "44"
type textarea "Keep to 44g of fat per day"
type input "44"
click at [760, 135] on button "Create" at bounding box center [746, 134] width 40 height 16
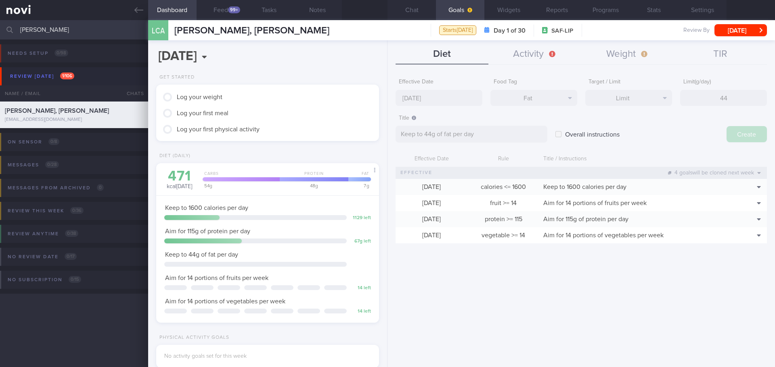
type input "[DATE]"
type textarea "Aim for ___ of ___"
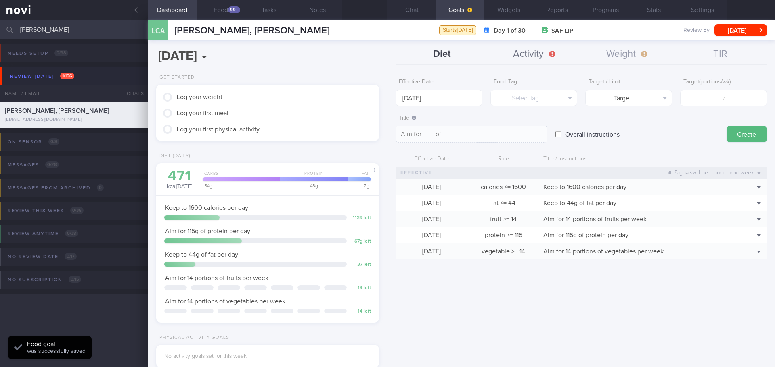
click at [522, 52] on button "Activity" at bounding box center [534, 54] width 93 height 20
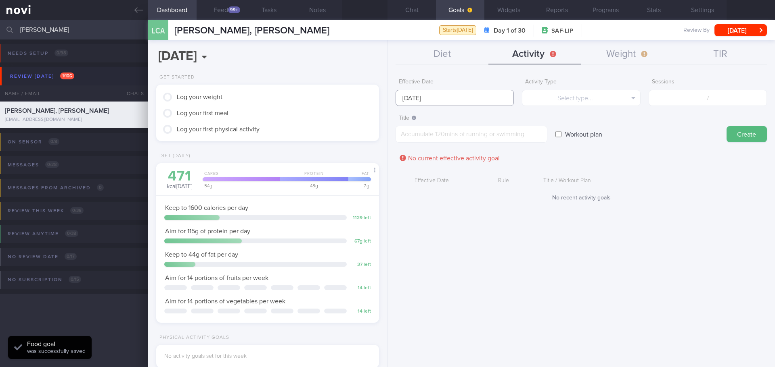
click at [428, 100] on body "You are offline! Some functionality will be unavailable Patients New Users Coac…" at bounding box center [387, 183] width 775 height 367
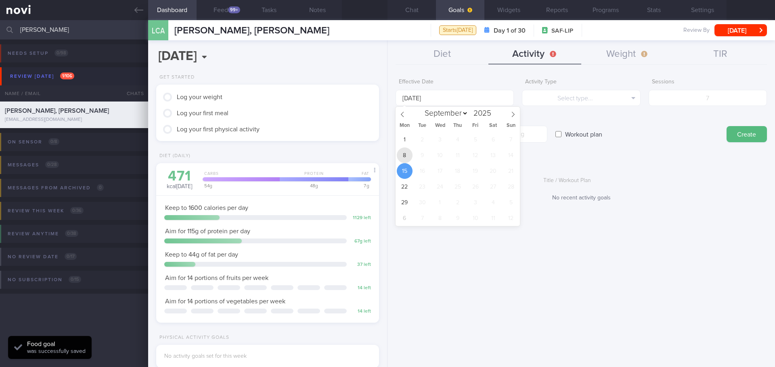
click at [401, 154] on span "8" at bounding box center [405, 156] width 16 height 16
type input "8 Sep 2025"
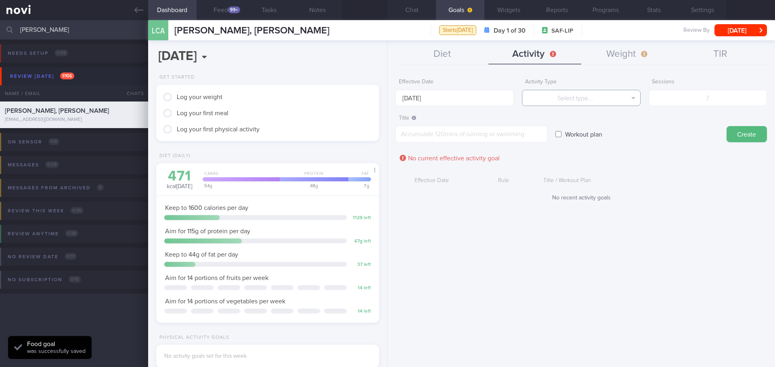
click at [555, 90] on button "Select type..." at bounding box center [581, 98] width 118 height 16
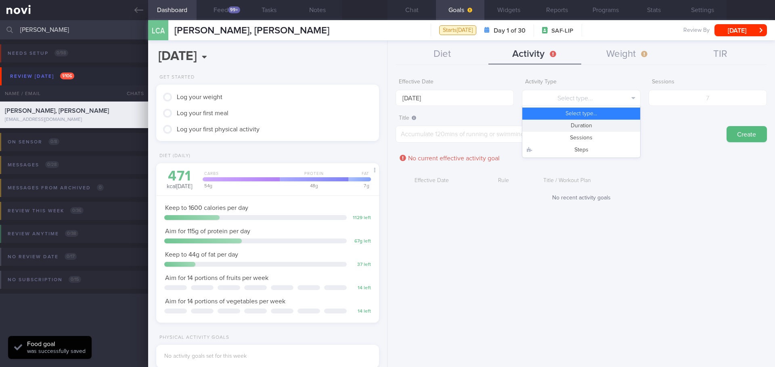
click at [574, 124] on button "Duration" at bounding box center [580, 126] width 117 height 12
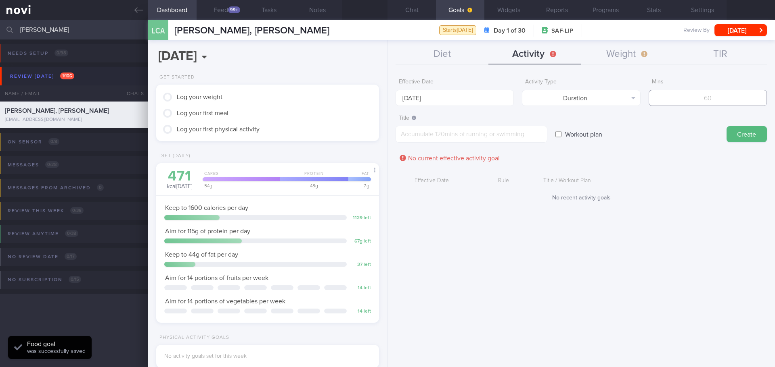
click at [749, 98] on input "number" at bounding box center [707, 98] width 118 height 16
type input "150"
click at [505, 132] on textarea at bounding box center [471, 134] width 152 height 17
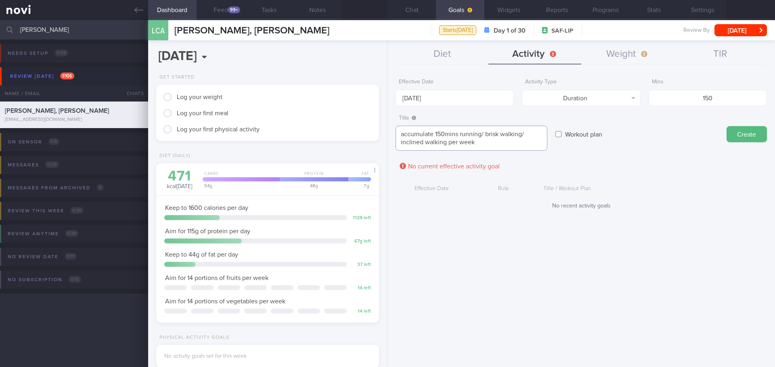
type textarea "accumulate 150mins running/ brisk walking/ inclined walking per week"
click at [656, 164] on form "Effective Date 8 Sep 2025 Activity Type Duration Select type... Duration Sessio…" at bounding box center [580, 146] width 371 height 143
click at [739, 132] on button "Create" at bounding box center [746, 134] width 40 height 16
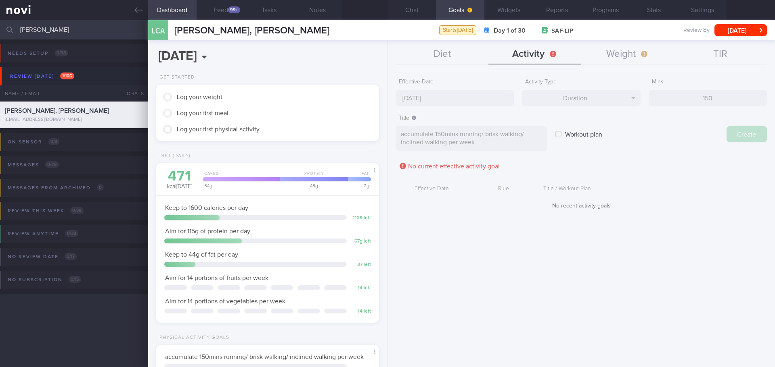
type input "[DATE]"
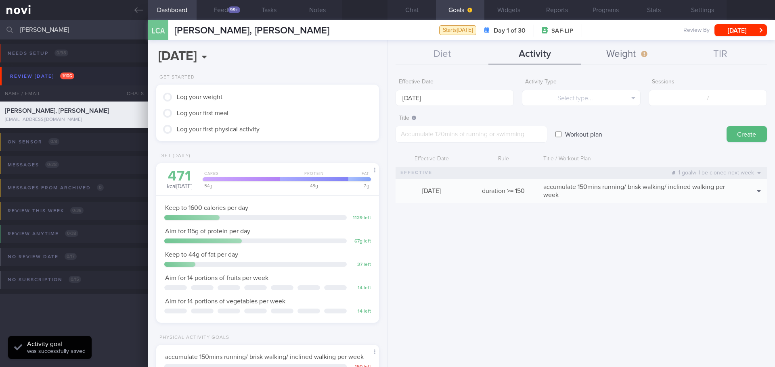
click at [611, 49] on button "Weight" at bounding box center [627, 54] width 93 height 20
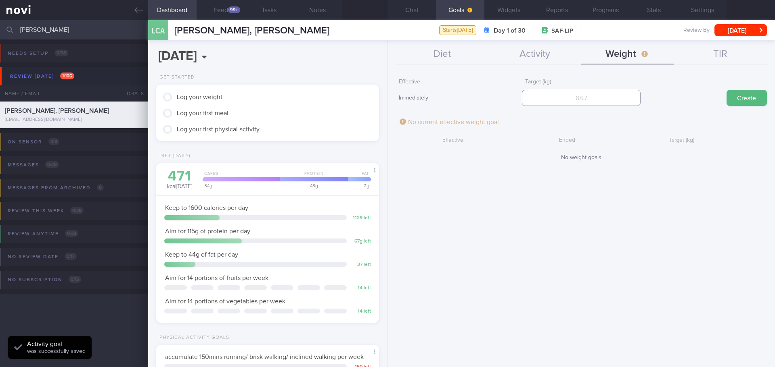
click at [561, 99] on input "number" at bounding box center [581, 98] width 118 height 16
click at [580, 103] on input "number" at bounding box center [581, 98] width 118 height 16
type input "73"
click at [739, 99] on button "Create" at bounding box center [746, 98] width 40 height 16
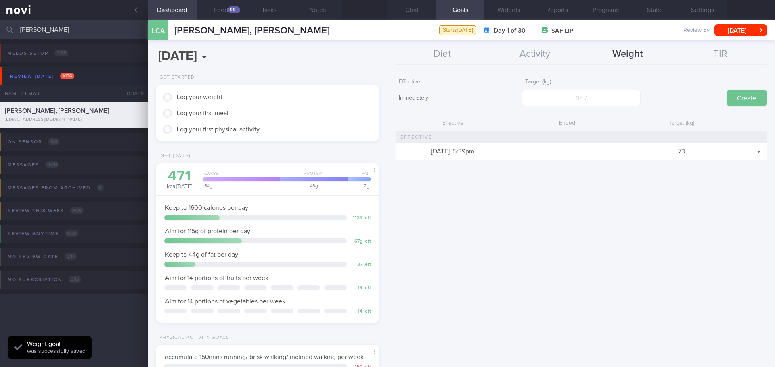
scroll to position [113, 203]
click at [658, 183] on div "Effective Immediately Target (kg) Create Effective Ended Target (kg) 9 Sep 2025…" at bounding box center [580, 218] width 387 height 299
click at [740, 192] on div "Effective Immediately Target (kg) Create Effective Ended Target (kg) 9 Sep 2025…" at bounding box center [580, 218] width 387 height 299
click at [414, 6] on button "Chat" at bounding box center [411, 10] width 48 height 20
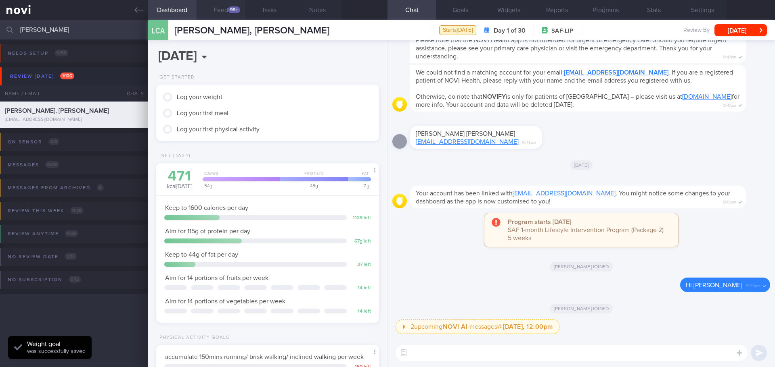
click at [241, 8] on button "Feed 99+" at bounding box center [220, 10] width 48 height 20
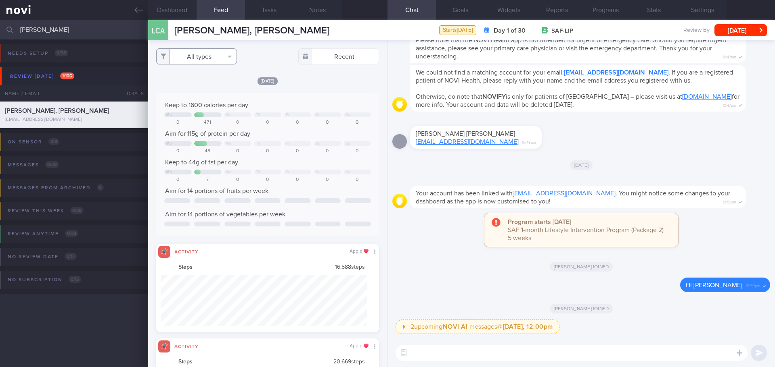
click at [226, 54] on button "All types" at bounding box center [196, 56] width 81 height 16
click at [210, 84] on button "Activity" at bounding box center [197, 84] width 80 height 12
checkbox input "false"
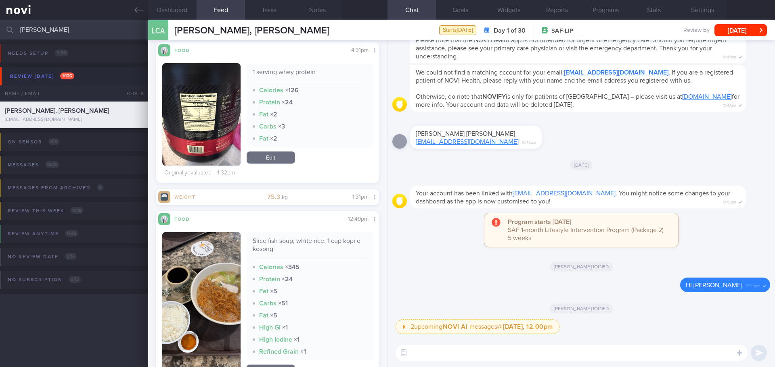
click at [223, 84] on button "button" at bounding box center [201, 114] width 78 height 102
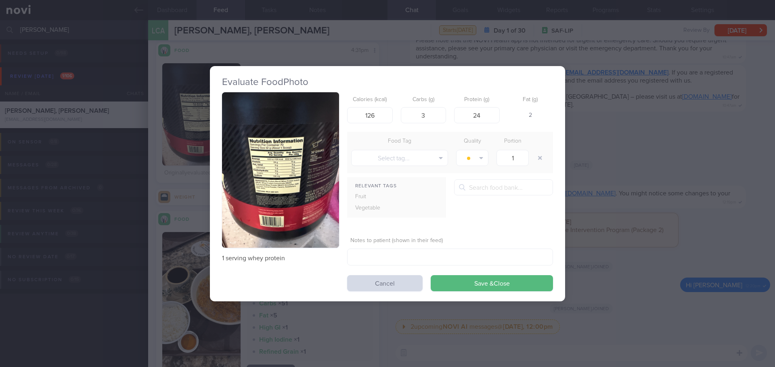
click at [291, 111] on button "button" at bounding box center [280, 170] width 117 height 156
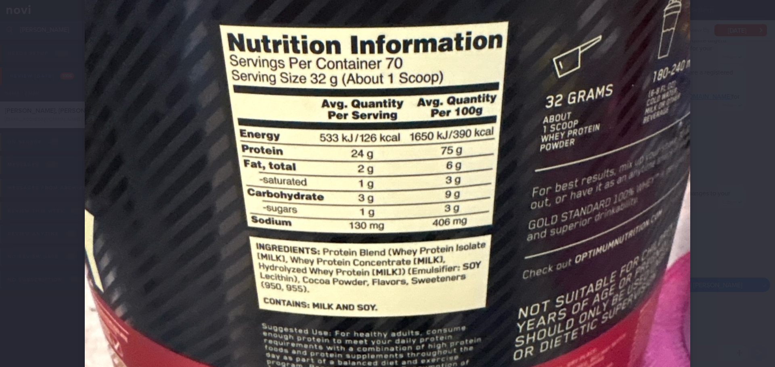
click at [710, 92] on div at bounding box center [387, 193] width 670 height 871
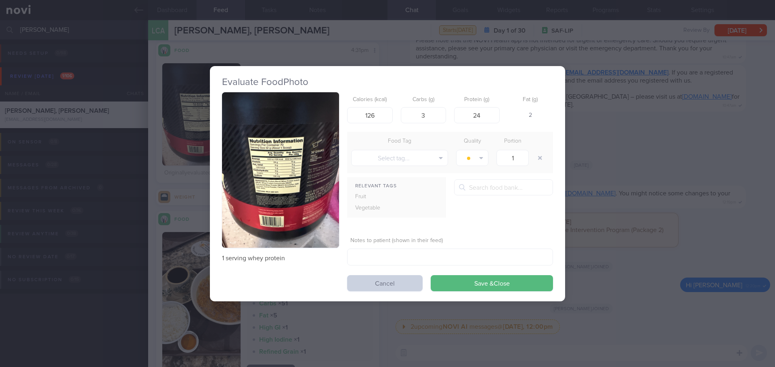
click at [370, 280] on button "Cancel" at bounding box center [384, 284] width 75 height 16
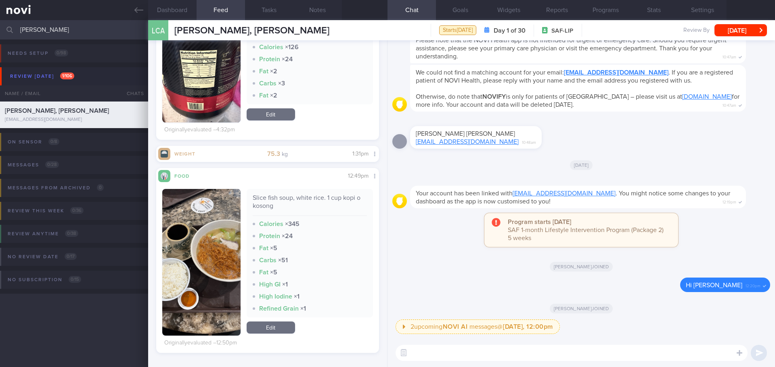
click at [212, 232] on button "button" at bounding box center [201, 262] width 78 height 147
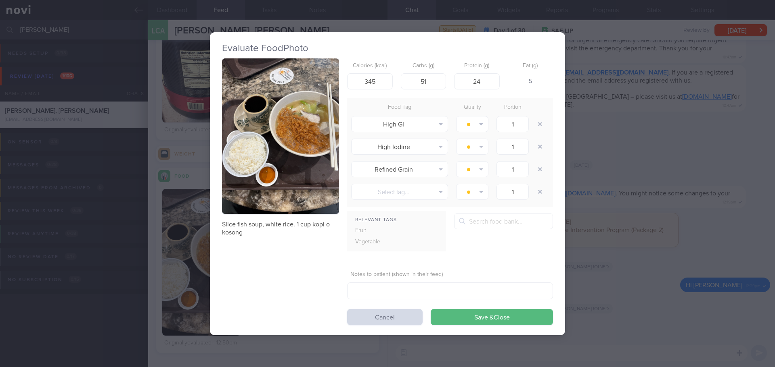
click at [265, 172] on button "button" at bounding box center [280, 136] width 117 height 156
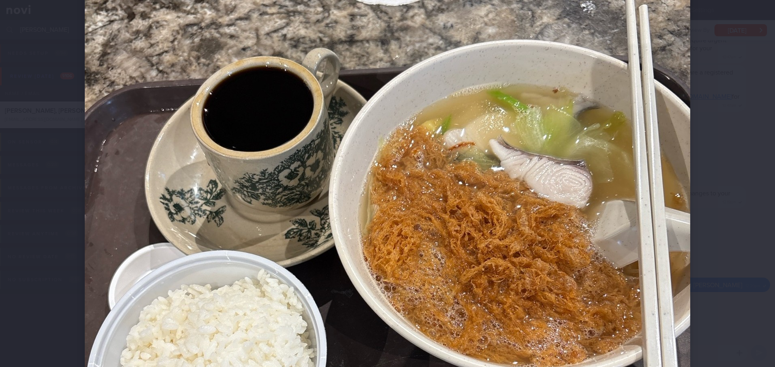
click at [718, 156] on div at bounding box center [387, 274] width 670 height 871
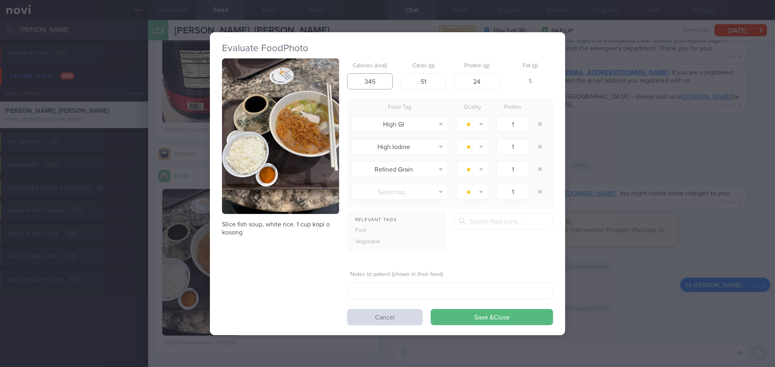
click at [386, 81] on input "345" at bounding box center [370, 81] width 46 height 16
click at [530, 83] on div "5" at bounding box center [530, 81] width 46 height 17
drag, startPoint x: 382, startPoint y: 75, endPoint x: 355, endPoint y: 86, distance: 28.2
click at [355, 86] on input "345" at bounding box center [370, 81] width 46 height 16
type input "450"
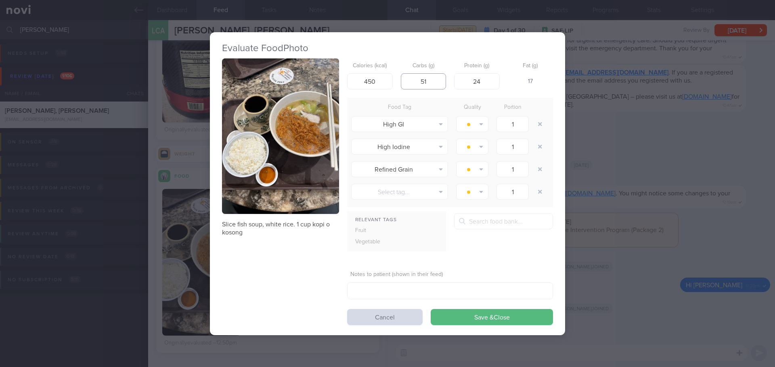
drag, startPoint x: 435, startPoint y: 80, endPoint x: 420, endPoint y: 83, distance: 15.1
click at [420, 83] on input "51" at bounding box center [424, 81] width 46 height 16
type input "60"
click at [477, 90] on div "Calories (kcal) 450 Carbs (g) 60 Protein (g) 24 Fat (g) 13" at bounding box center [450, 74] width 206 height 32
click at [503, 90] on div "Calories (kcal) 450 Carbs (g) 60 Protein (g) 24 Fat (g) 13" at bounding box center [450, 74] width 206 height 32
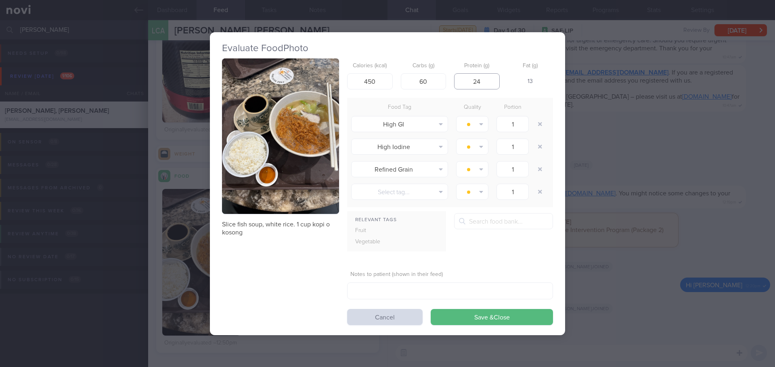
click at [495, 80] on input "24" at bounding box center [477, 81] width 46 height 16
click at [512, 219] on input "text" at bounding box center [503, 221] width 99 height 16
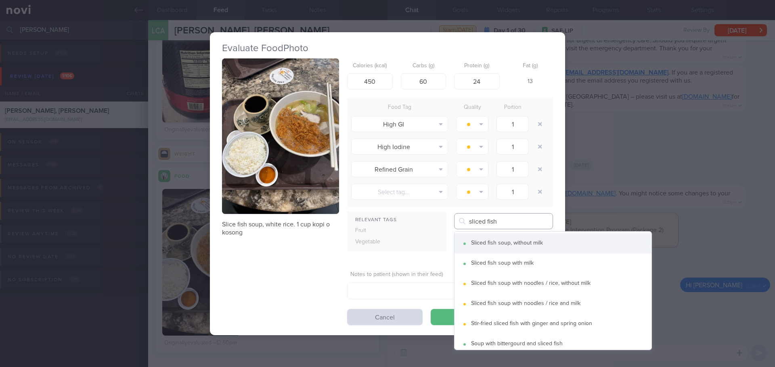
type input "sliced fish"
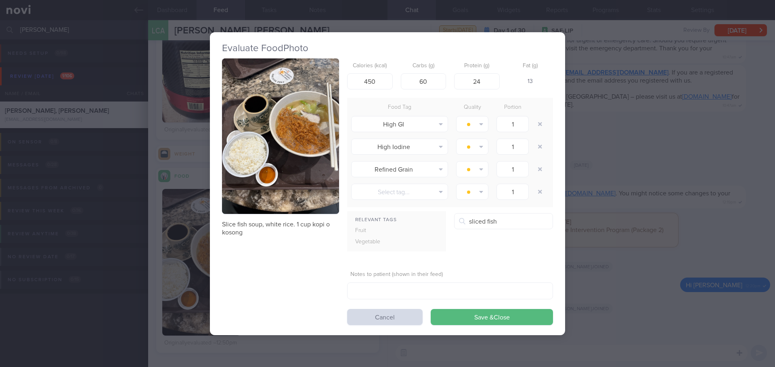
click at [516, 248] on button "Sliced fish soup, without milk" at bounding box center [552, 244] width 197 height 20
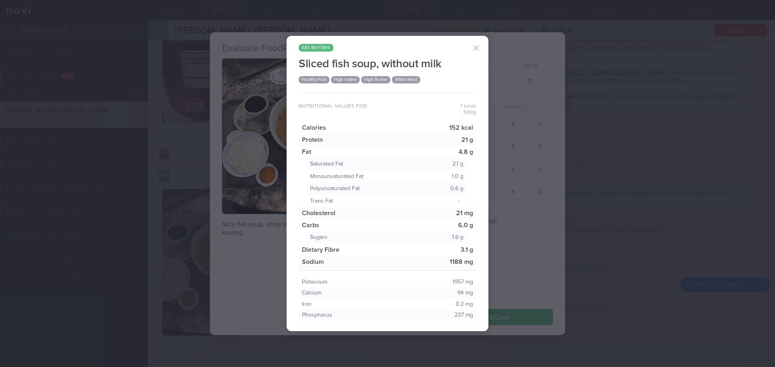
click at [475, 52] on button "button" at bounding box center [476, 48] width 16 height 16
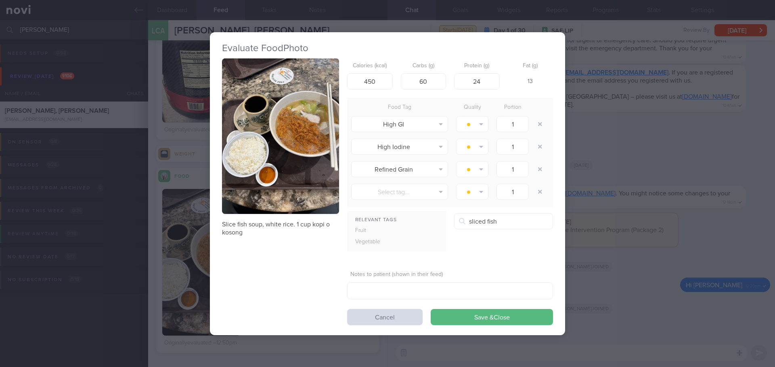
click at [617, 185] on div "Evaluate Food Photo Slice fish soup, white rice. 1 cup kopi o kosong Calories (…" at bounding box center [387, 183] width 775 height 367
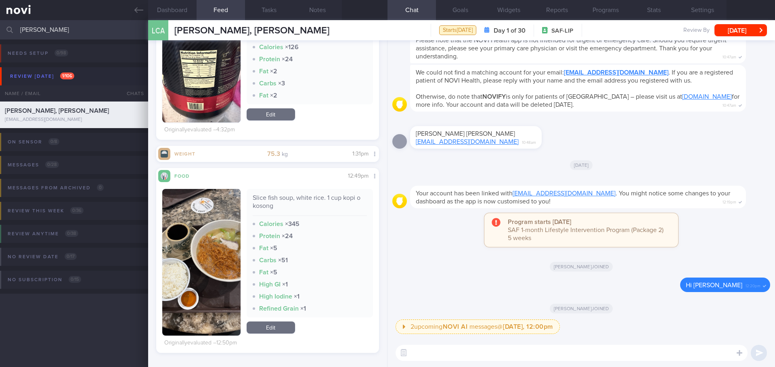
click at [273, 324] on link "Edit" at bounding box center [270, 328] width 48 height 12
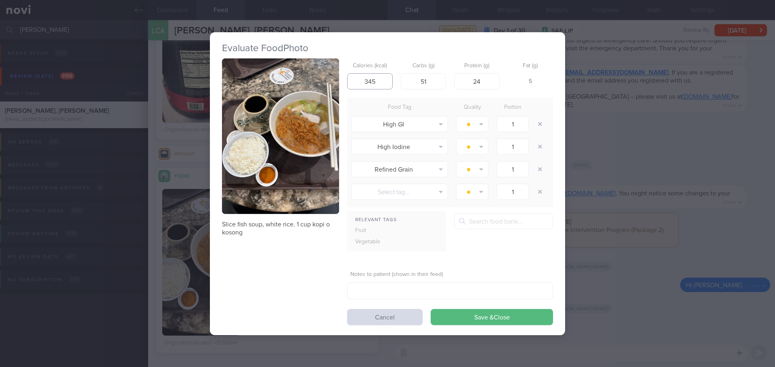
drag, startPoint x: 383, startPoint y: 79, endPoint x: 354, endPoint y: 87, distance: 30.3
click at [354, 87] on input "345" at bounding box center [370, 81] width 46 height 16
type input "450"
click at [429, 86] on input "51" at bounding box center [424, 81] width 46 height 16
drag, startPoint x: 429, startPoint y: 86, endPoint x: 412, endPoint y: 90, distance: 17.3
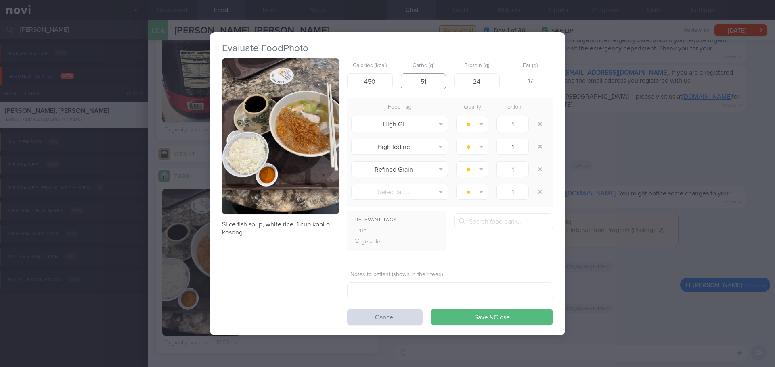
click at [412, 90] on div "Calories (kcal) 450 Carbs (g) 51 Protein (g) 24 Fat (g) 17" at bounding box center [450, 74] width 206 height 32
type input "60"
click at [485, 78] on input "24" at bounding box center [477, 81] width 46 height 16
click at [494, 313] on button "Save & Close" at bounding box center [491, 317] width 122 height 16
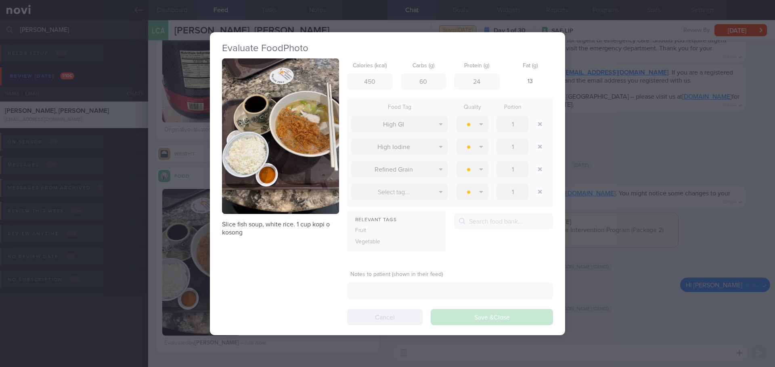
scroll to position [102, 206]
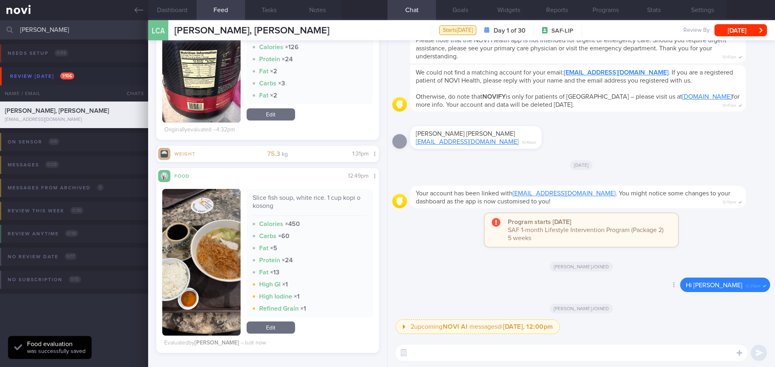
scroll to position [102, 206]
click at [329, 271] on div "Fat × 13" at bounding box center [310, 273] width 115 height 8
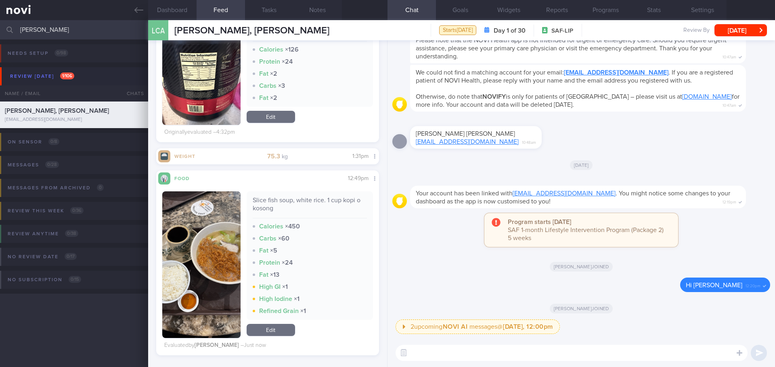
scroll to position [245, 0]
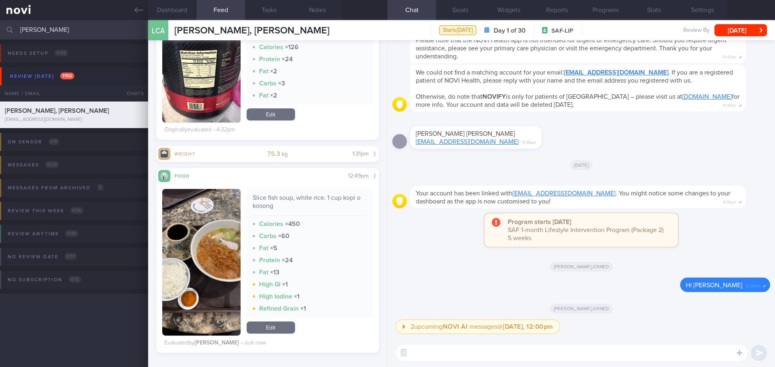
click at [454, 350] on textarea at bounding box center [571, 353] width 352 height 16
paste textarea "Hi XX, Elizabeth here. It was nice speaking to you today. I will be in touch wi…"
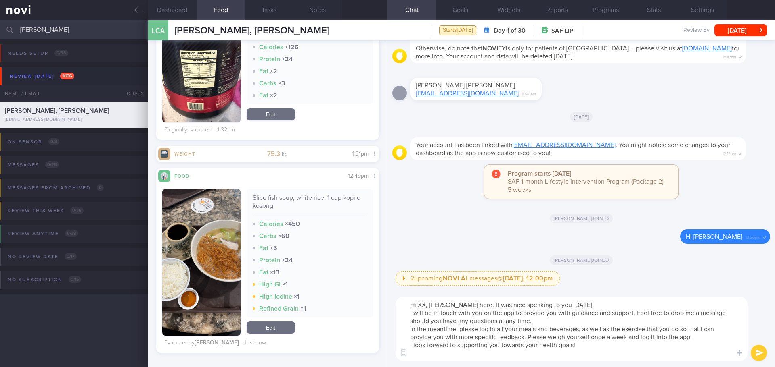
scroll to position [0, 0]
click at [424, 302] on textarea "Hi XX, Elizabeth here. It was nice speaking to you today. I will be in touch wi…" at bounding box center [571, 329] width 352 height 65
click at [588, 298] on textarea "Hi Alex, Elizabeth here. It was nice speaking to you today. I will be in touch …" at bounding box center [571, 329] width 352 height 65
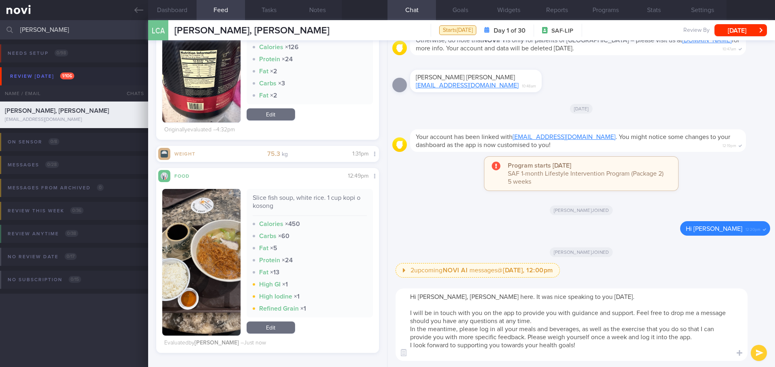
click at [566, 320] on textarea "Hi Alex, Elizabeth here. It was nice speaking to you today. I will be in touch …" at bounding box center [571, 325] width 352 height 73
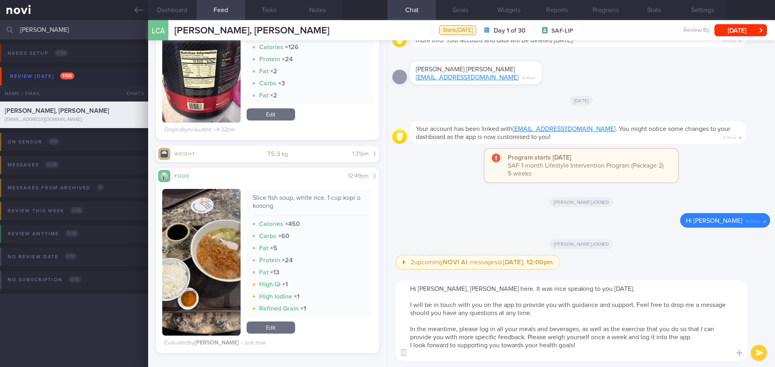
click at [447, 352] on textarea "Hi Alex, Elizabeth here. It was nice speaking to you today. I will be in touch …" at bounding box center [571, 321] width 352 height 81
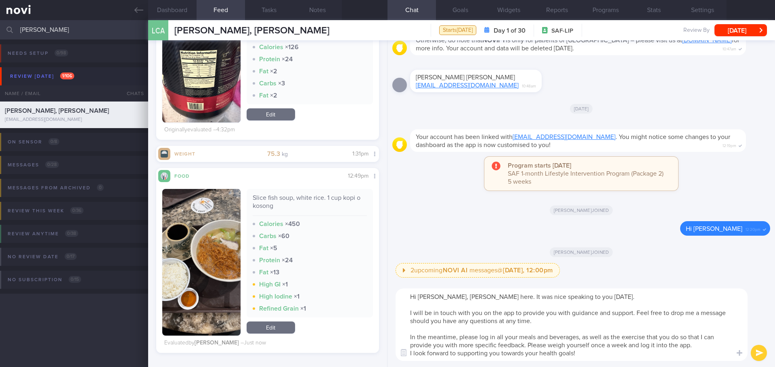
click at [669, 357] on textarea "Hi Alex, Elizabeth here. It was nice speaking to you today. I will be in touch …" at bounding box center [571, 325] width 352 height 73
type textarea "Hi Alex, Elizabeth here. It was nice speaking to you today. I will be in touch …"
click at [758, 356] on button "submit" at bounding box center [758, 353] width 16 height 16
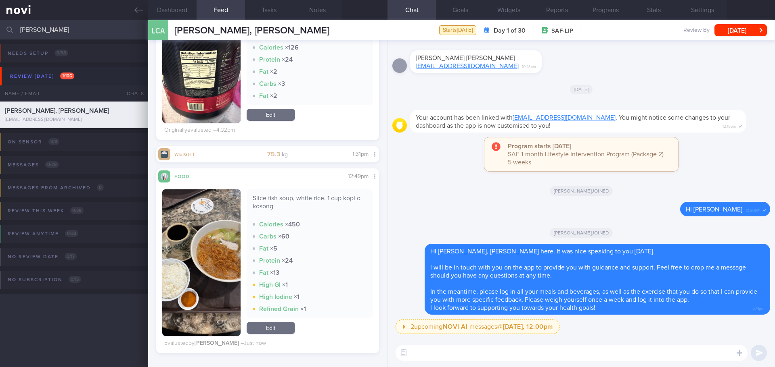
scroll to position [245, 0]
click at [431, 354] on textarea at bounding box center [571, 353] width 352 height 16
type textarea "G"
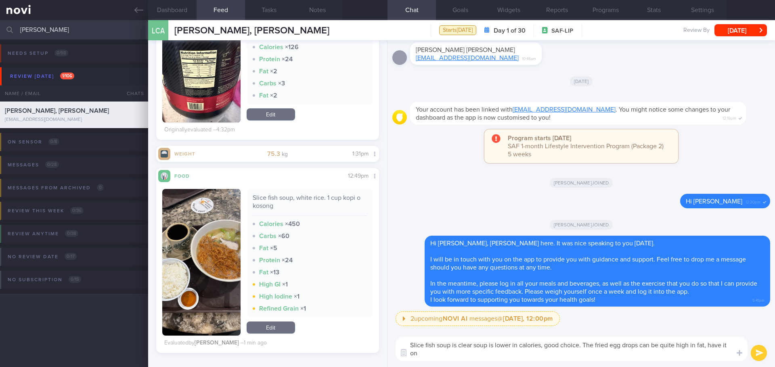
scroll to position [0, 0]
click at [583, 346] on textarea "Slice fish soup is clear soup is lower in calories, good choice. The fried egg …" at bounding box center [571, 349] width 352 height 24
drag, startPoint x: 594, startPoint y: 347, endPoint x: 585, endPoint y: 344, distance: 10.1
click at [585, 344] on textarea "Slice fish soup is clear soup is lower in calories, good choice. But The fried …" at bounding box center [571, 349] width 352 height 24
drag, startPoint x: 612, startPoint y: 353, endPoint x: 646, endPoint y: 350, distance: 34.0
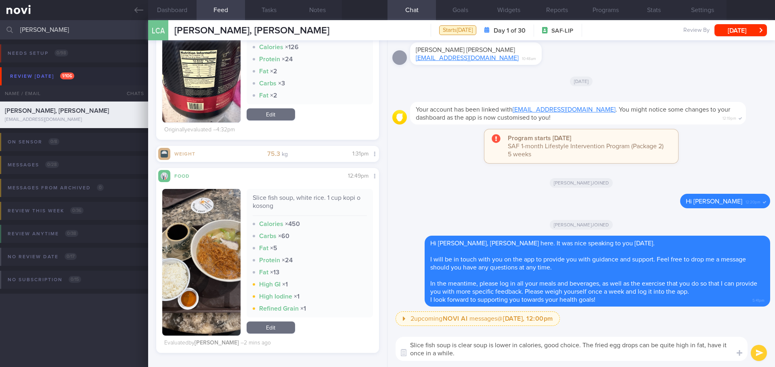
click at [613, 353] on textarea "Slice fish soup is clear soup is lower in calories, good choice. The fried egg …" at bounding box center [571, 349] width 352 height 24
click at [646, 350] on textarea "Slice fish soup is clear soup is lower in calories, good choice. The fried egg …" at bounding box center [571, 349] width 352 height 24
click at [684, 350] on textarea "Slice fish soup is clear soup is lower in calories, good choice. The fried egg …" at bounding box center [571, 349] width 352 height 24
click at [685, 355] on textarea "Slice fish soup is clear soup is lower in calories, good choice. The fried egg …" at bounding box center [571, 349] width 352 height 24
click at [709, 348] on textarea "Slice fish soup is clear soup is lower in calories, good choice. The fried egg …" at bounding box center [571, 349] width 352 height 24
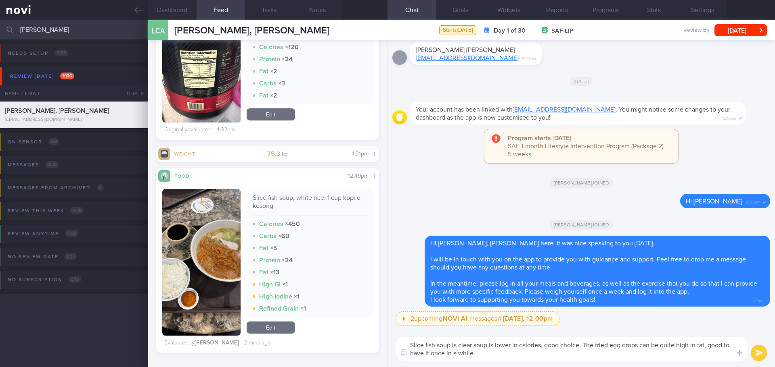
click at [502, 357] on textarea "Slice fish soup is clear soup is lower in calories, good choice. The fried egg …" at bounding box center [571, 349] width 352 height 24
click at [474, 355] on textarea "Slice fish soup is clear soup is lower in calories, good choice. The fried egg …" at bounding box center [571, 349] width 352 height 24
click at [511, 357] on textarea "Slice fish soup is clear soup is lower in calories, good choice. The fried egg …" at bounding box center [571, 349] width 352 height 24
click at [457, 347] on textarea "Slice fish soup is clear soup is lower in calories, good choice. The fried egg …" at bounding box center [571, 349] width 352 height 24
click at [424, 347] on textarea "Slice fish soup clear soup is lower in calories, good choice. The fried egg dro…" at bounding box center [571, 349] width 352 height 24
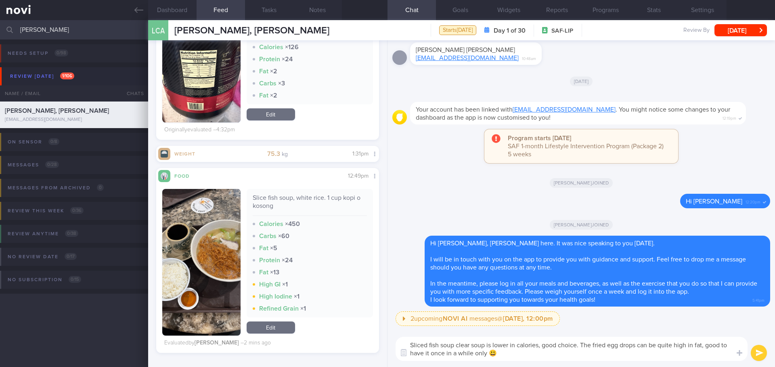
click at [531, 357] on textarea "Sliced fish soup clear soup is lower in calories, good choice. The fried egg dr…" at bounding box center [571, 349] width 352 height 24
click at [544, 356] on textarea "Sliced fish soup clear soup is lower in calories, good choice. The fried egg dr…" at bounding box center [571, 349] width 352 height 24
click at [568, 355] on textarea "Sliced fish soup clear soup is lower in calories, good choice. The fried egg dr…" at bounding box center [571, 349] width 352 height 24
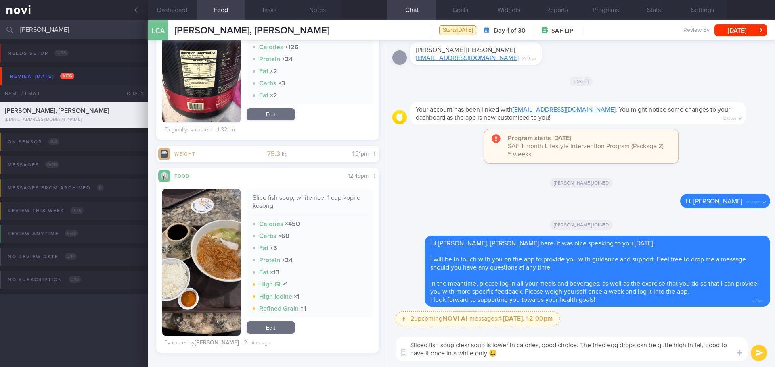
click at [583, 357] on textarea "Sliced fish soup clear soup is lower in calories, good choice. The fried egg dr…" at bounding box center [571, 349] width 352 height 24
click at [643, 357] on textarea "Sliced fish soup clear soup is lower in calories, good choice. The fried egg dr…" at bounding box center [571, 349] width 352 height 24
click at [666, 356] on textarea "Sliced fish soup clear soup is lower in calories, good choice. The fried egg dr…" at bounding box center [571, 349] width 352 height 24
click at [701, 346] on textarea "Sliced fish soup clear soup is lower in calories, good choice. The fried egg dr…" at bounding box center [571, 349] width 352 height 24
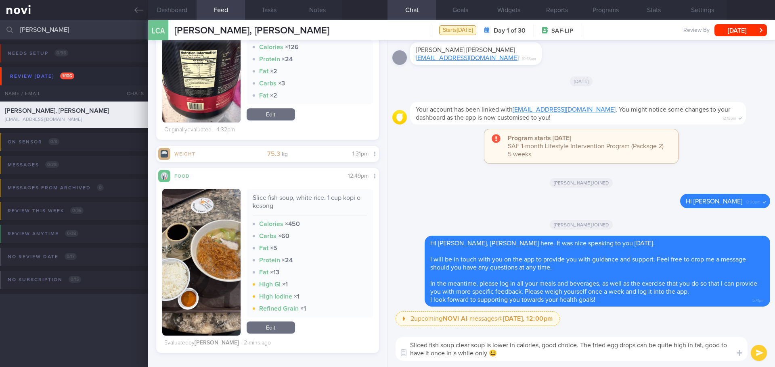
drag, startPoint x: 702, startPoint y: 346, endPoint x: 580, endPoint y: 345, distance: 122.2
click at [580, 345] on textarea "Sliced fish soup clear soup is lower in calories, good choice. The fried egg dr…" at bounding box center [571, 349] width 352 height 24
type textarea "Sliced fish soup clear soup is lower in calories, good choice. However, the cal…"
click at [637, 363] on div "Sliced fish soup clear soup is lower in calories, good choice. However, the cal…" at bounding box center [580, 349] width 387 height 36
click at [651, 354] on textarea "Sliced fish soup clear soup is lower in calories, good choice. However, the cal…" at bounding box center [571, 349] width 352 height 24
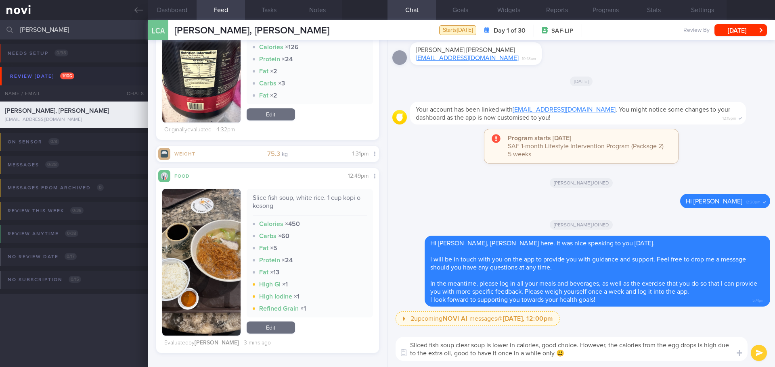
click at [752, 347] on div "Sliced fish soup clear soup is lower in calories, good choice. However, the cal…" at bounding box center [580, 349] width 387 height 36
click at [754, 353] on button "submit" at bounding box center [758, 353] width 16 height 16
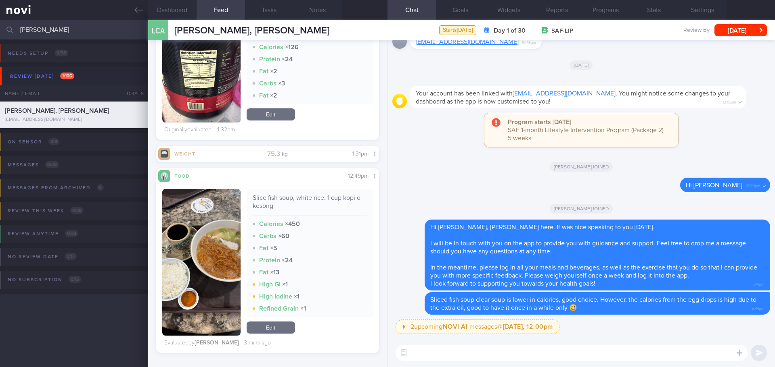
drag, startPoint x: 58, startPoint y: 35, endPoint x: -55, endPoint y: 37, distance: 112.6
click at [0, 37] on html "You are offline! Some functionality will be unavailable Patients New Users Coac…" at bounding box center [387, 183] width 775 height 367
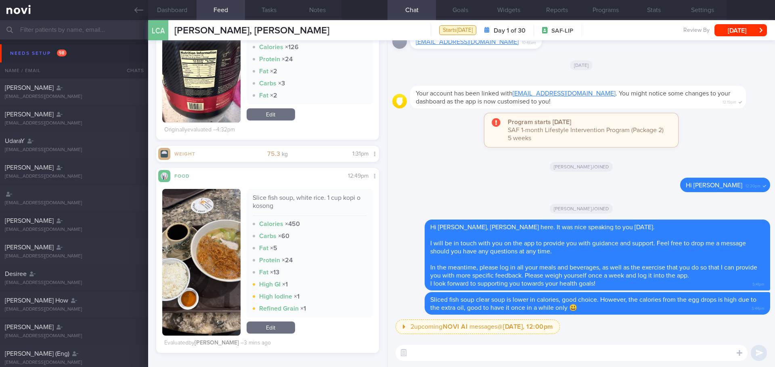
click at [445, 356] on textarea at bounding box center [571, 353] width 352 height 16
click at [445, 353] on textarea at bounding box center [571, 353] width 352 height 16
click at [731, 329] on label at bounding box center [728, 329] width 16 height 16
click at [0, 0] on input "file" at bounding box center [0, 0] width 0 height 0
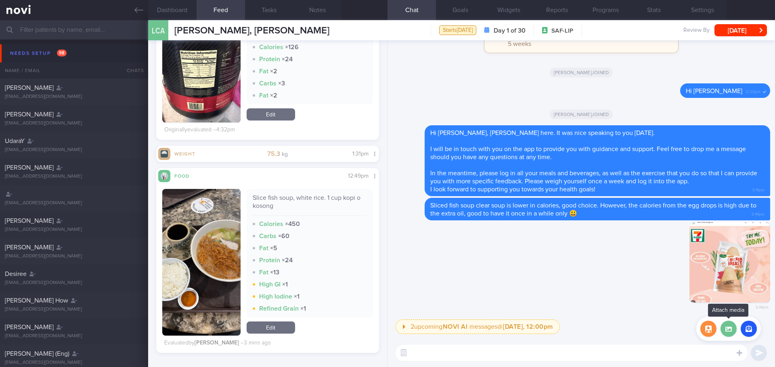
click at [731, 333] on label at bounding box center [728, 329] width 16 height 16
click at [0, 0] on input "file" at bounding box center [0, 0] width 0 height 0
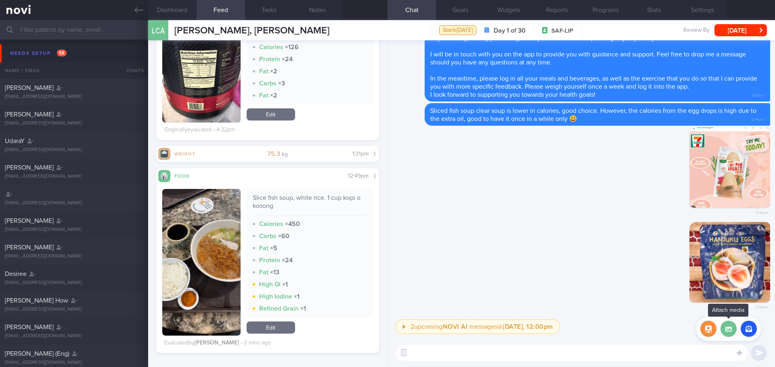
click at [732, 331] on label at bounding box center [728, 329] width 16 height 16
click at [0, 0] on input "file" at bounding box center [0, 0] width 0 height 0
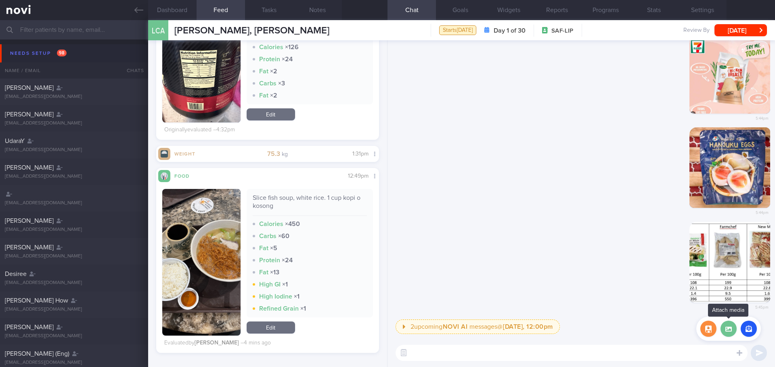
click at [725, 332] on label at bounding box center [728, 329] width 16 height 16
click at [0, 0] on input "file" at bounding box center [0, 0] width 0 height 0
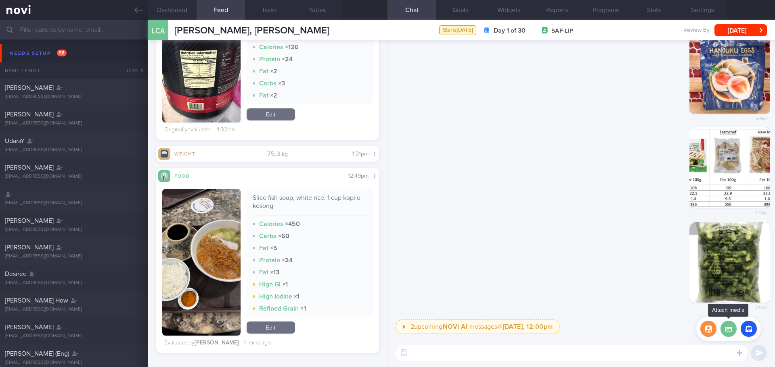
click at [728, 334] on label at bounding box center [728, 329] width 16 height 16
click at [0, 0] on input "file" at bounding box center [0, 0] width 0 height 0
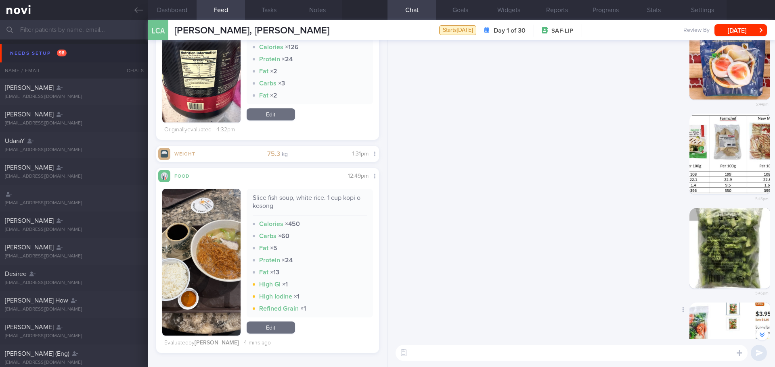
scroll to position [0, 0]
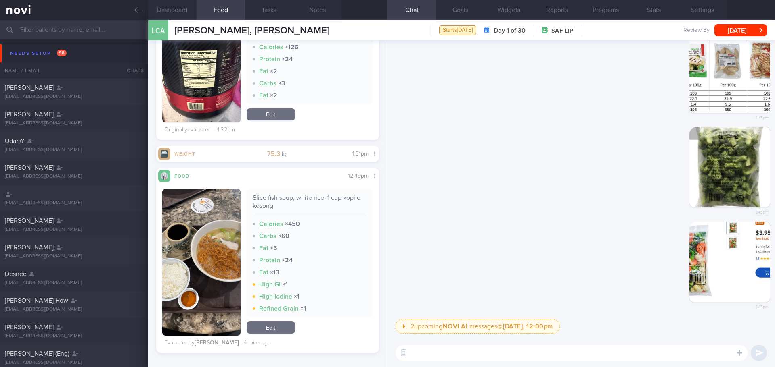
click at [622, 355] on textarea at bounding box center [571, 353] width 352 height 16
type textarea "Some quick protein and vegetables to"
drag, startPoint x: 574, startPoint y: 358, endPoint x: 380, endPoint y: 350, distance: 194.2
click at [380, 350] on div "Dashboard Feed 99+ Tasks Notes Chat Goals Widgets Reports Programs Stats Settin…" at bounding box center [461, 193] width 626 height 347
drag, startPoint x: 483, startPoint y: 354, endPoint x: 473, endPoint y: 356, distance: 10.4
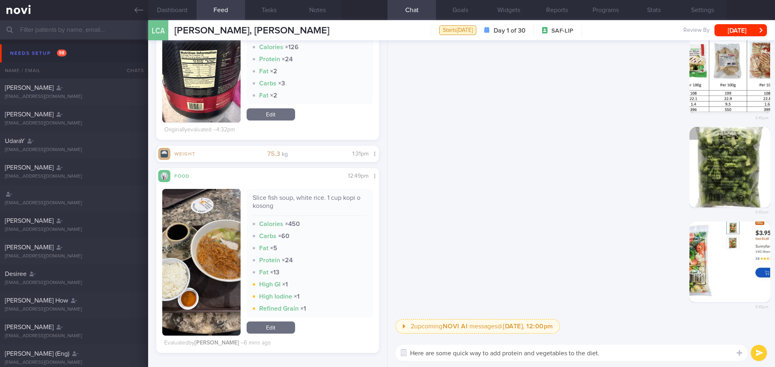
click at [473, 356] on textarea "Here are some quick way to add protein and vegetables to the diet." at bounding box center [571, 353] width 352 height 16
click at [504, 354] on textarea "Here are some quick way to add protein and vegetables to the diet." at bounding box center [571, 353] width 352 height 16
click at [546, 354] on textarea "Here are some quick way to add protein and vegetables to the diet." at bounding box center [571, 353] width 352 height 16
click at [482, 355] on textarea "Here are some quick way to add protein and vegetables to the diet." at bounding box center [571, 353] width 352 height 16
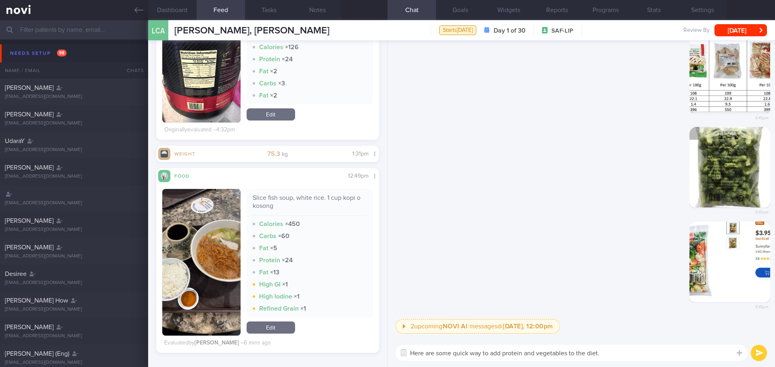
drag, startPoint x: 454, startPoint y: 352, endPoint x: 409, endPoint y: 358, distance: 44.8
click at [409, 358] on textarea "Here are some quick way to add protein and vegetables to the diet." at bounding box center [571, 353] width 352 height 16
click at [608, 350] on textarea "You can consider these to add protein and vegetables to the diet." at bounding box center [571, 353] width 352 height 16
click at [635, 350] on textarea "You can consider these to add protein and vegetables to the diet." at bounding box center [571, 353] width 352 height 16
click at [659, 355] on textarea "You can consider these to add protein and vegetables to the diet." at bounding box center [571, 353] width 352 height 16
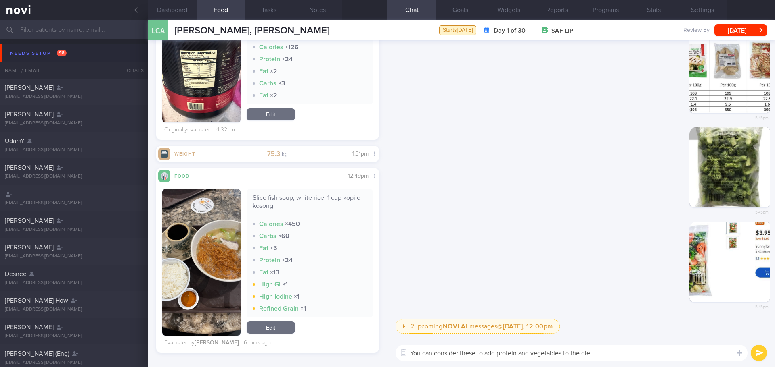
type textarea "You can consider these to add protein and vegetables to the diet."
click at [752, 354] on button "submit" at bounding box center [758, 353] width 16 height 16
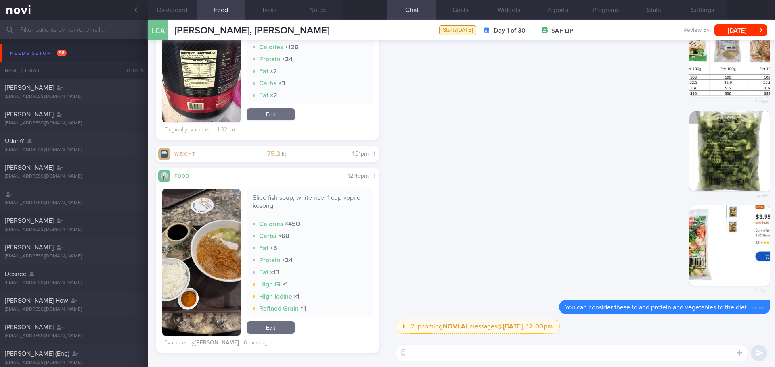
scroll to position [0, 0]
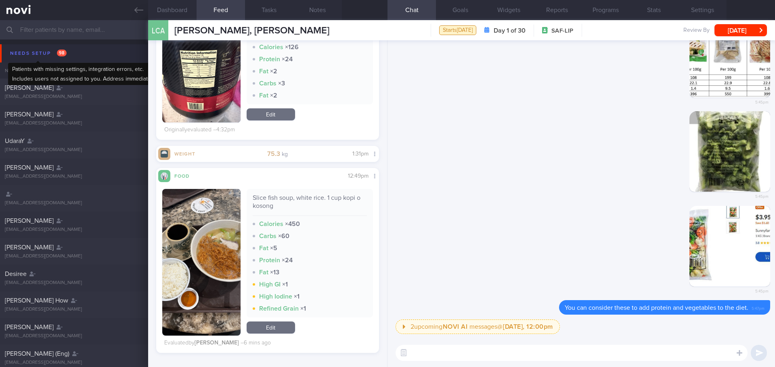
click at [57, 52] on span "98" at bounding box center [62, 53] width 10 height 7
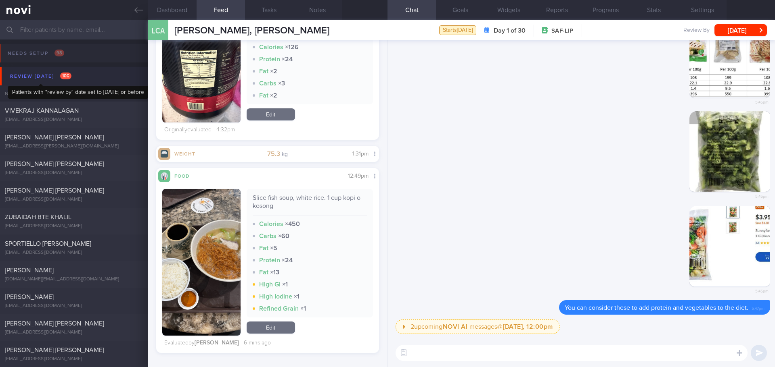
click at [46, 78] on div "Review [DATE] 106" at bounding box center [40, 76] width 65 height 11
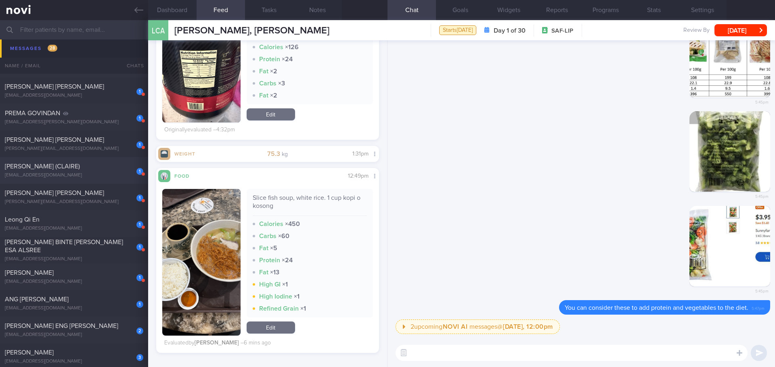
scroll to position [847, 0]
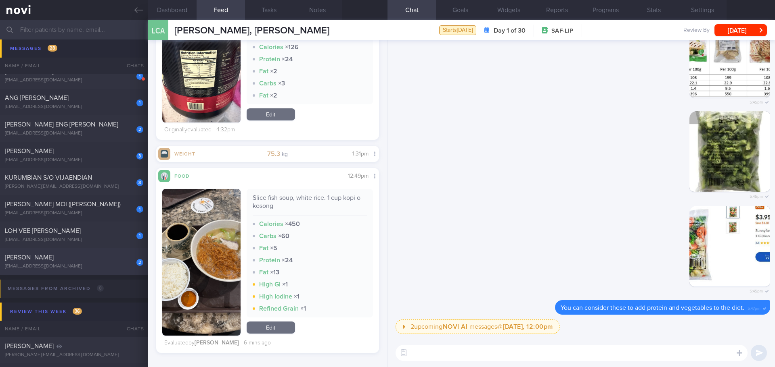
click at [83, 263] on div "2 JULIAN YEO julian_yeo@defence.gov.sg" at bounding box center [74, 262] width 148 height 16
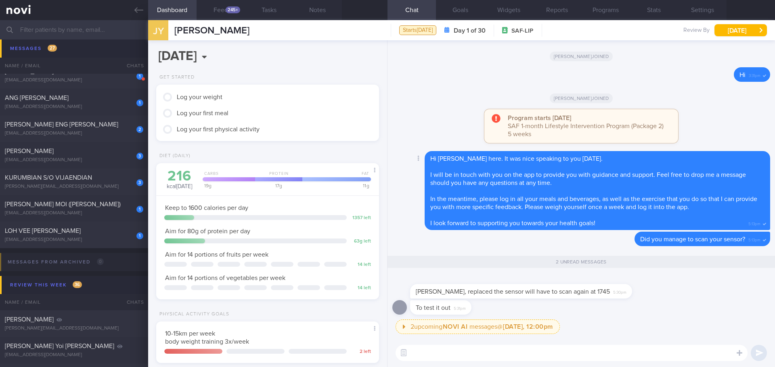
scroll to position [102, 206]
click at [553, 357] on textarea at bounding box center [571, 353] width 352 height 16
type textarea "No problem, keep me posted 😃"
click at [762, 350] on button "submit" at bounding box center [758, 353] width 16 height 16
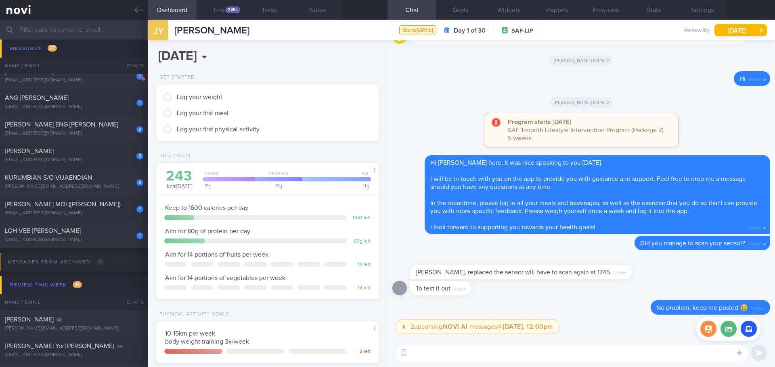
click at [716, 332] on div "Attach media" at bounding box center [728, 329] width 65 height 24
click at [658, 327] on div "2 upcoming NOVI AI messages @ Tomorrow, 12:00pm Tomorrow, 12:00pm Keeping to th…" at bounding box center [582, 329] width 374 height 19
click at [572, 352] on textarea at bounding box center [571, 353] width 352 height 16
paste textarea "Aiming for fruits 2 portions per day. Focus on cutting down hidden fats as fats…"
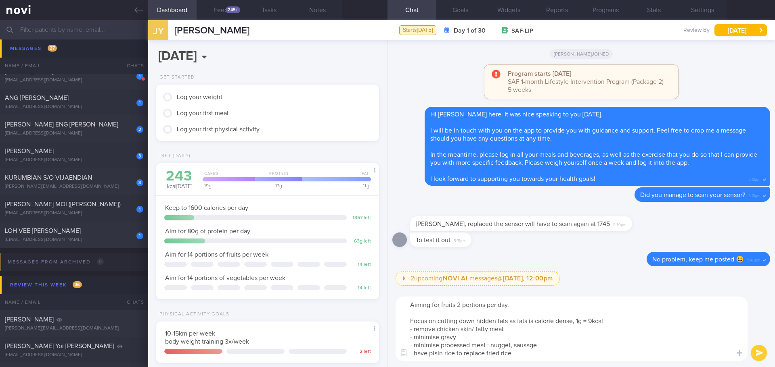
click at [528, 331] on textarea "Aiming for fruits 2 portions per day. Focus on cutting down hidden fats as fats…" at bounding box center [571, 329] width 352 height 65
click at [532, 317] on textarea "Aiming for fruits 2 portions per day. Focus on cutting down hidden fats as fats…" at bounding box center [571, 329] width 352 height 65
click at [534, 305] on textarea "Aiming for fruits 2 portions per day. Focus on cutting down hidden fats as fats…" at bounding box center [571, 329] width 352 height 65
click at [409, 305] on textarea "Aiming for fruits 2 portions per day. Focus on cutting down hidden fats as fats…" at bounding box center [571, 329] width 352 height 65
click at [410, 320] on textarea "- Aiming for fruits 2 portions per day. Focus on cutting down hidden fats as fa…" at bounding box center [571, 329] width 352 height 65
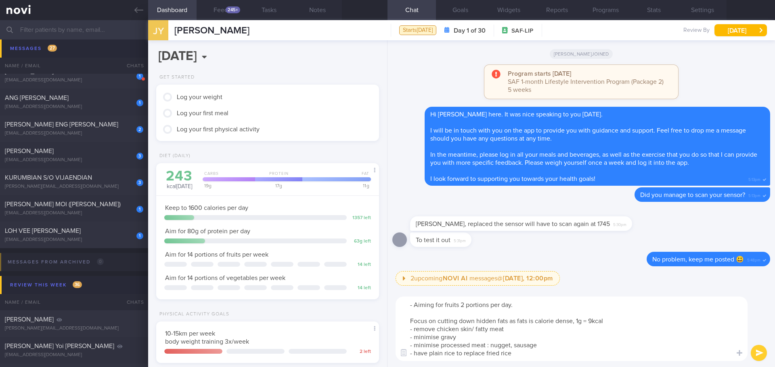
click at [412, 300] on textarea "- Aiming for fruits 2 portions per day. Focus on cutting down hidden fats as fa…" at bounding box center [571, 329] width 352 height 65
click at [414, 304] on textarea "- Aiming for fruits 2 portions per day. Focus on cutting down hidden fats as fa…" at bounding box center [571, 329] width 352 height 65
click at [456, 307] on textarea "Aiming for fruits 2 portions per day. Focus on cutting down hidden fats as fats…" at bounding box center [571, 329] width 352 height 65
click at [582, 332] on textarea "Aiming for fruits intake 2 portions per day. Focus on cutting down hidden fats …" at bounding box center [571, 329] width 352 height 65
click at [583, 335] on textarea "Aiming for fruits intake 2 portions per day. Focus on cutting down hidden fats …" at bounding box center [571, 329] width 352 height 65
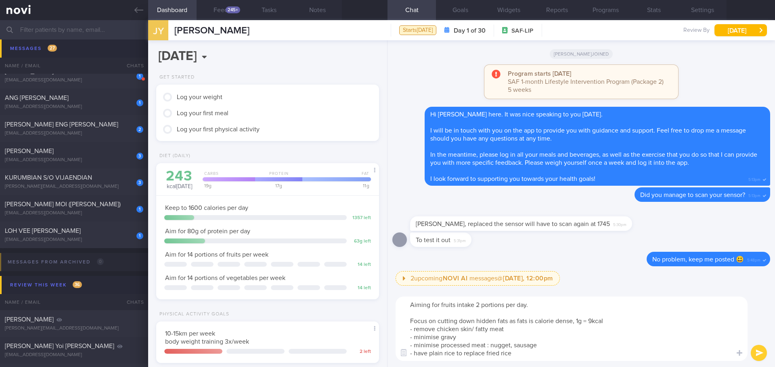
click at [579, 340] on textarea "Aiming for fruits intake 2 portions per day. Focus on cutting down hidden fats …" at bounding box center [571, 329] width 352 height 65
click at [551, 346] on textarea "Aiming for fruits intake 2 portions per day. Focus on cutting down hidden fats …" at bounding box center [571, 329] width 352 height 65
click at [505, 334] on textarea "Aiming for fruits intake 2 portions per day. Focus on cutting down hidden fats …" at bounding box center [571, 329] width 352 height 65
drag, startPoint x: 528, startPoint y: 340, endPoint x: 534, endPoint y: 342, distance: 6.8
click at [529, 340] on textarea "Aiming for fruits intake 2 portions per day. Focus on cutting down hidden fats …" at bounding box center [571, 329] width 352 height 65
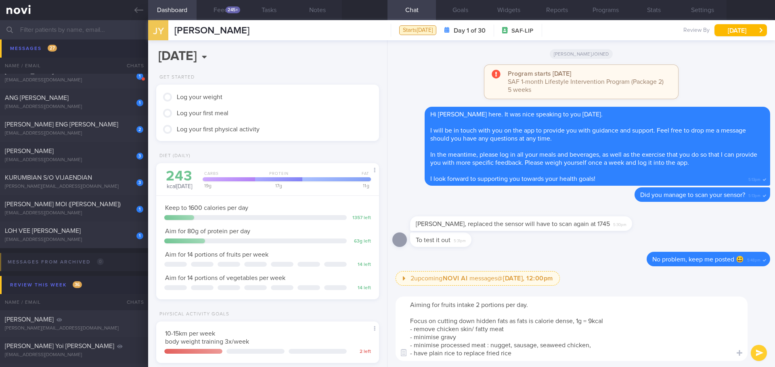
click at [549, 344] on textarea "Aiming for fruits intake 2 portions per day. Focus on cutting down hidden fats …" at bounding box center [571, 329] width 352 height 65
click at [557, 344] on textarea "Aiming for fruits intake 2 portions per day. Focus on cutting down hidden fats …" at bounding box center [571, 329] width 352 height 65
click at [558, 355] on textarea "Aiming for fruits intake 2 portions per day. Focus on cutting down hidden fats …" at bounding box center [571, 329] width 352 height 65
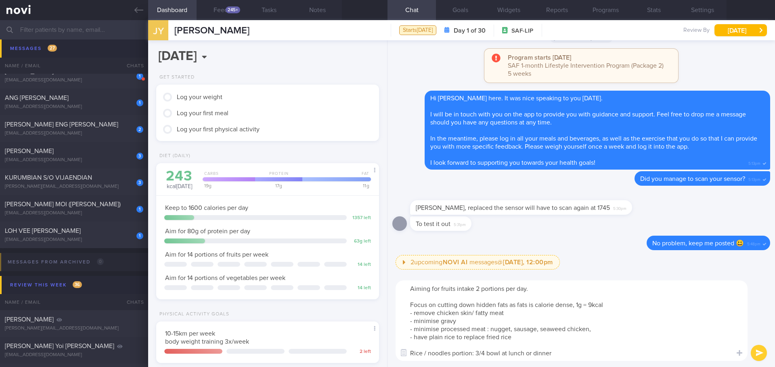
click at [571, 336] on textarea "Aiming for fruits intake 2 portions per day. Focus on cutting down hidden fats …" at bounding box center [571, 321] width 352 height 81
click at [572, 332] on textarea "Aiming for fruits intake 2 portions per day. Focus on cutting down hidden fats …" at bounding box center [571, 321] width 352 height 81
click at [410, 288] on textarea "Aiming for fruits intake 2 portions per day. Focus on cutting down hidden fats …" at bounding box center [571, 321] width 352 height 81
click at [590, 317] on textarea "Aiming for fruits intake 2 portions per day. Focus on cutting down hidden fats …" at bounding box center [571, 321] width 352 height 81
click at [409, 287] on textarea "Aiming for fruits intake 2 portions per day. Focus on cutting down hidden fats …" at bounding box center [571, 321] width 352 height 81
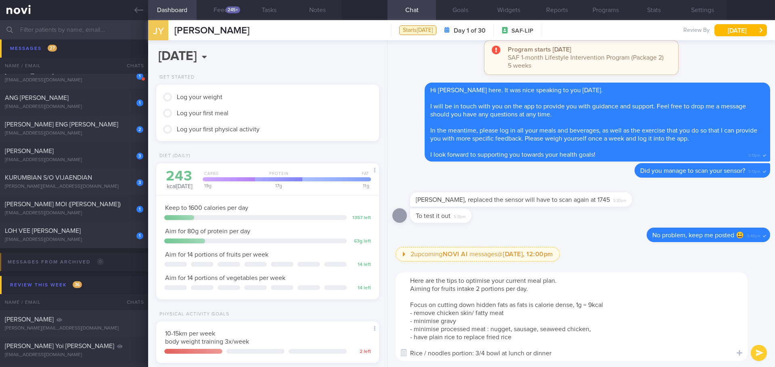
click at [612, 303] on textarea "Here are the tips to optimise your current meal plan. Aiming for fruits intake …" at bounding box center [571, 317] width 352 height 89
click at [508, 308] on textarea "Here are the tips to optimise your current meal plan. Aiming for fruits intake …" at bounding box center [571, 317] width 352 height 89
click at [604, 329] on textarea "Here are the tips to optimise your current meal plan. Aiming for fruits intake …" at bounding box center [571, 317] width 352 height 89
click at [612, 328] on textarea "Here are the tips to optimise your current meal plan. Aiming for fruits intake …" at bounding box center [571, 317] width 352 height 89
click at [629, 334] on textarea "Here are the tips to optimise your current meal plan. Aiming for fruits intake …" at bounding box center [571, 317] width 352 height 89
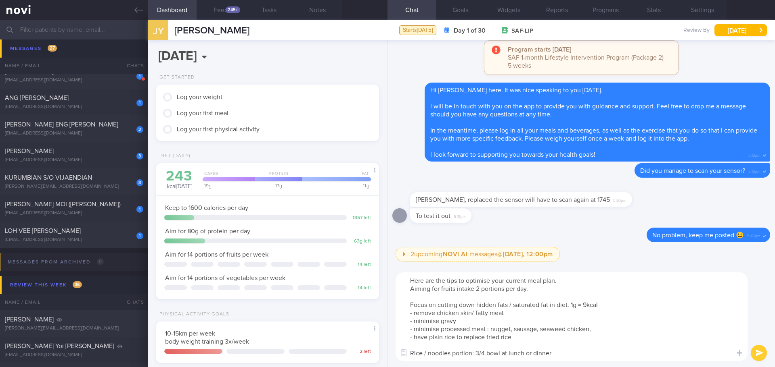
click at [630, 339] on textarea "Here are the tips to optimise your current meal plan. Aiming for fruits intake …" at bounding box center [571, 317] width 352 height 89
click at [632, 348] on textarea "Here are the tips to optimise your current meal plan. Aiming for fruits intake …" at bounding box center [571, 317] width 352 height 89
type textarea "Here are the tips to optimise your current meal plan. Aiming for fruits intake …"
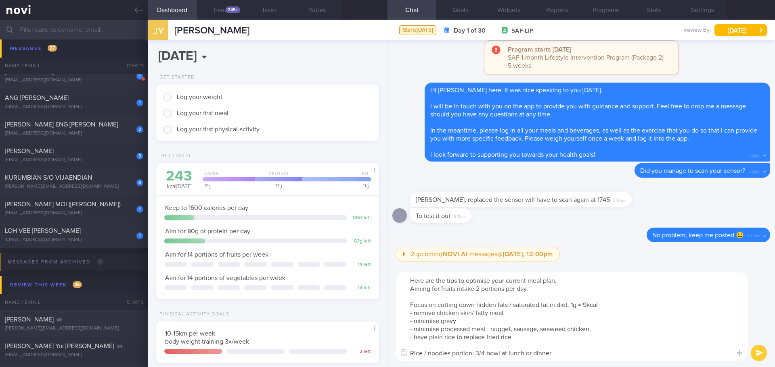
click at [760, 356] on button "submit" at bounding box center [758, 353] width 16 height 16
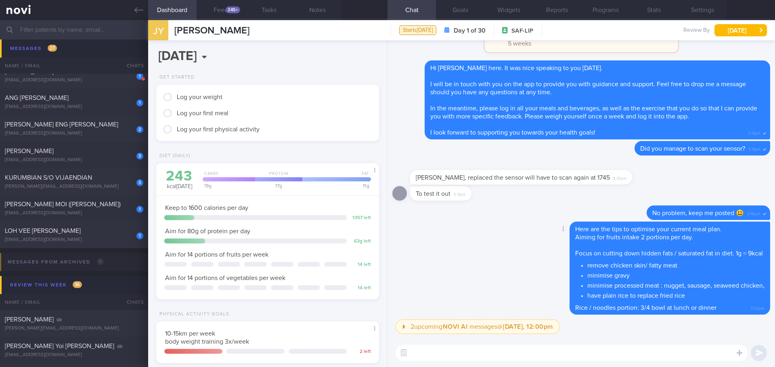
click at [518, 280] on div "Delete Here are the tips to optimise your current meal plan. Aiming for fruits …" at bounding box center [581, 271] width 378 height 98
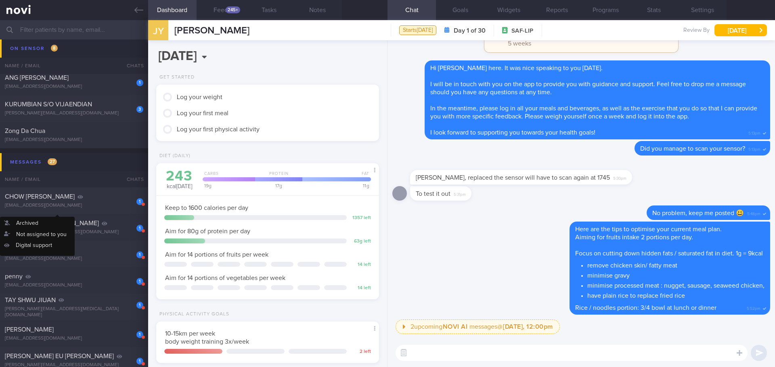
scroll to position [135, 0]
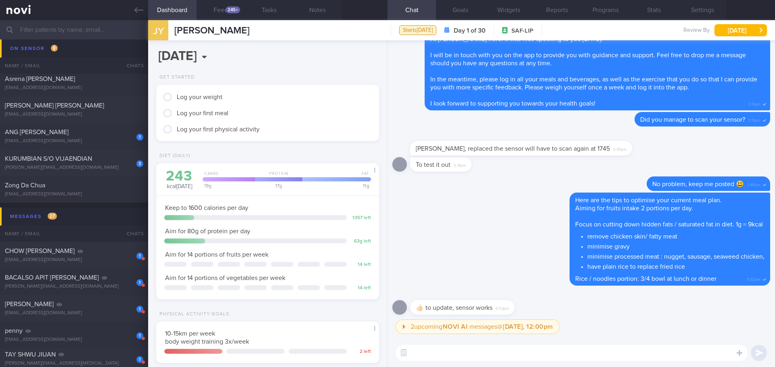
click at [501, 355] on textarea at bounding box center [571, 353] width 352 height 16
click at [415, 353] on textarea at bounding box center [571, 353] width 352 height 16
type textarea "👍🏻👍🏻"
click at [755, 356] on button "submit" at bounding box center [758, 353] width 16 height 16
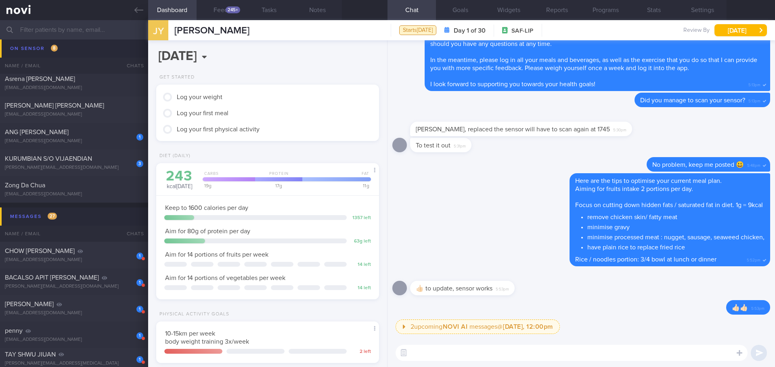
click at [56, 29] on input "text" at bounding box center [387, 29] width 775 height 19
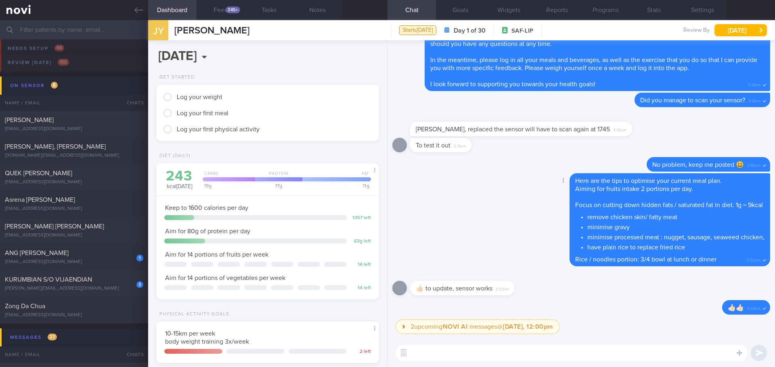
click at [449, 193] on div "Delete Here are the tips to optimise your current meal plan. Aiming for fruits …" at bounding box center [581, 222] width 378 height 98
click at [92, 33] on input "text" at bounding box center [387, 29] width 775 height 19
click at [95, 31] on input "text" at bounding box center [387, 29] width 775 height 19
click at [72, 28] on input "text" at bounding box center [387, 29] width 775 height 19
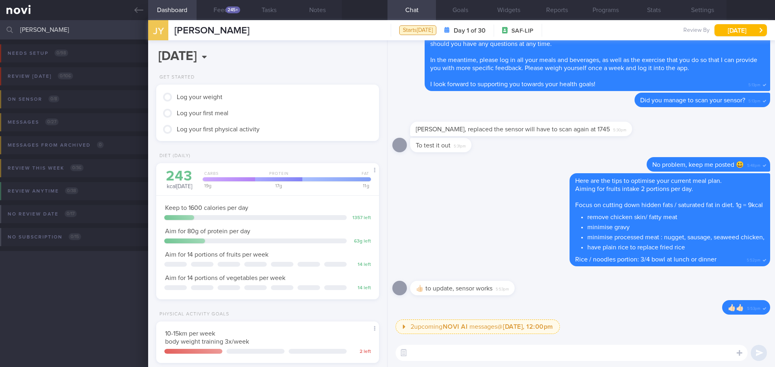
click at [46, 25] on input "malcom" at bounding box center [387, 29] width 775 height 19
type input "malcolm"
click at [47, 71] on button "Review today 1 / 106" at bounding box center [386, 78] width 777 height 23
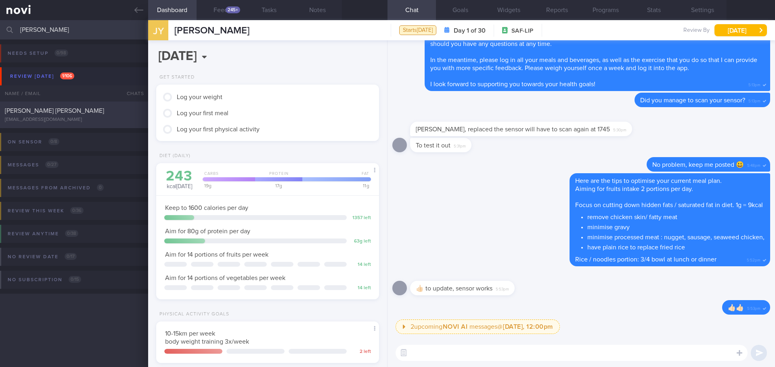
click at [73, 108] on div "Lee Malcolm Anstiss" at bounding box center [73, 111] width 136 height 8
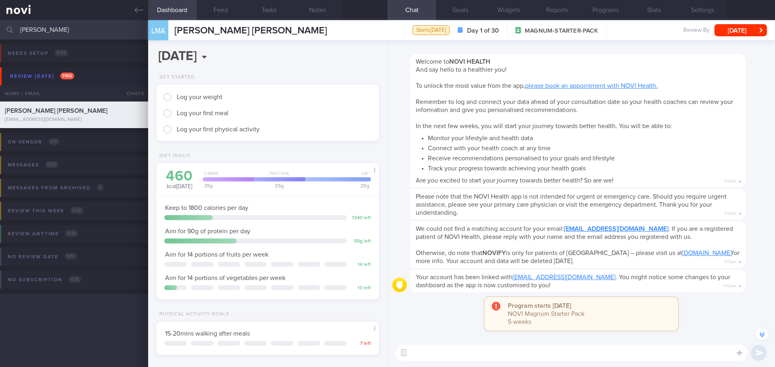
scroll to position [-19, 0]
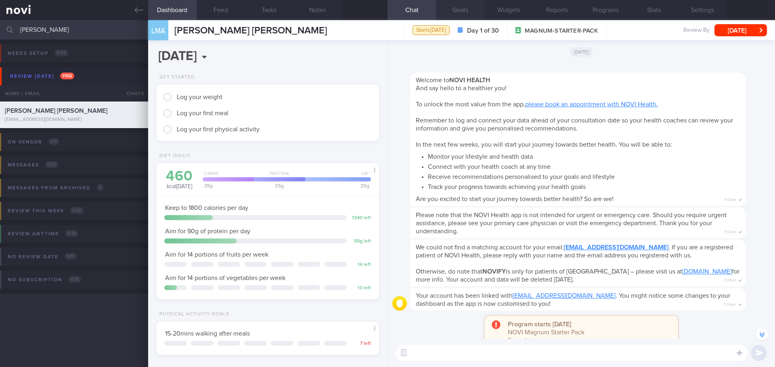
click at [461, 7] on button "Goals" at bounding box center [460, 10] width 48 height 20
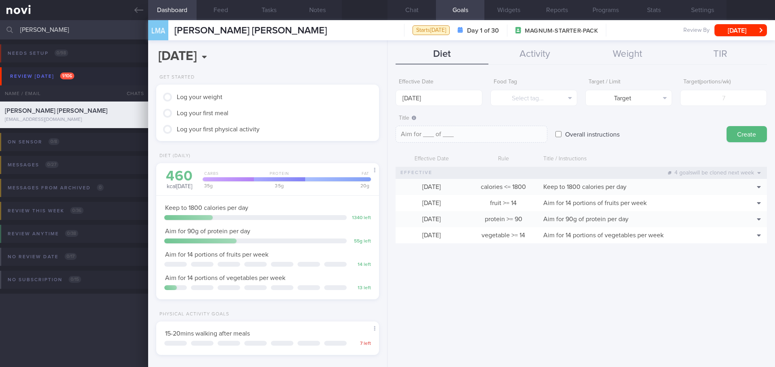
drag, startPoint x: 526, startPoint y: 262, endPoint x: 528, endPoint y: 238, distance: 24.0
click at [526, 262] on div "Effective Date 15 Sep 2025 Food Tag Select tag... Select tag... Calories Carbs …" at bounding box center [580, 218] width 387 height 299
drag, startPoint x: 416, startPoint y: 12, endPoint x: 418, endPoint y: 32, distance: 20.3
click at [415, 12] on button "Chat" at bounding box center [411, 10] width 48 height 20
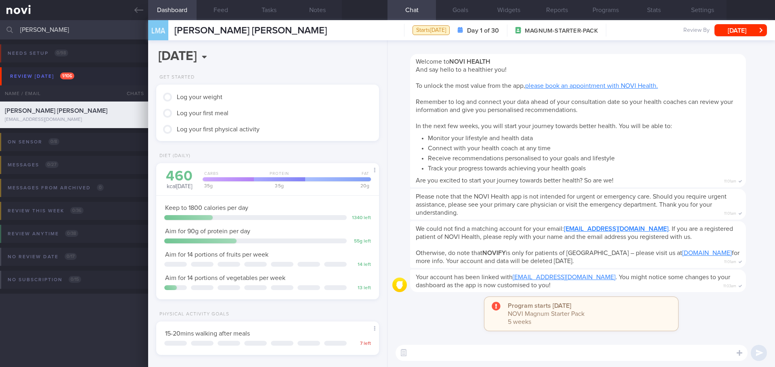
click at [467, 352] on textarea at bounding box center [571, 353] width 352 height 16
click at [225, 15] on button "Feed" at bounding box center [220, 10] width 48 height 20
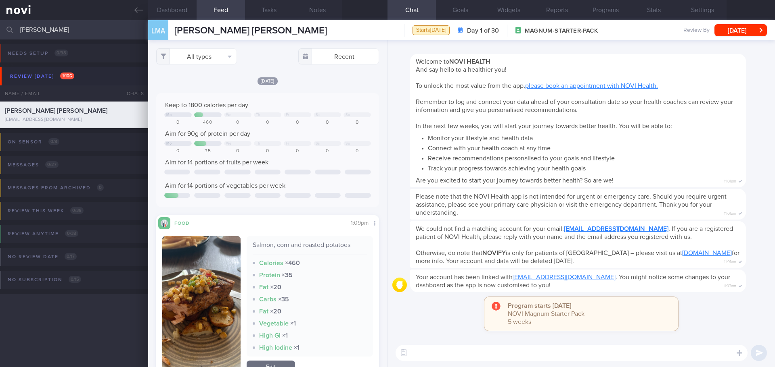
click at [420, 355] on textarea at bounding box center [571, 353] width 352 height 16
paste textarea "Hi XXX, Elizabeth here. It was nice speaking to you. I will be in touch with yo…"
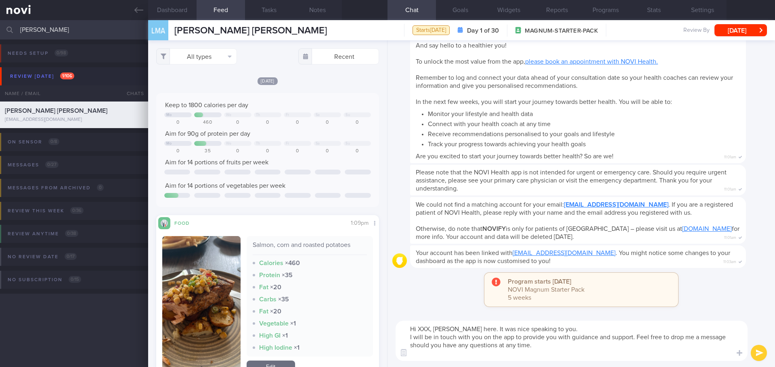
click at [430, 327] on textarea "Hi XXX, Elizabeth here. It was nice speaking to you. I will be in touch with yo…" at bounding box center [571, 341] width 352 height 40
click at [572, 327] on textarea "Hi Mr Lee, Elizabeth here. It was nice speaking to you. I will be in touch with…" at bounding box center [571, 341] width 352 height 40
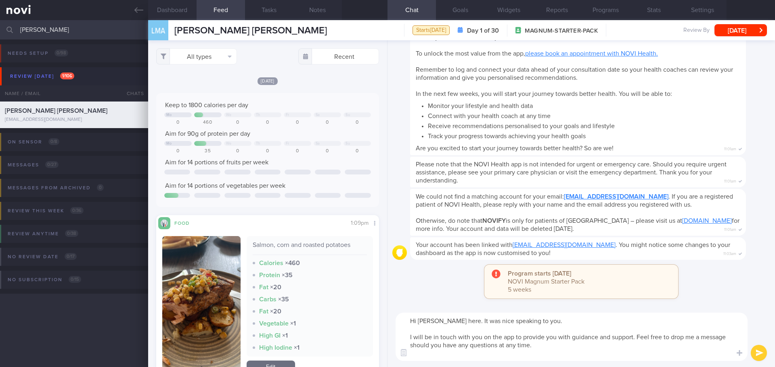
click at [565, 351] on textarea "Hi Mr Lee, Elizabeth here. It was nice speaking to you. I will be in touch with…" at bounding box center [571, 337] width 352 height 48
click at [555, 357] on textarea "Hi Mr Lee, Elizabeth here. It was nice speaking to you. I will be in touch with…" at bounding box center [571, 337] width 352 height 48
click at [537, 354] on textarea "Hi Mr Lee, Elizabeth here. It was nice speaking to you. I will be in touch with…" at bounding box center [571, 337] width 352 height 48
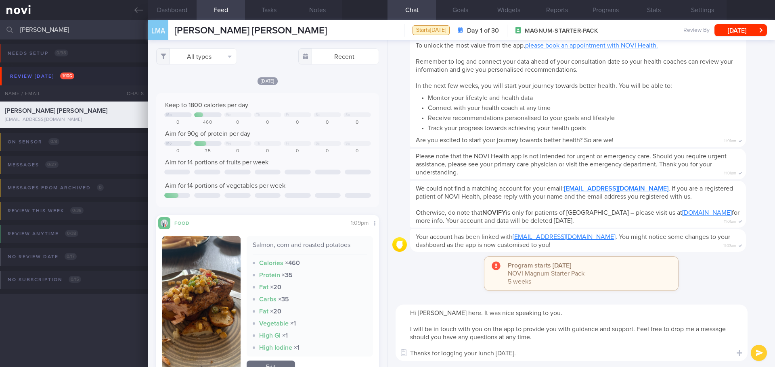
click at [207, 297] on button "button" at bounding box center [201, 305] width 78 height 139
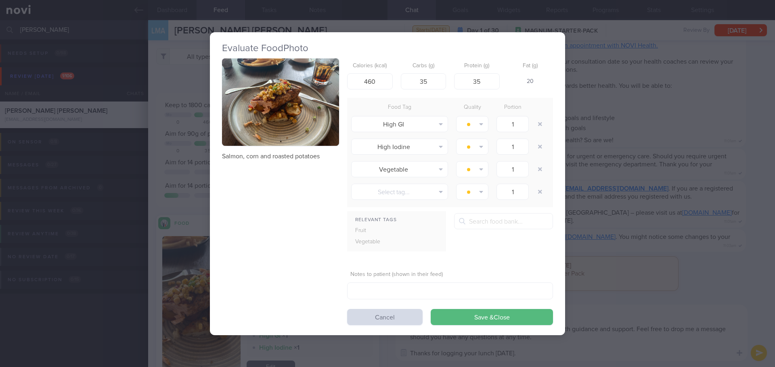
click at [276, 138] on button "button" at bounding box center [280, 102] width 117 height 88
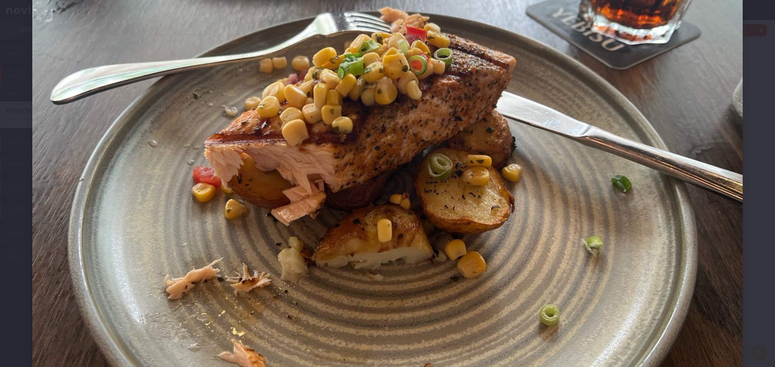
scroll to position [161, 0]
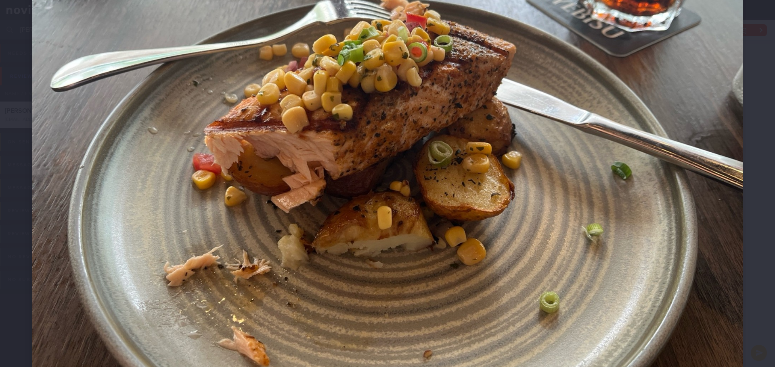
click at [749, 151] on div at bounding box center [387, 137] width 775 height 597
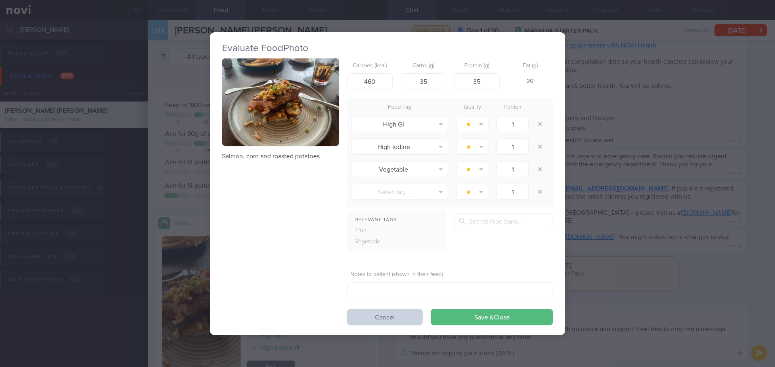
click at [402, 322] on button "Cancel" at bounding box center [384, 317] width 75 height 16
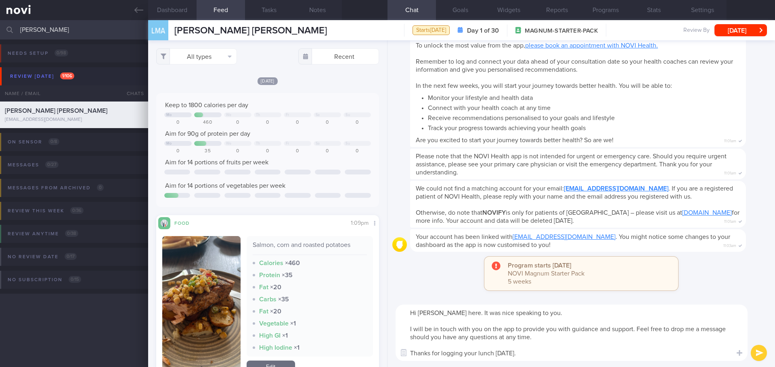
click at [531, 351] on textarea "Hi Mr Lee, Elizabeth here. It was nice speaking to you. I will be in touch with…" at bounding box center [571, 333] width 352 height 56
drag, startPoint x: 527, startPoint y: 353, endPoint x: 397, endPoint y: 356, distance: 130.7
click at [397, 356] on div "Attach media Food repository Chat Templates Admin CGM Weight Nutrition Physical…" at bounding box center [580, 333] width 387 height 69
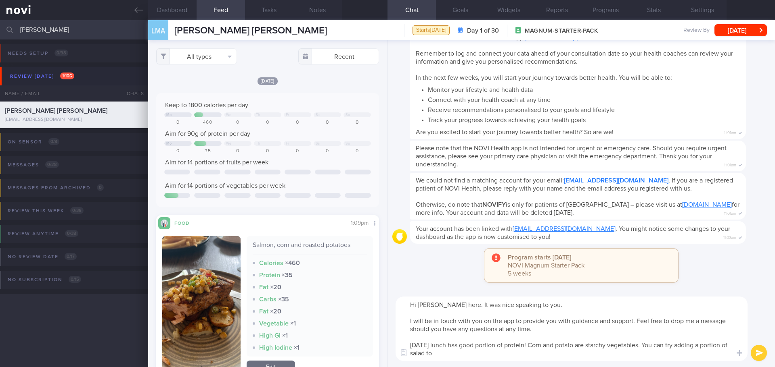
drag, startPoint x: 531, startPoint y: 345, endPoint x: 586, endPoint y: 365, distance: 58.6
click at [586, 365] on div "Hi Mr Lee, Elizabeth here. It was nice speaking to you. I will be in touch with…" at bounding box center [580, 329] width 387 height 77
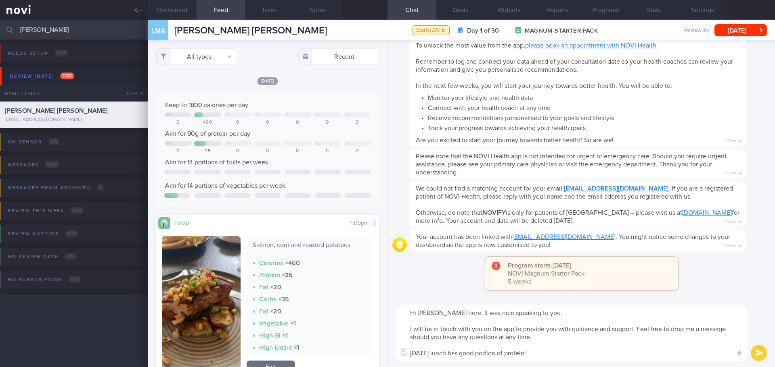
click at [411, 352] on textarea "Hi Mr Lee, Elizabeth here. It was nice speaking to you. I will be in touch with…" at bounding box center [571, 333] width 352 height 56
click at [638, 353] on textarea "Hi Mr Lee, Elizabeth here. It was nice speaking to you. I will be in touch with…" at bounding box center [571, 333] width 352 height 56
click at [642, 354] on textarea "Hi Mr Lee, Elizabeth here. It was nice speaking to you. I will be in touch with…" at bounding box center [571, 333] width 352 height 56
click at [671, 355] on textarea "Hi Mr Lee, Elizabeth here. It was nice speaking to you. I will be in touch with…" at bounding box center [571, 333] width 352 height 56
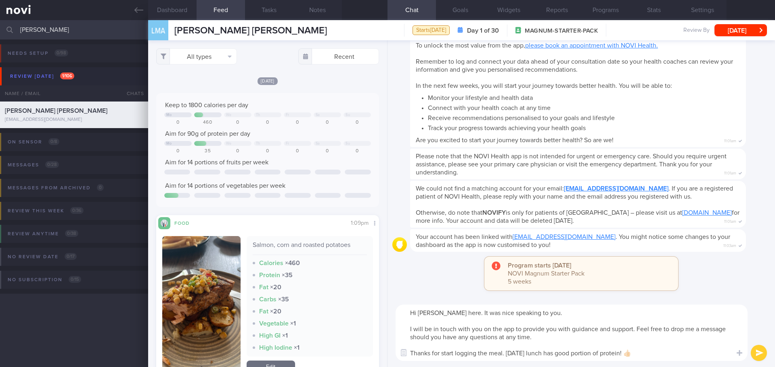
click at [715, 352] on textarea "Hi Mr Lee, Elizabeth here. It was nice speaking to you. I will be in touch with…" at bounding box center [571, 333] width 352 height 56
drag, startPoint x: 675, startPoint y: 356, endPoint x: 394, endPoint y: 358, distance: 281.2
click at [394, 358] on div "Hi Mr Lee, Elizabeth here. It was nice speaking to you. I will be in touch with…" at bounding box center [580, 333] width 387 height 69
drag, startPoint x: 590, startPoint y: 354, endPoint x: 457, endPoint y: 358, distance: 132.4
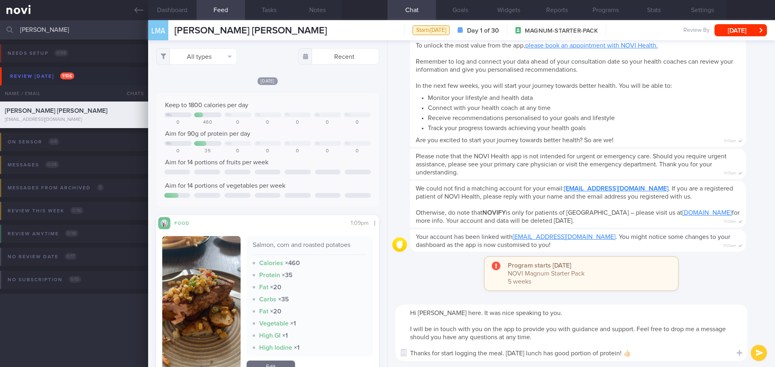
click at [590, 354] on textarea "Hi Mr Lee, Elizabeth here. It was nice speaking to you. I will be in touch with…" at bounding box center [571, 333] width 352 height 56
drag, startPoint x: 505, startPoint y: 354, endPoint x: 410, endPoint y: 358, distance: 94.5
click at [410, 358] on textarea "Hi Mr Lee, Elizabeth here. It was nice speaking to you. I will be in touch with…" at bounding box center [571, 333] width 352 height 56
paste textarea "Well done on getting started with meal logging!"
click at [655, 355] on textarea "Hi Mr Lee, Elizabeth here. It was nice speaking to you. I will be in touch with…" at bounding box center [571, 333] width 352 height 56
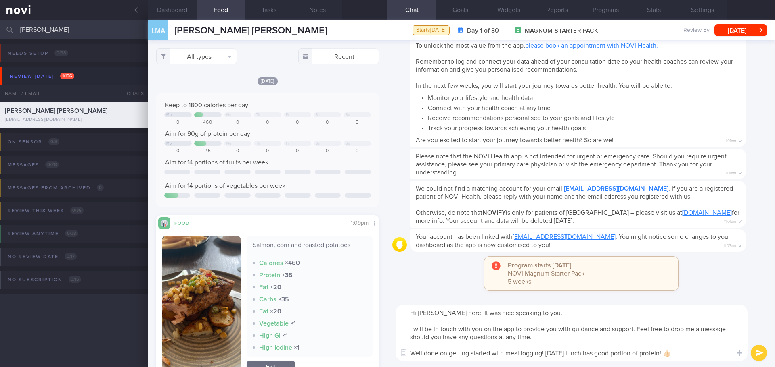
drag, startPoint x: 663, startPoint y: 353, endPoint x: 552, endPoint y: 355, distance: 110.9
click at [545, 355] on textarea "Hi Mr Lee, Elizabeth here. It was nice speaking to you. I will be in touch with…" at bounding box center [571, 333] width 352 height 56
paste textarea "Your lunch today included a good portion of protein 👍🏻"
click at [723, 359] on textarea "Hi Mr Lee, Elizabeth here. It was nice speaking to you. I will be in touch with…" at bounding box center [571, 333] width 352 height 56
click at [714, 358] on textarea "Hi Mr Lee, Elizabeth here. It was nice speaking to you. I will be in touch with…" at bounding box center [571, 333] width 352 height 56
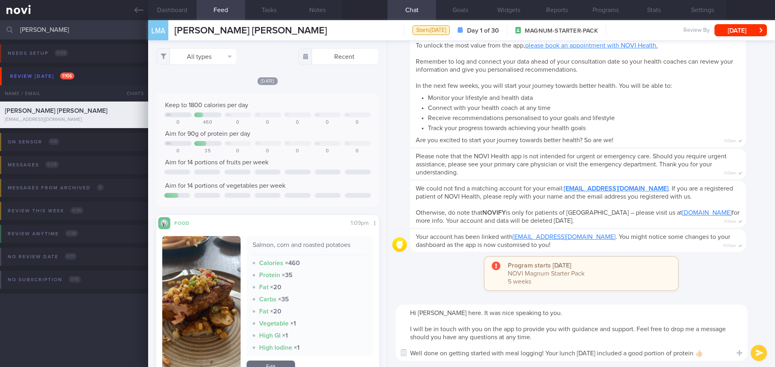
type textarea "Hi Mr Lee, Elizabeth here. It was nice speaking to you. I will be in touch with…"
click at [760, 357] on button "submit" at bounding box center [758, 353] width 16 height 16
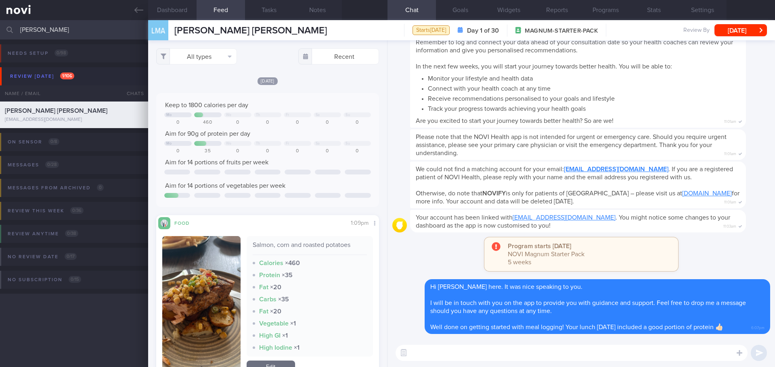
click at [449, 354] on textarea at bounding box center [571, 353] width 352 height 16
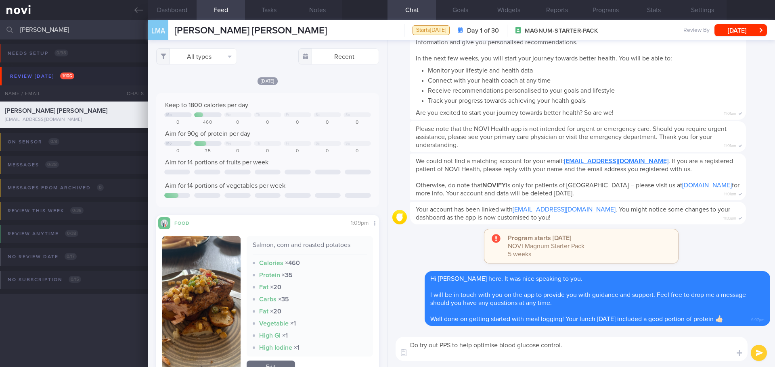
paste textarea "P - Portion control of carbohydrates P - Pair your carbohydrates with protein a…"
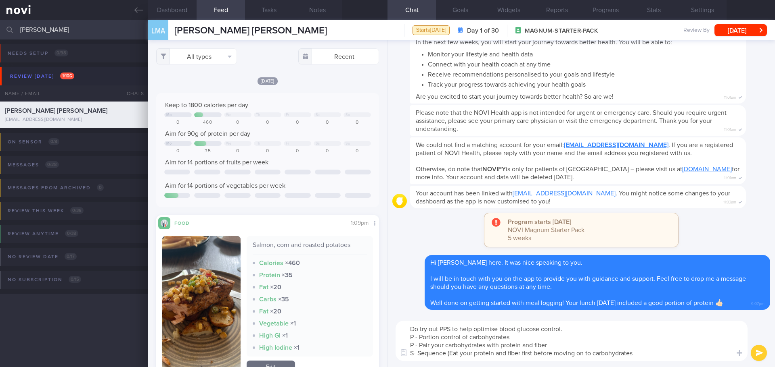
click at [502, 344] on textarea "Do try out PPS to help optimise blood glucose control. P - Portion control of c…" at bounding box center [571, 341] width 352 height 40
click at [534, 344] on textarea "Do try out PPS to help optimise blood glucose control. P - Portion control of c…" at bounding box center [571, 341] width 352 height 40
click at [569, 341] on textarea "Do try out PPS to help optimise blood glucose control. P - Portion control of c…" at bounding box center [571, 341] width 352 height 40
click at [576, 344] on textarea "Do try out PPS to help optimise blood glucose control. P - Portion control of c…" at bounding box center [571, 341] width 352 height 40
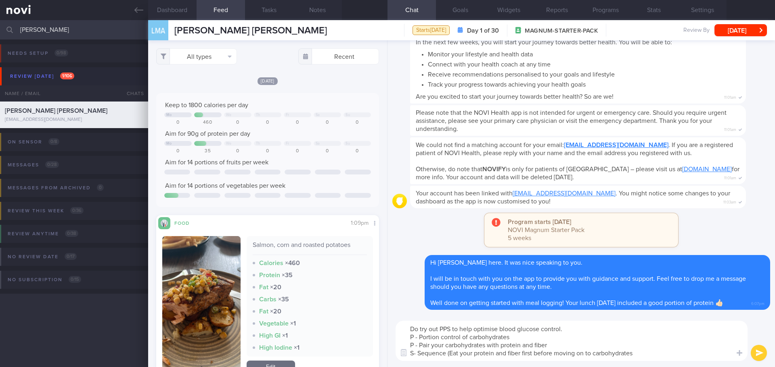
click at [576, 344] on textarea "Do try out PPS to help optimise blood glucose control. P - Portion control of c…" at bounding box center [571, 341] width 352 height 40
click at [629, 349] on textarea "Do try out PPS to help optimise blood glucose control. P - Portion control of c…" at bounding box center [571, 341] width 352 height 40
click at [658, 349] on textarea "Do try out PPS to help optimise blood glucose control. P - Portion control of c…" at bounding box center [571, 341] width 352 height 40
click at [664, 356] on textarea "Do try out PPS to help optimise blood glucose control. P - Portion control of c…" at bounding box center [571, 341] width 352 height 40
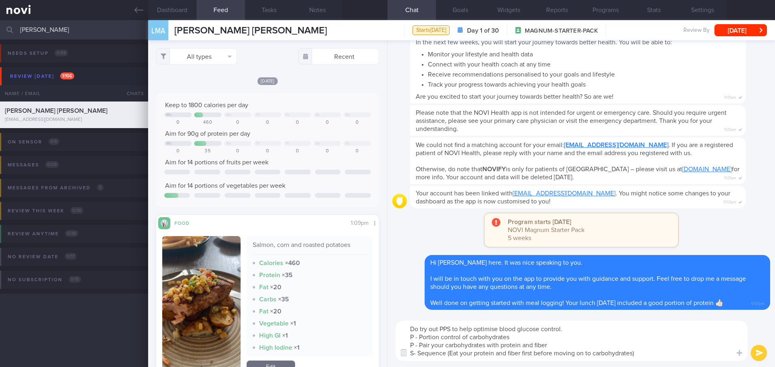
click at [676, 351] on textarea "Do try out PPS to help optimise blood glucose control. P - Portion control of c…" at bounding box center [571, 341] width 352 height 40
click at [650, 343] on textarea "Do try out PPS to help optimise blood glucose control. P - Portion control of c…" at bounding box center [571, 341] width 352 height 40
click at [617, 330] on textarea "Do try out PPS to help optimise blood glucose control. P - Portion control of c…" at bounding box center [571, 341] width 352 height 40
click at [608, 341] on textarea "Do try out PPS to help optimise blood glucose control. P - Portion control of c…" at bounding box center [571, 341] width 352 height 40
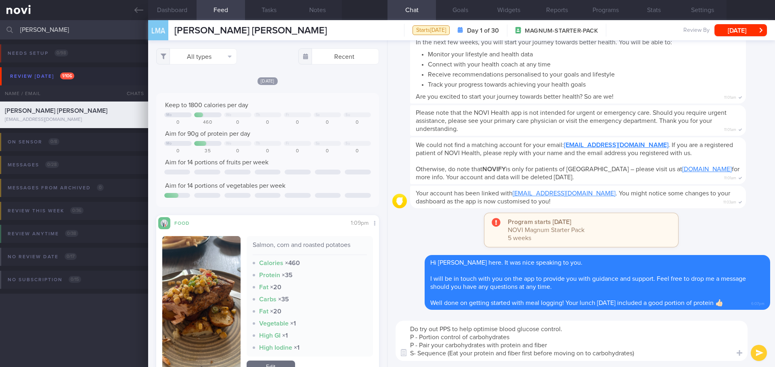
click at [525, 334] on textarea "Do try out PPS to help optimise blood glucose control. P - Portion control of c…" at bounding box center [571, 341] width 352 height 40
click at [558, 334] on textarea "Do try out PPS to help optimise blood glucose control. P - Portion control of c…" at bounding box center [571, 341] width 352 height 40
click at [593, 332] on textarea "Do try out PPS to help optimise blood glucose control. P - Portion control of c…" at bounding box center [571, 341] width 352 height 40
drag, startPoint x: 622, startPoint y: 332, endPoint x: 699, endPoint y: 347, distance: 78.7
click at [623, 332] on textarea "Do try out PPS to help optimise blood glucose control. P - Portion control of c…" at bounding box center [571, 341] width 352 height 40
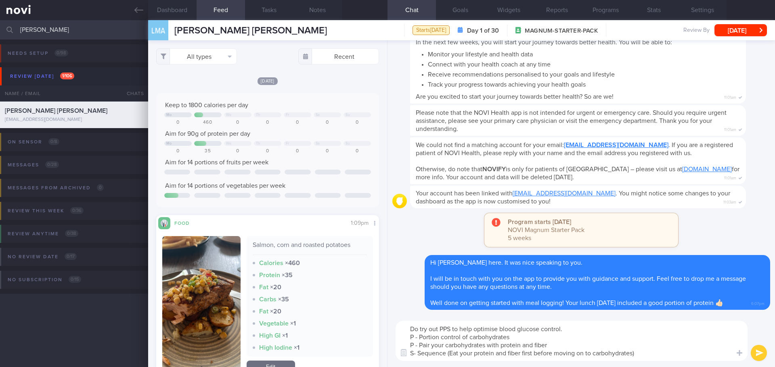
type textarea "Do try out PPS to help optimise blood glucose control. P - Portion control of c…"
click at [756, 349] on button "submit" at bounding box center [758, 353] width 16 height 16
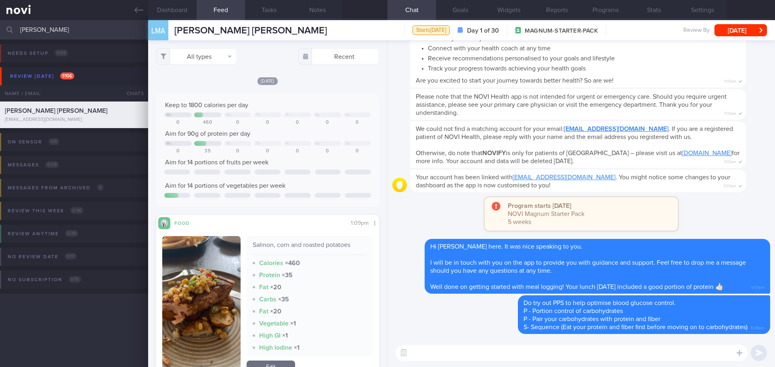
drag, startPoint x: 46, startPoint y: 29, endPoint x: -47, endPoint y: 30, distance: 92.8
click at [0, 30] on html "You are offline! Some functionality will be unavailable Patients New Users Coac…" at bounding box center [387, 183] width 775 height 367
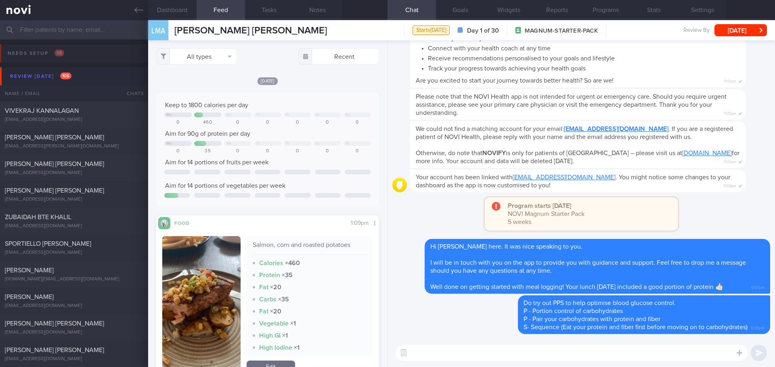
click at [38, 69] on button "Review [DATE] 106" at bounding box center [388, 76] width 777 height 18
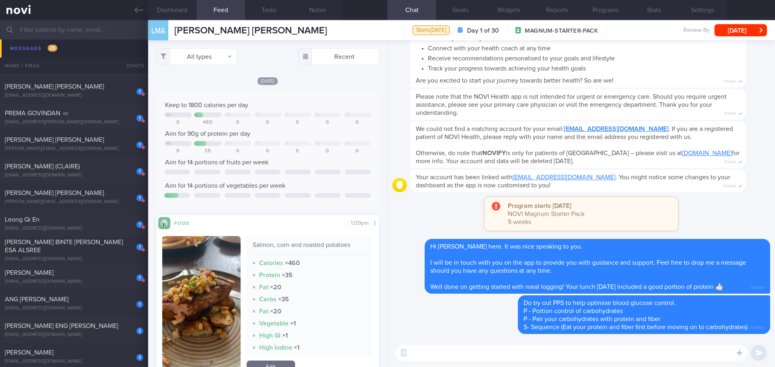
scroll to position [847, 0]
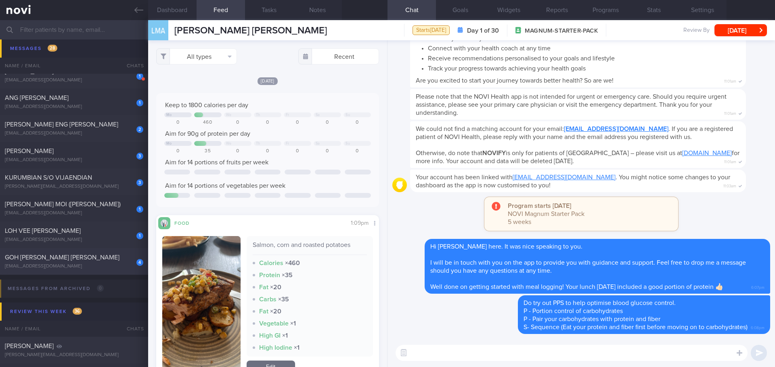
click at [90, 262] on div "4 GOH MEI LING ROSEMARY rosemarygoh@gmail.com" at bounding box center [74, 262] width 148 height 16
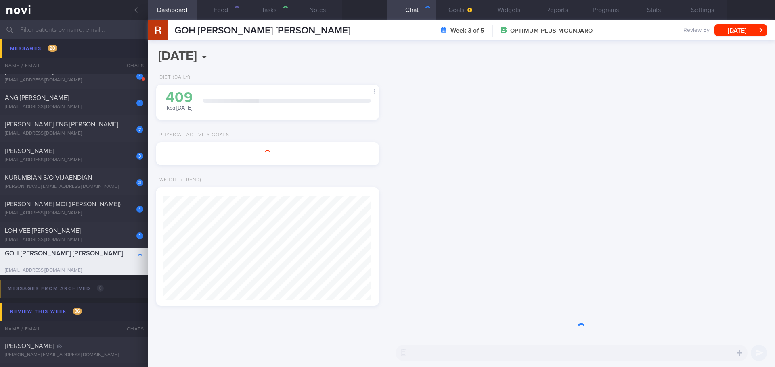
select select "7"
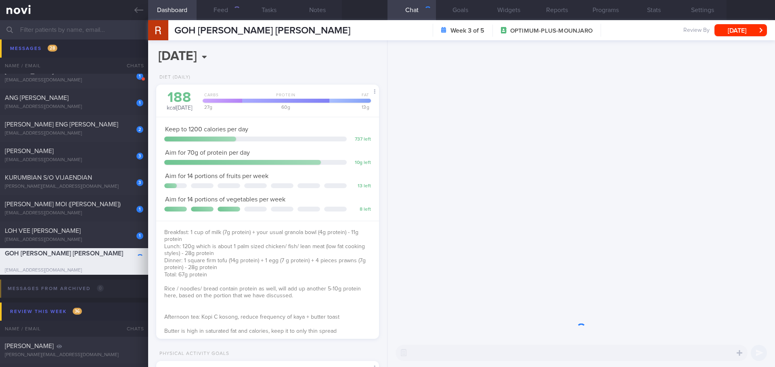
scroll to position [113, 203]
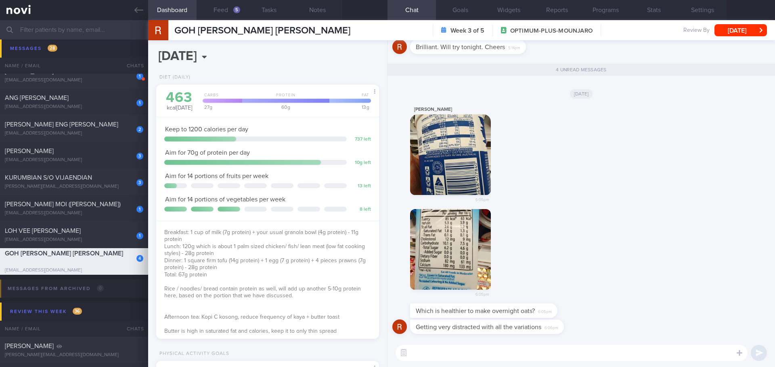
click at [475, 157] on button "button" at bounding box center [450, 155] width 81 height 81
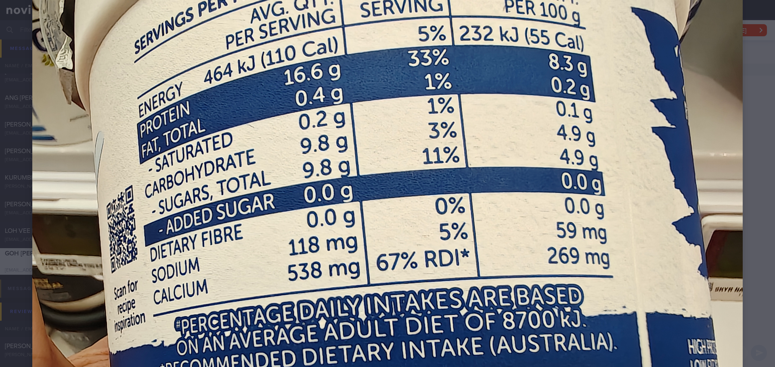
scroll to position [161, 0]
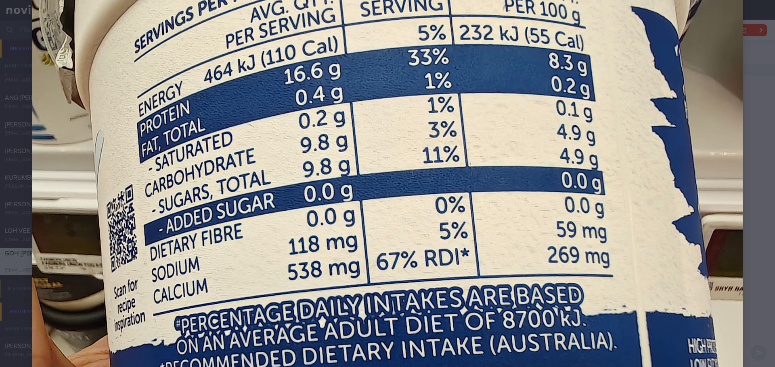
click at [746, 200] on div at bounding box center [387, 344] width 775 height 1011
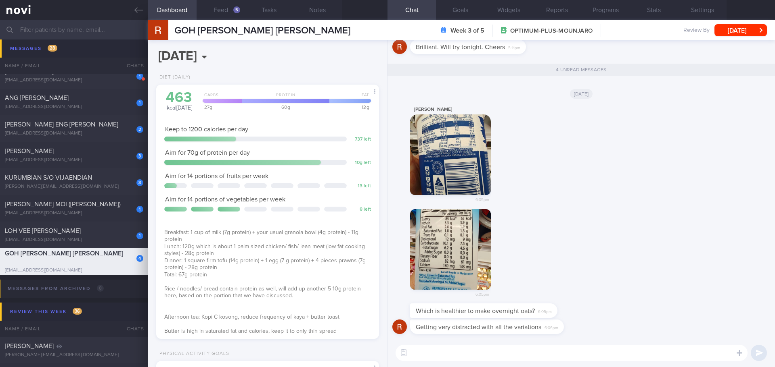
click at [475, 258] on button "button" at bounding box center [450, 249] width 81 height 81
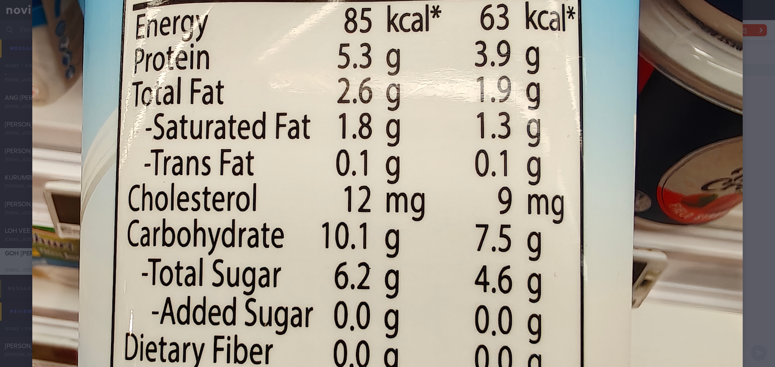
scroll to position [202, 0]
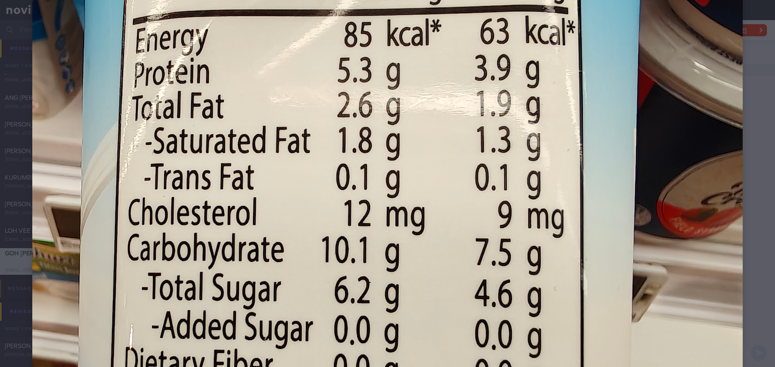
click at [745, 182] on div at bounding box center [387, 303] width 775 height 1011
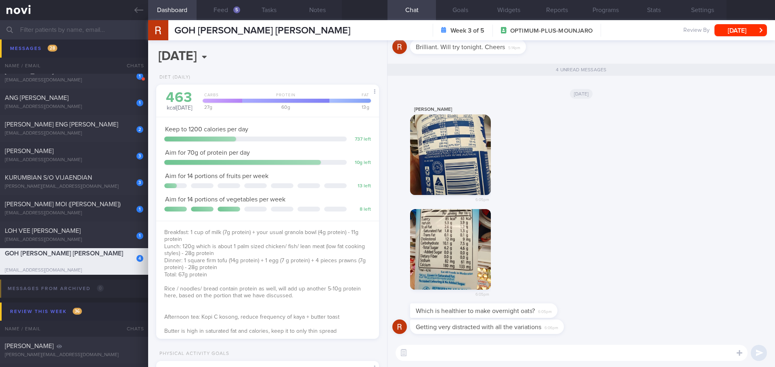
click at [477, 160] on button "button" at bounding box center [450, 155] width 81 height 81
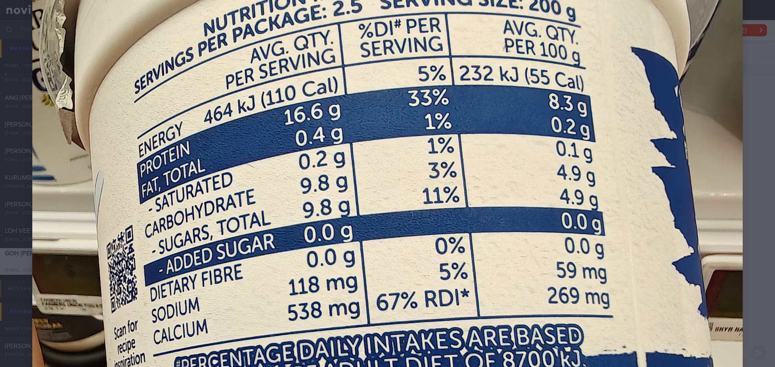
scroll to position [121, 0]
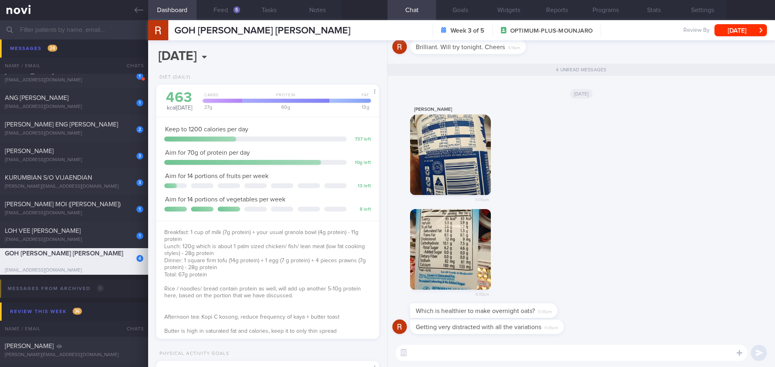
click at [459, 219] on button "button" at bounding box center [450, 249] width 81 height 81
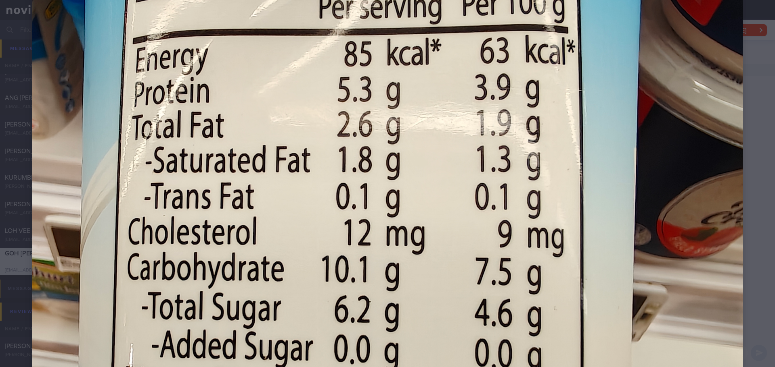
scroll to position [202, 0]
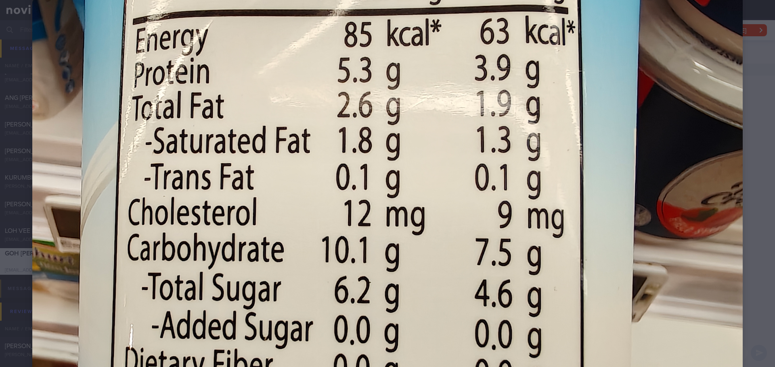
click at [742, 161] on div at bounding box center [387, 303] width 775 height 1011
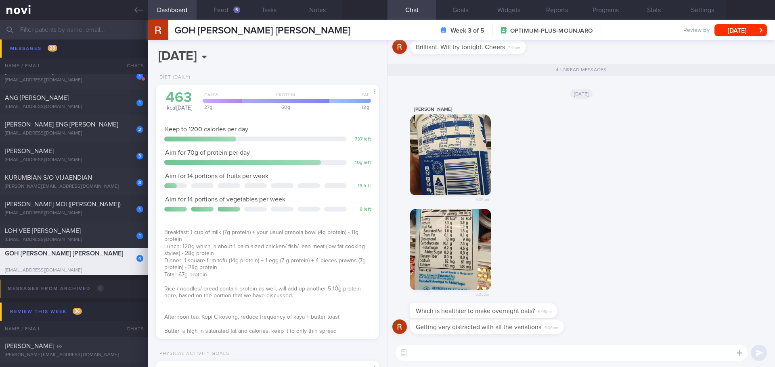
click at [458, 231] on button "button" at bounding box center [450, 249] width 81 height 81
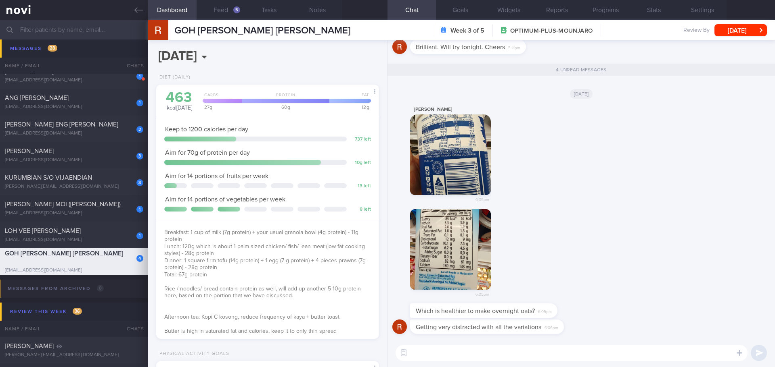
click at [480, 148] on button "button" at bounding box center [450, 155] width 81 height 81
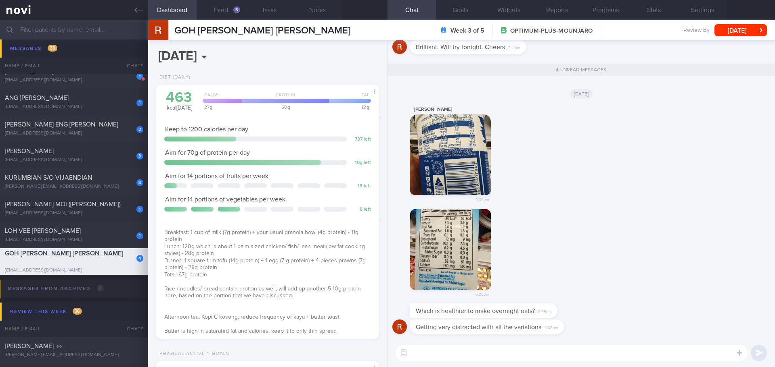
click at [530, 184] on div "Rosemary Goh 6:05pm" at bounding box center [581, 157] width 378 height 104
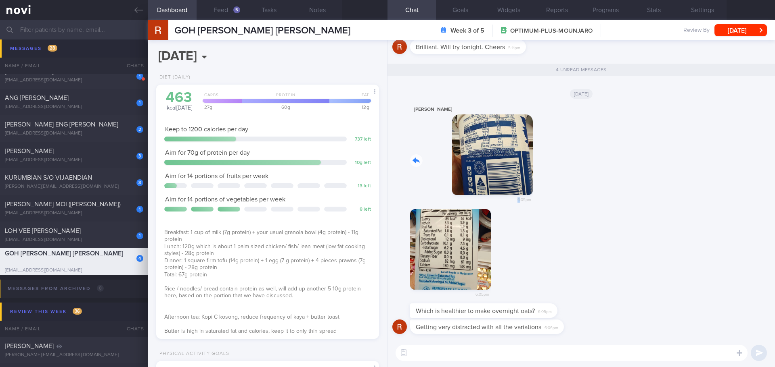
drag, startPoint x: 479, startPoint y: 151, endPoint x: 593, endPoint y: 163, distance: 114.4
click at [593, 163] on div "Rosemary Goh 6:05pm" at bounding box center [581, 157] width 378 height 104
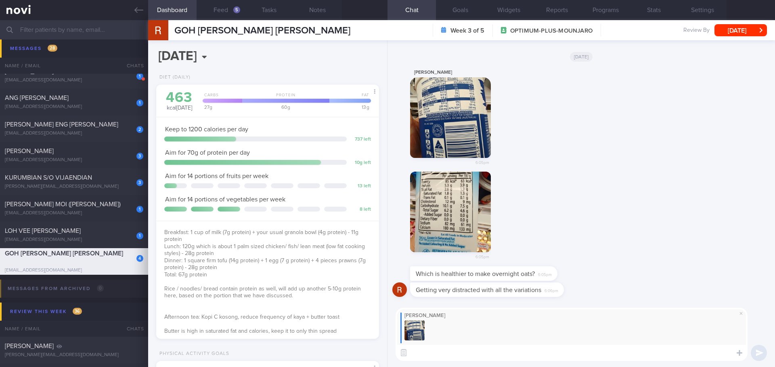
click at [510, 349] on textarea at bounding box center [571, 353] width 352 height 16
click at [647, 355] on textarea "Hi Ms Rosemary, you can go for this. It has lower calories and saturated fat pe…" at bounding box center [571, 353] width 352 height 16
type textarea "Hi Ms Rosemary, you can go for this. It has lower calories and saturated fat pe…"
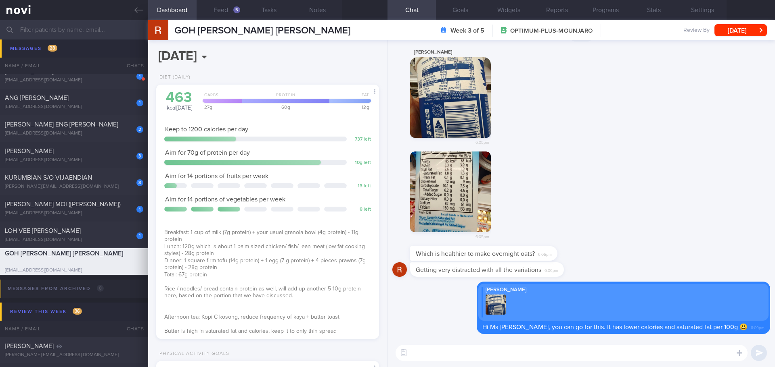
click at [629, 240] on div "6:05pm" at bounding box center [581, 199] width 378 height 95
click at [605, 238] on div "6:05pm" at bounding box center [581, 199] width 378 height 95
click at [56, 233] on span "LOH VEE [PERSON_NAME]" at bounding box center [43, 231] width 76 height 6
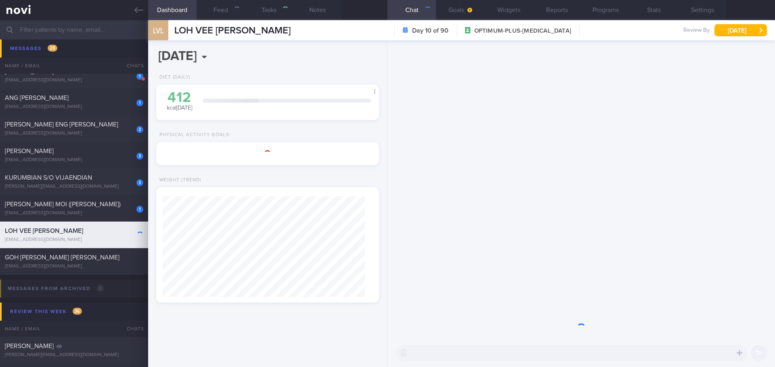
select select "8"
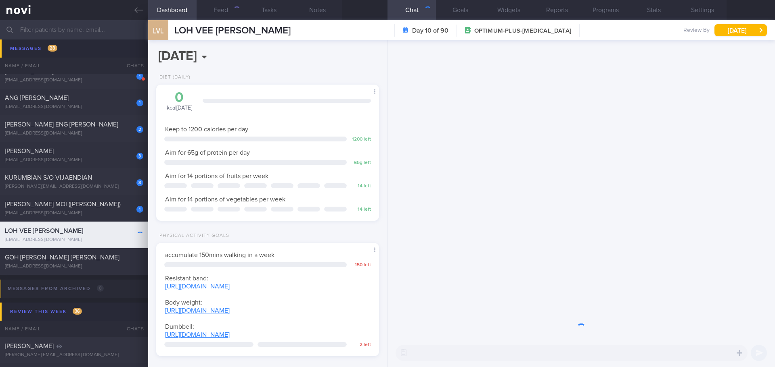
scroll to position [113, 203]
